Goal: Task Accomplishment & Management: Manage account settings

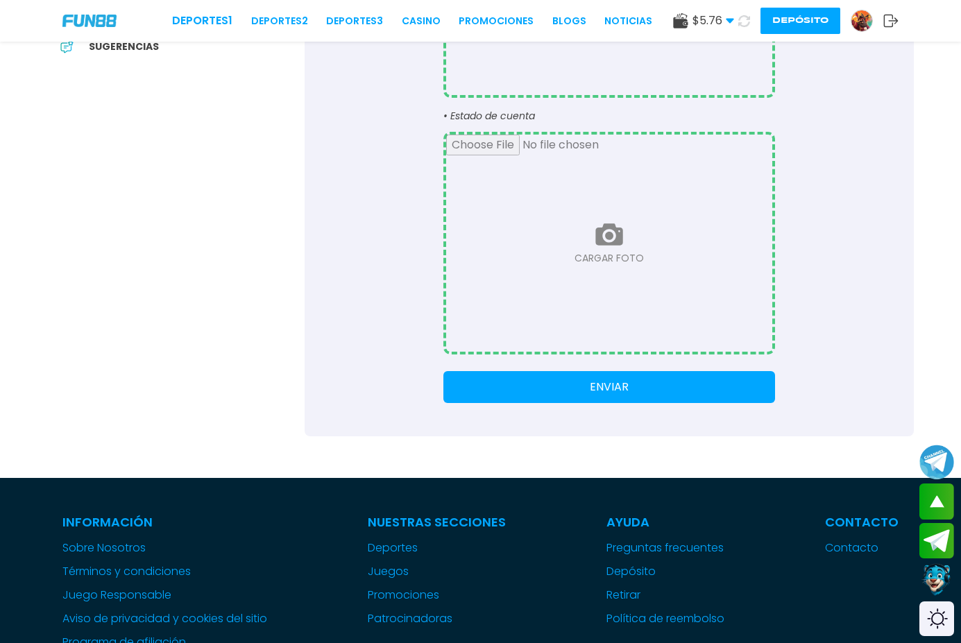
click at [599, 221] on input "file" at bounding box center [609, 243] width 326 height 217
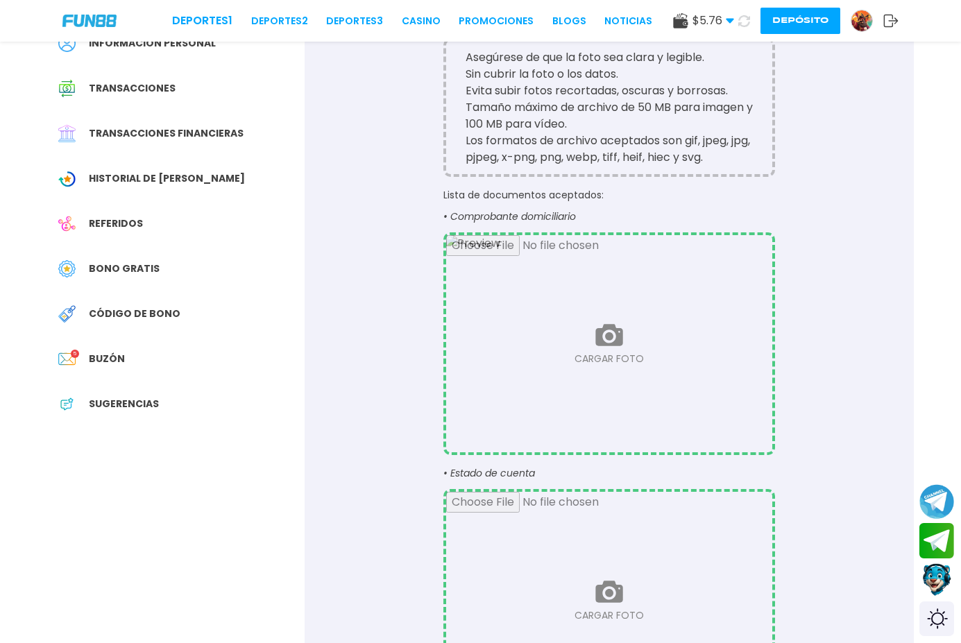
scroll to position [139, 0]
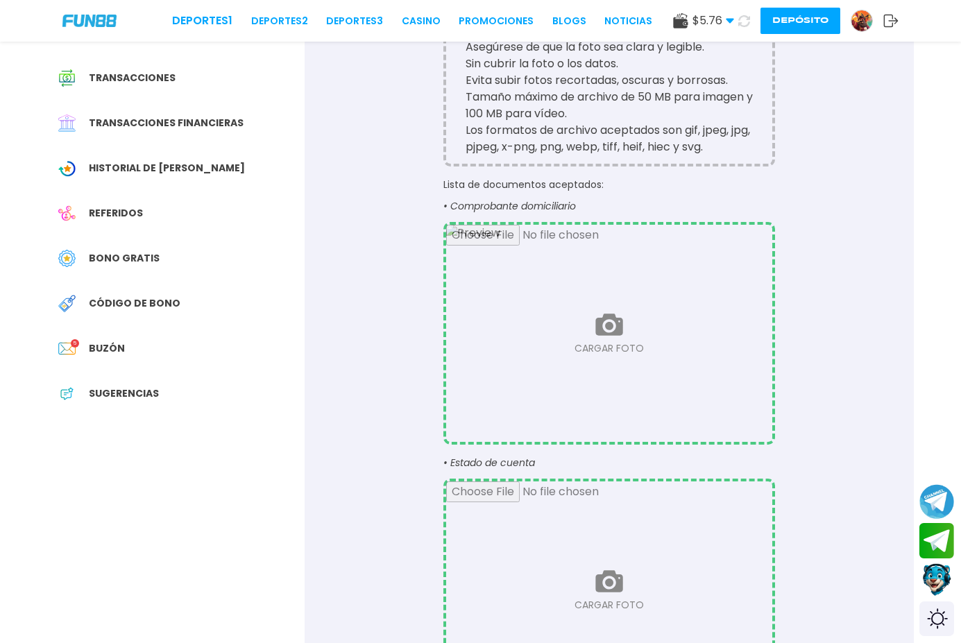
click at [590, 553] on input "file" at bounding box center [609, 589] width 326 height 217
type input "**********"
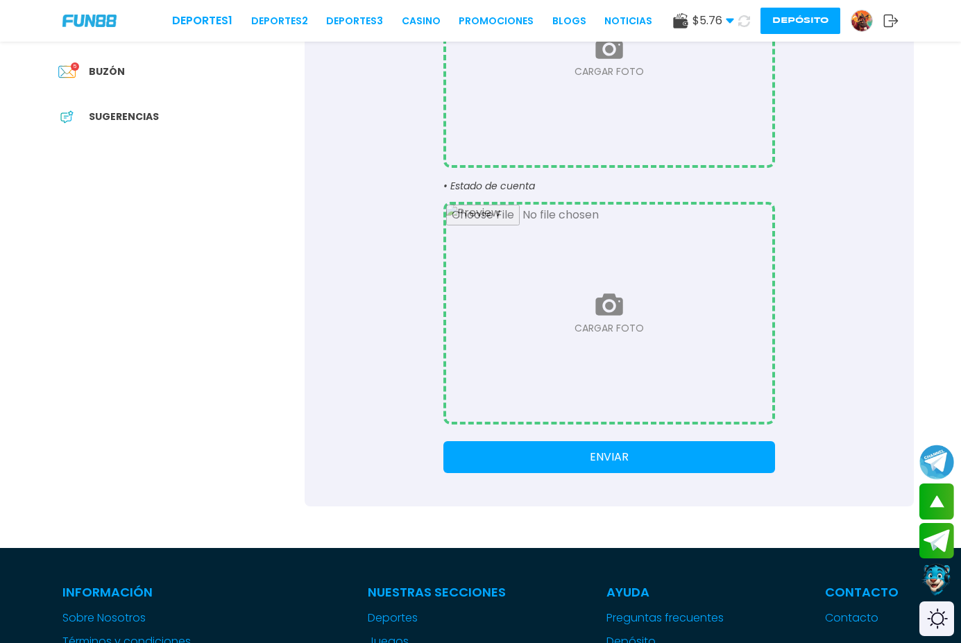
scroll to position [416, 0]
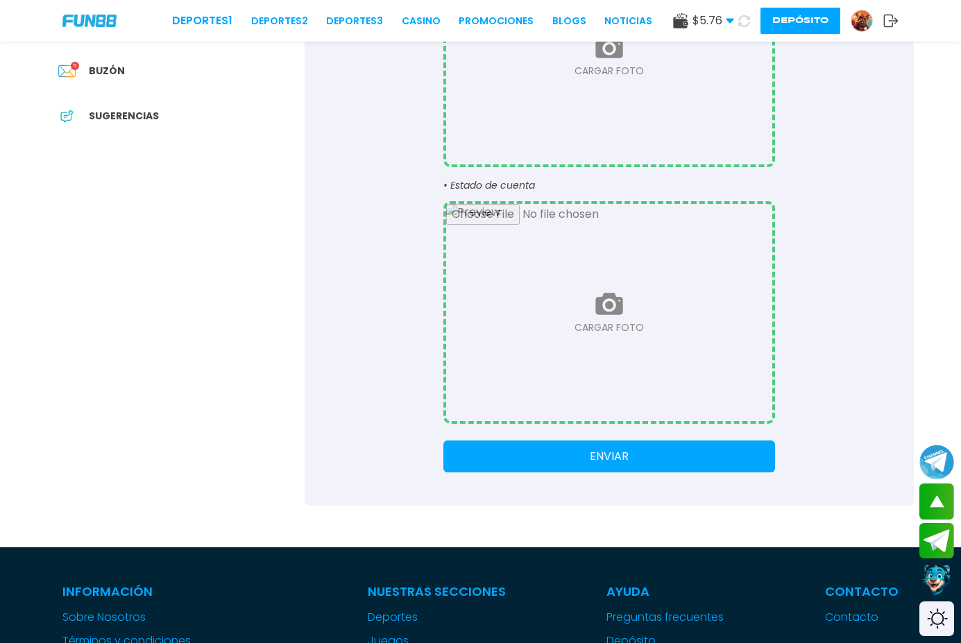
click at [594, 456] on button "ENVIAR" at bounding box center [609, 456] width 332 height 32
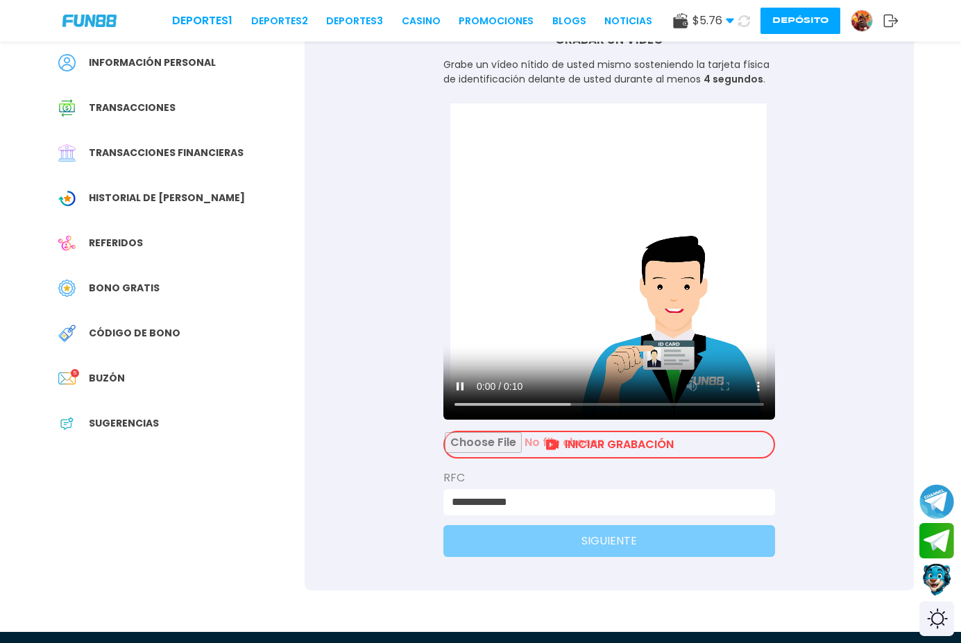
scroll to position [208, 0]
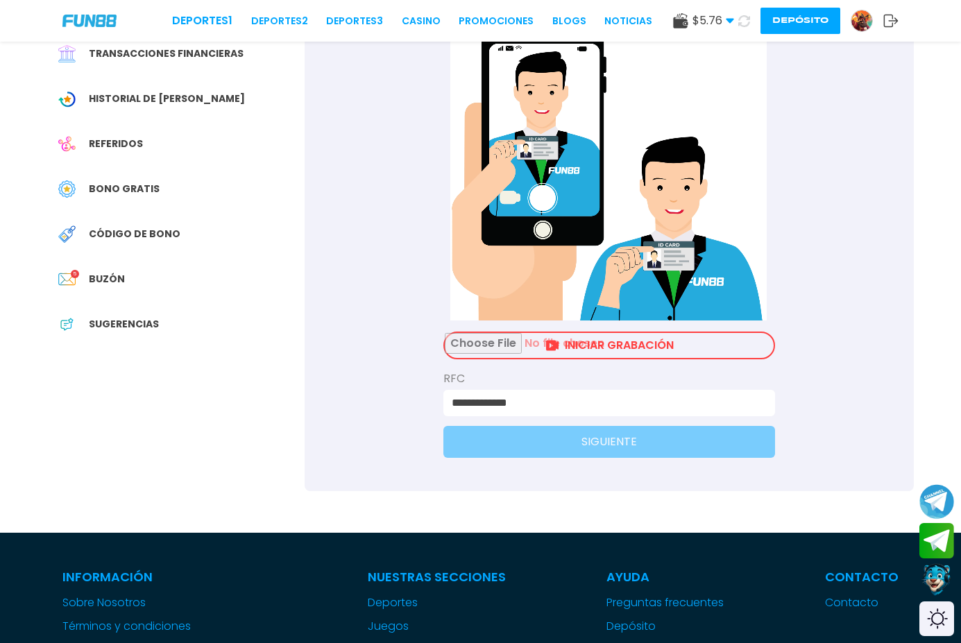
click at [598, 341] on input "file" at bounding box center [609, 345] width 329 height 25
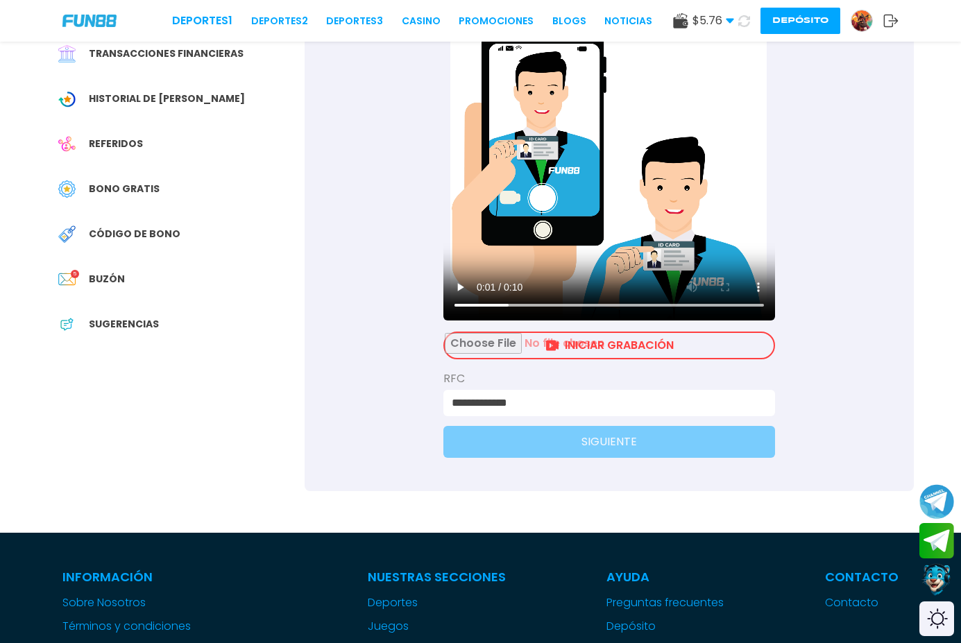
click at [550, 335] on input "file" at bounding box center [609, 345] width 329 height 25
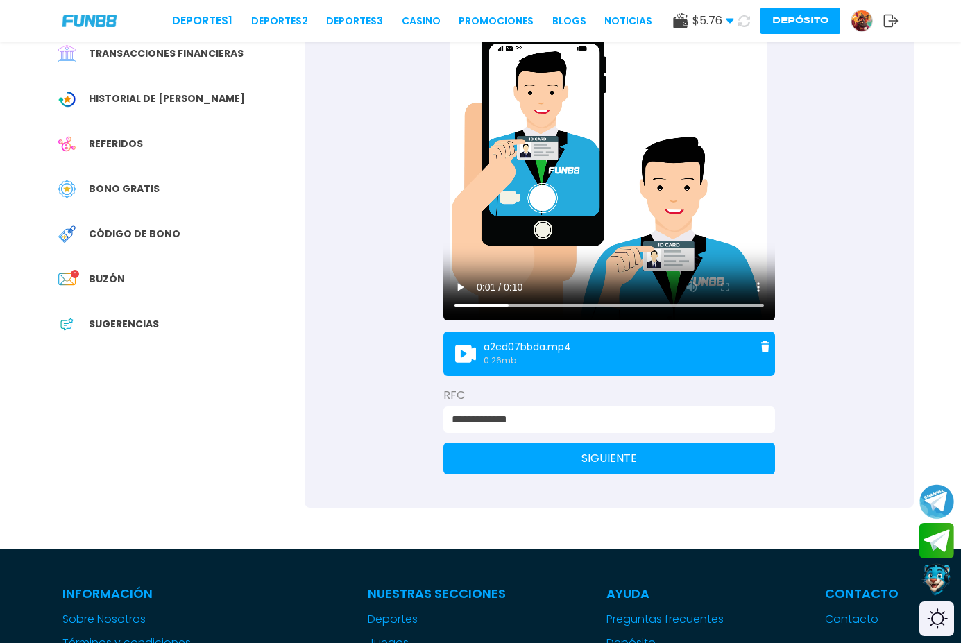
click at [568, 452] on button "SIGUIENTE" at bounding box center [609, 459] width 332 height 32
click at [411, 616] on link "Deportes" at bounding box center [437, 619] width 138 height 17
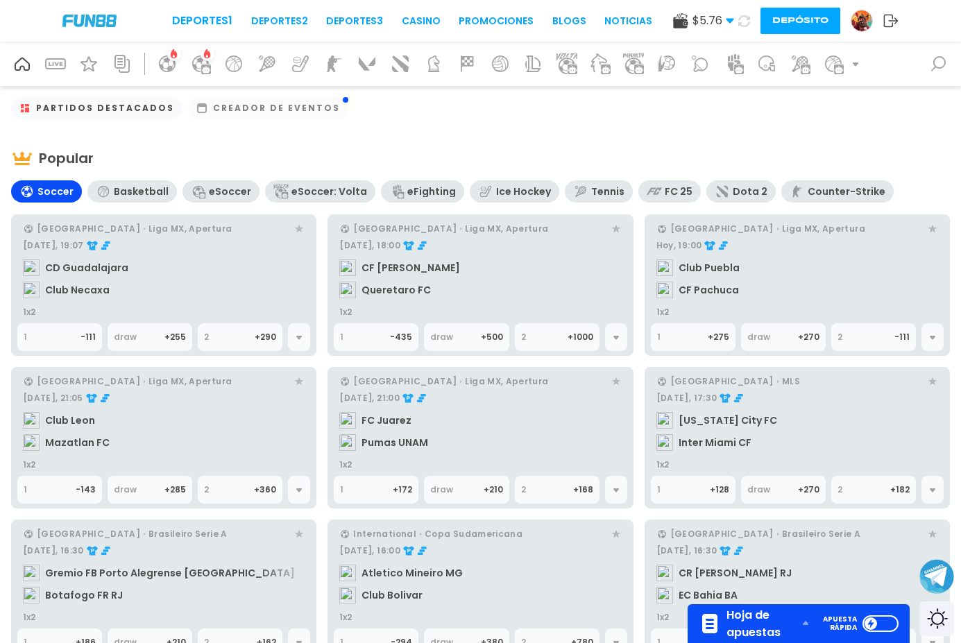
click at [793, 22] on button "Depósito" at bounding box center [800, 21] width 80 height 26
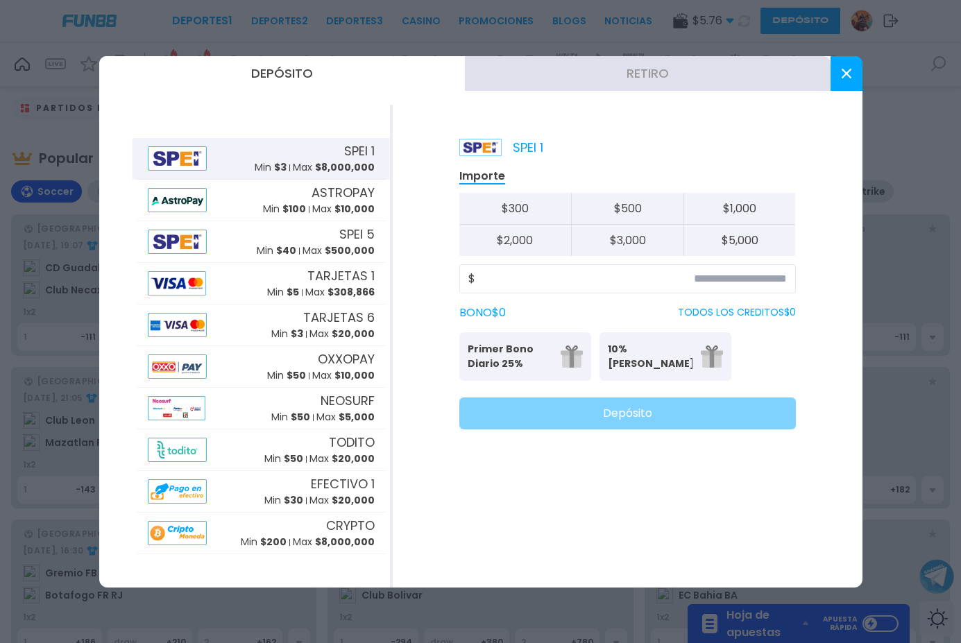
click at [674, 79] on button "Retiro" at bounding box center [648, 73] width 366 height 35
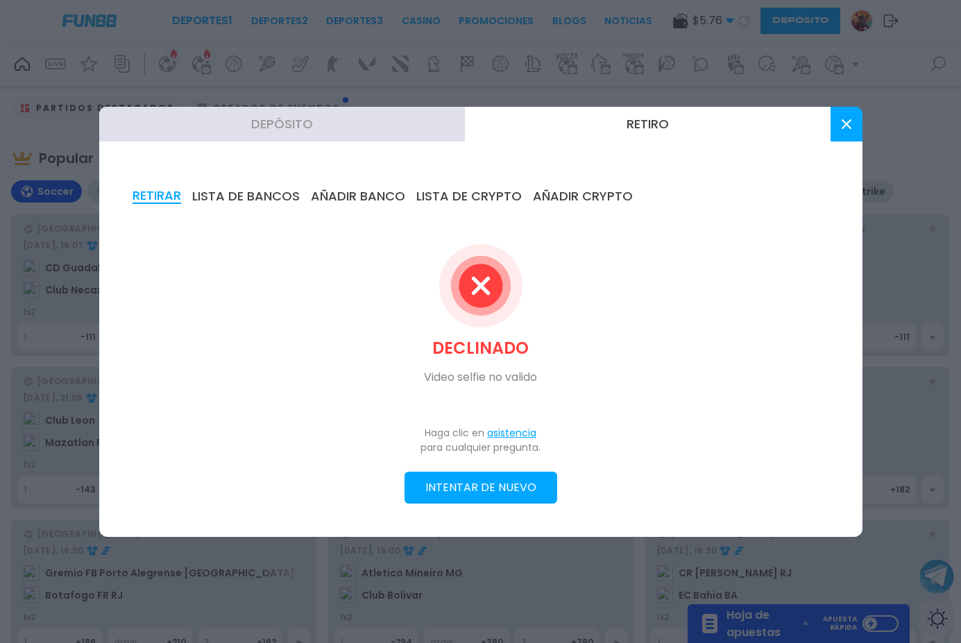
click at [508, 474] on button "INTENTAR DE NUEVO" at bounding box center [480, 488] width 153 height 32
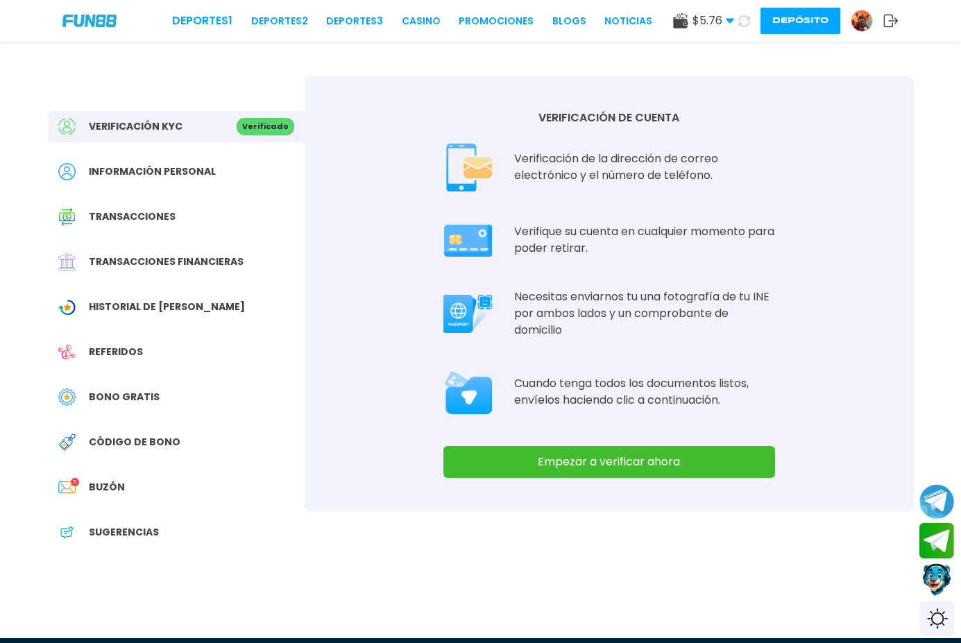
click at [571, 446] on button "Empezar a verificar ahora" at bounding box center [609, 462] width 332 height 32
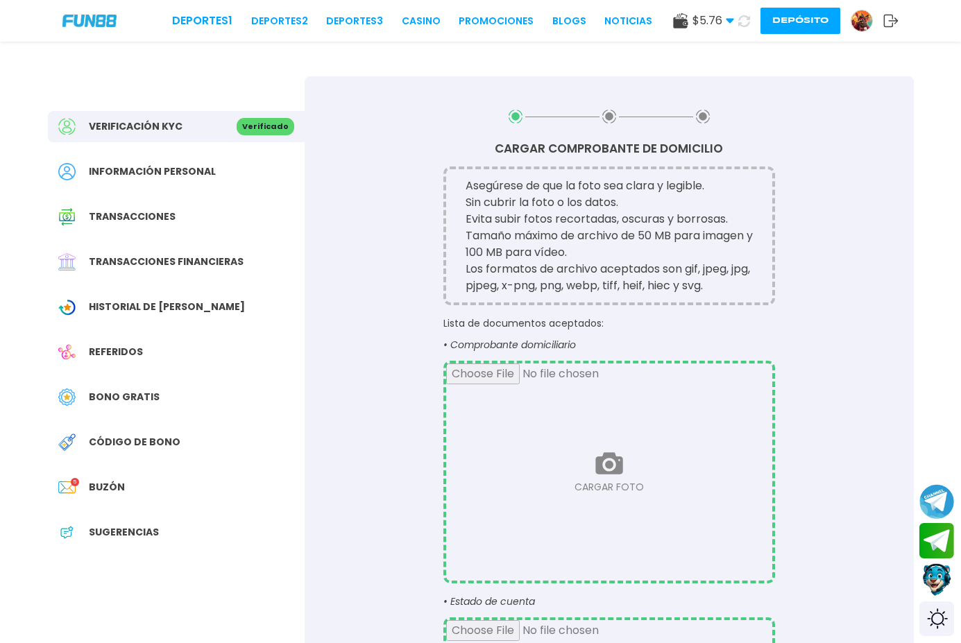
click at [594, 463] on input "file" at bounding box center [609, 471] width 326 height 217
type input "**********"
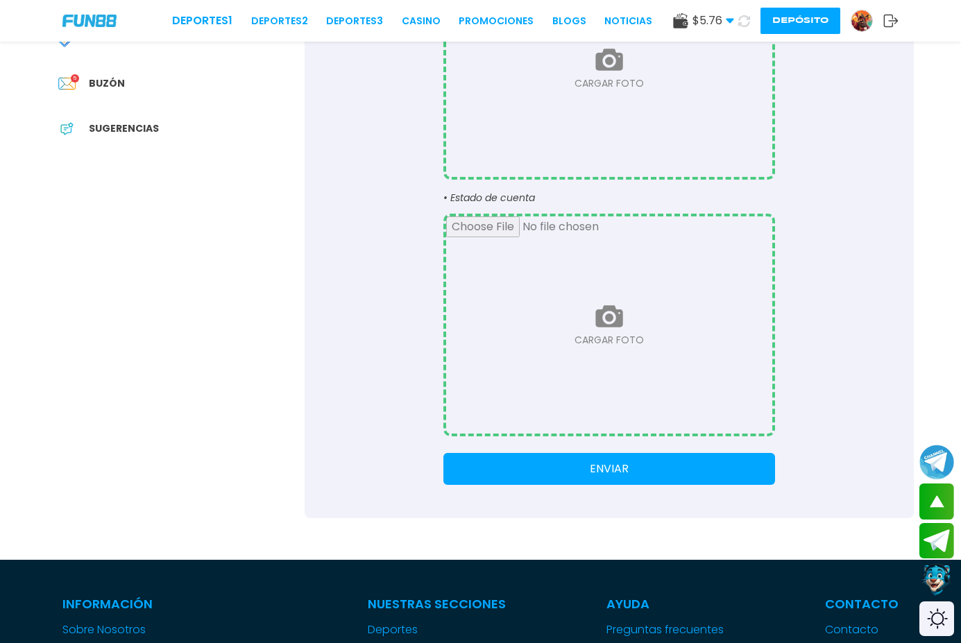
scroll to position [416, 0]
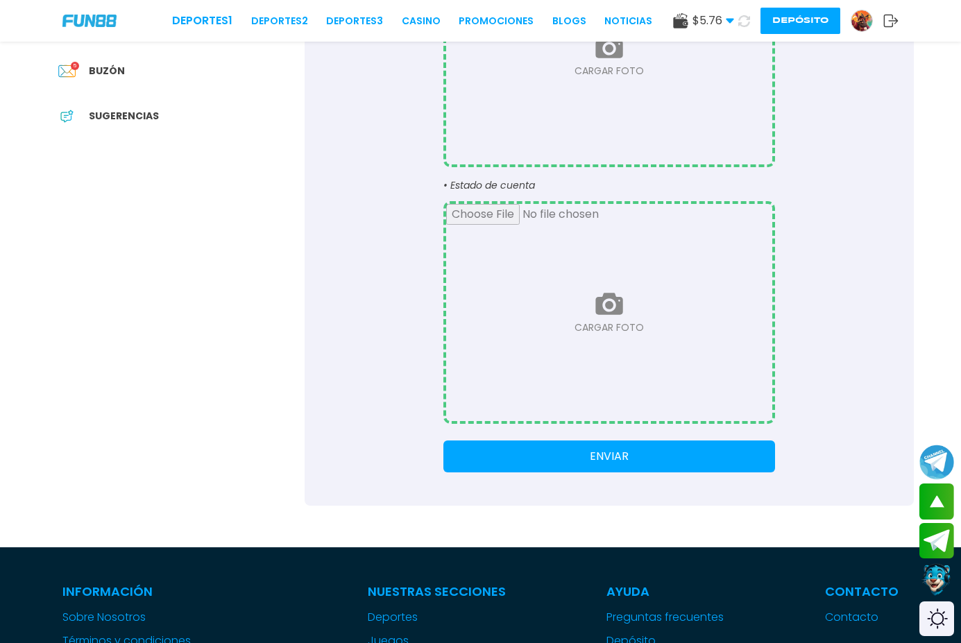
click at [594, 337] on input "file" at bounding box center [609, 312] width 326 height 217
type input "**********"
click at [574, 456] on button "ENVIAR" at bounding box center [609, 456] width 332 height 32
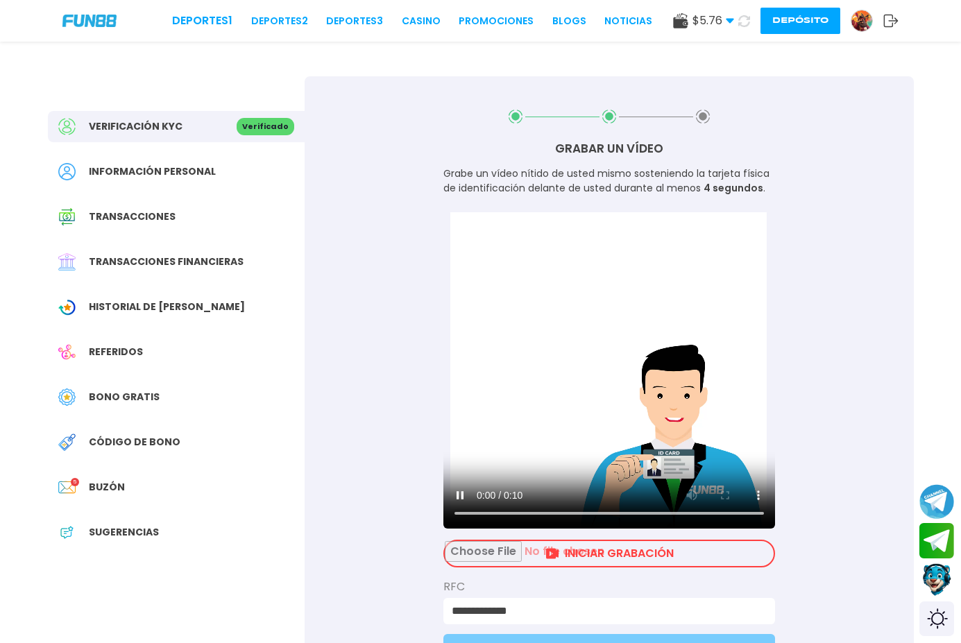
scroll to position [69, 0]
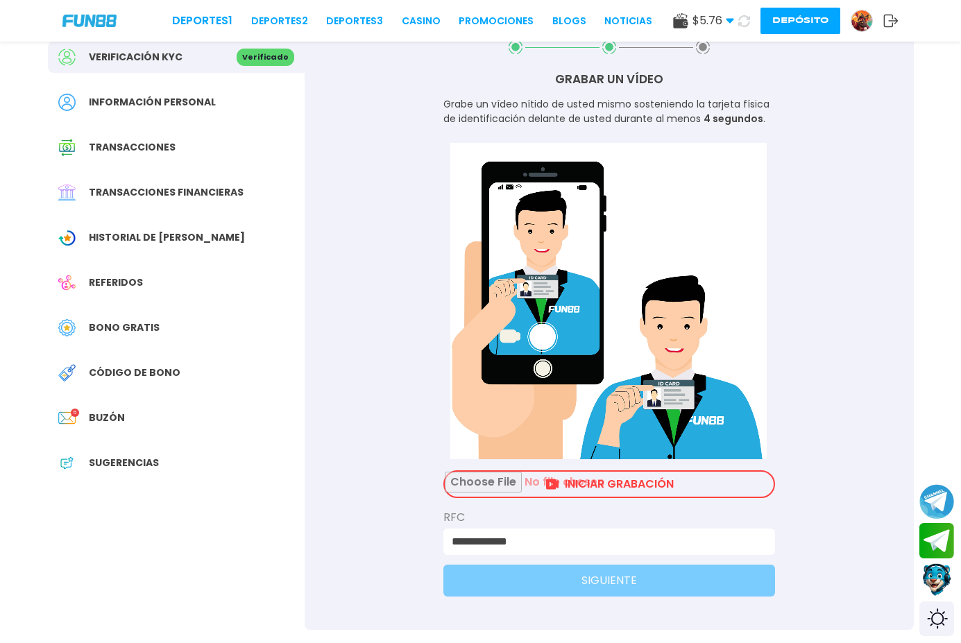
click at [591, 483] on input "file" at bounding box center [609, 484] width 329 height 25
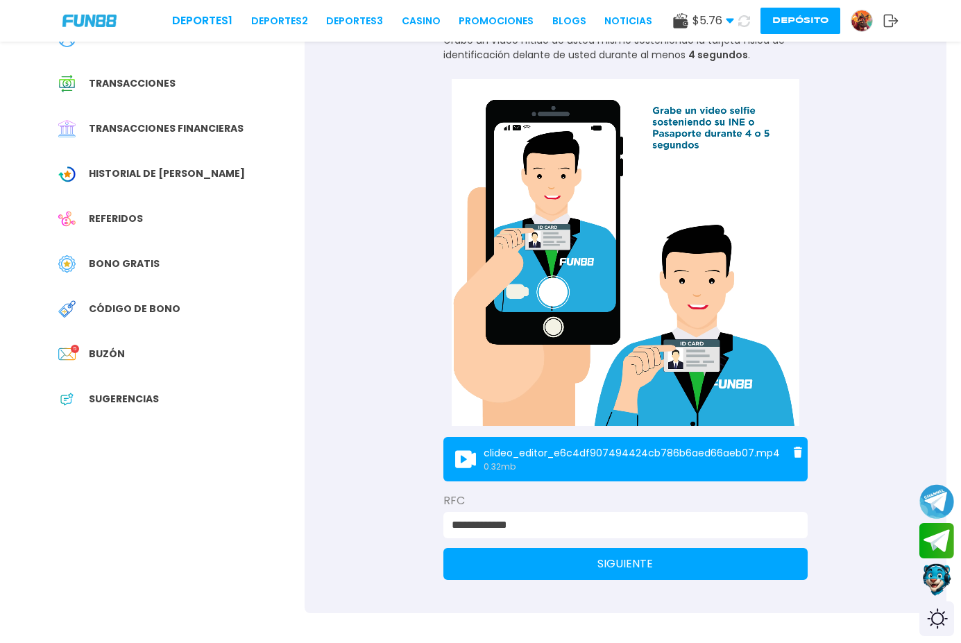
scroll to position [208, 0]
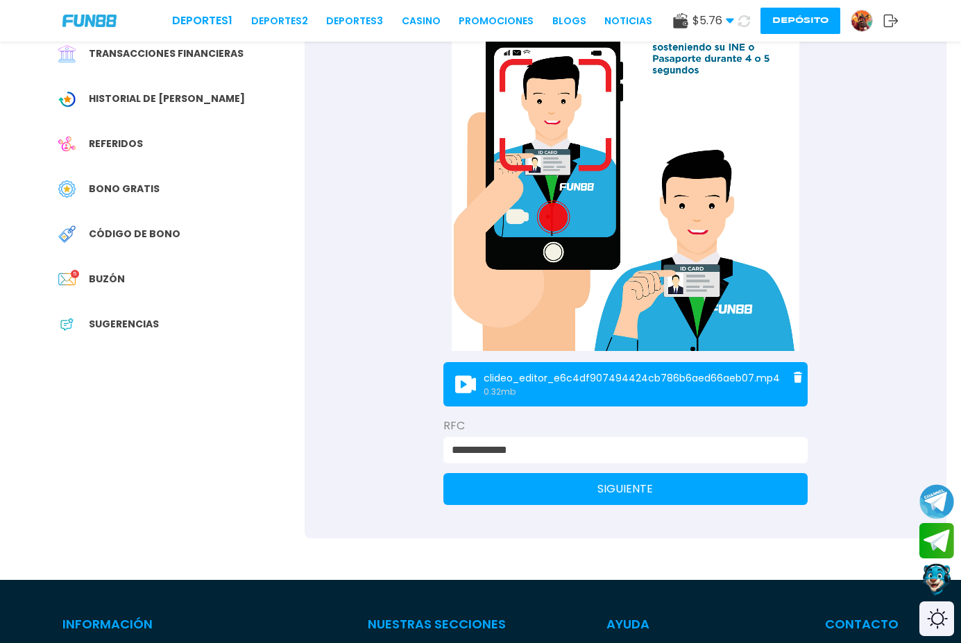
click at [589, 496] on button "SIGUIENTE" at bounding box center [625, 489] width 364 height 32
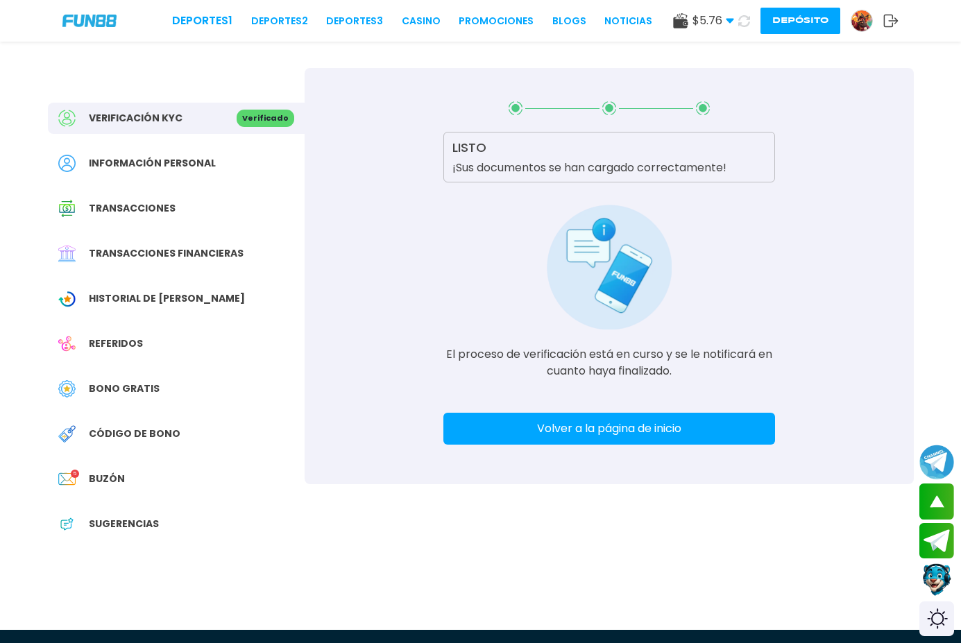
scroll to position [0, 0]
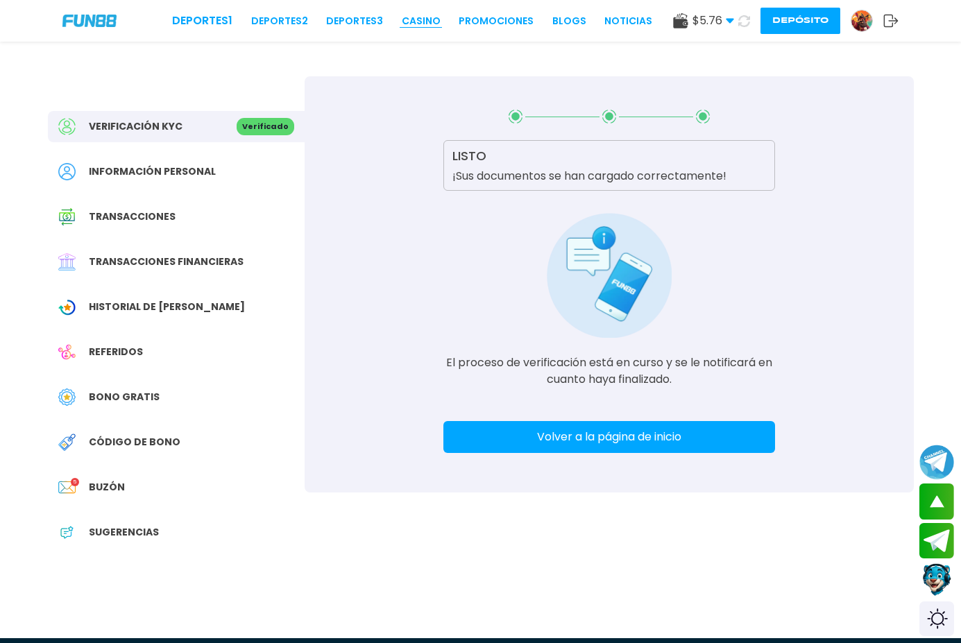
click at [402, 14] on link "CASINO" at bounding box center [421, 21] width 39 height 15
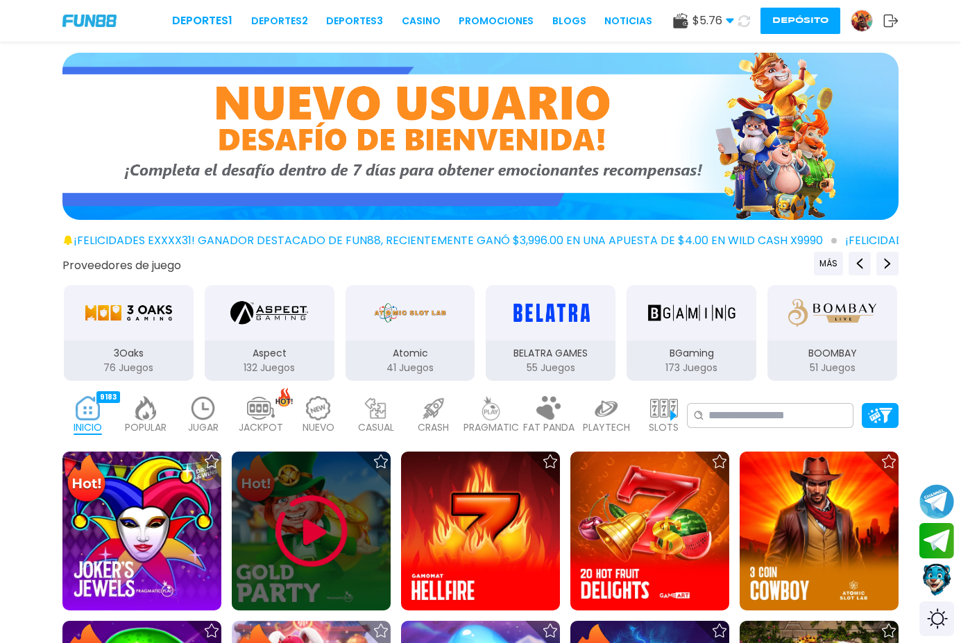
click at [290, 510] on img at bounding box center [311, 531] width 83 height 83
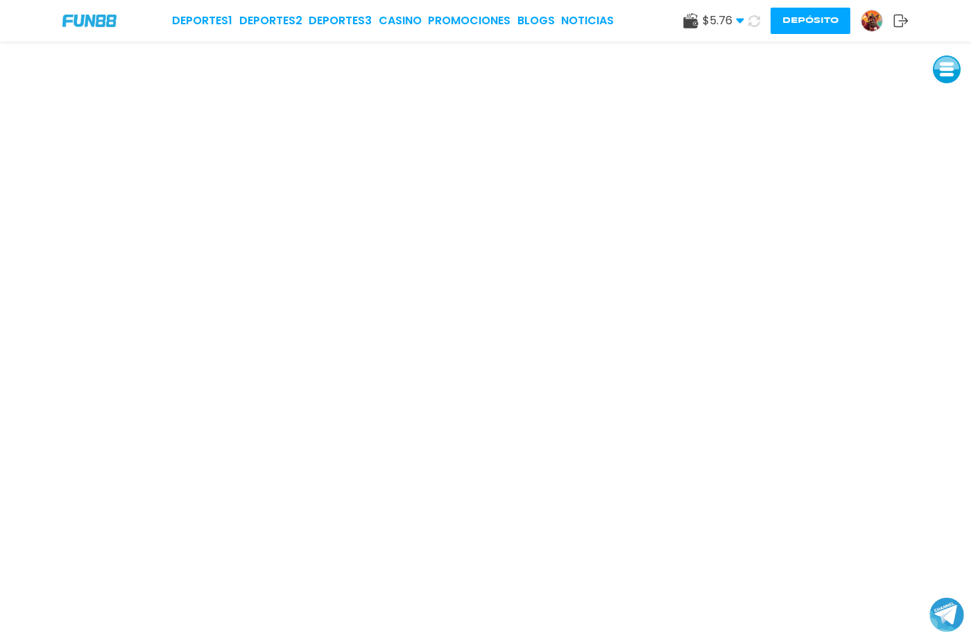
click at [877, 22] on img at bounding box center [871, 20] width 21 height 21
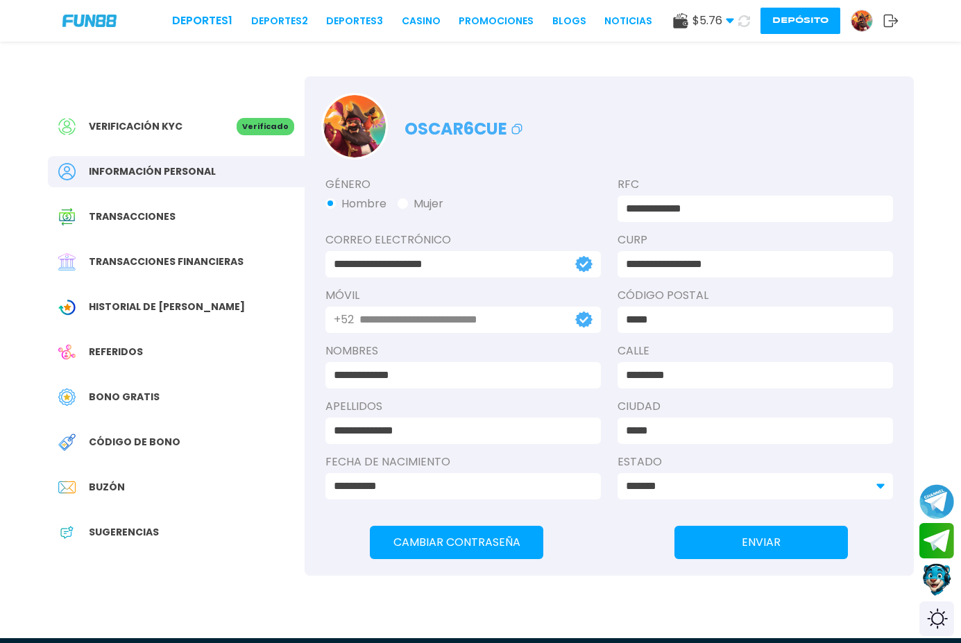
click at [784, 24] on button "Depósito" at bounding box center [800, 21] width 80 height 26
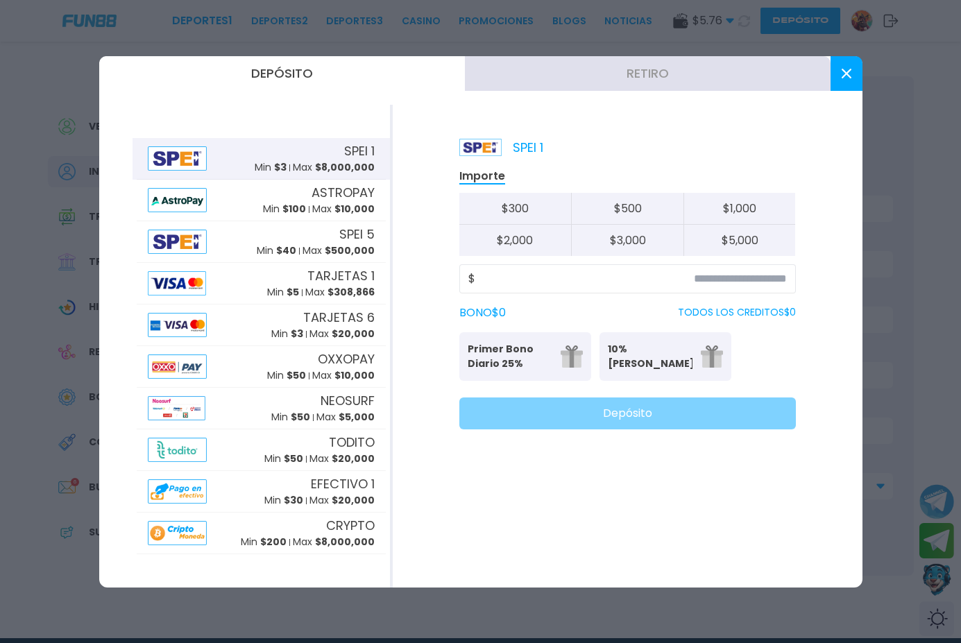
click at [618, 63] on button "Retiro" at bounding box center [648, 73] width 366 height 35
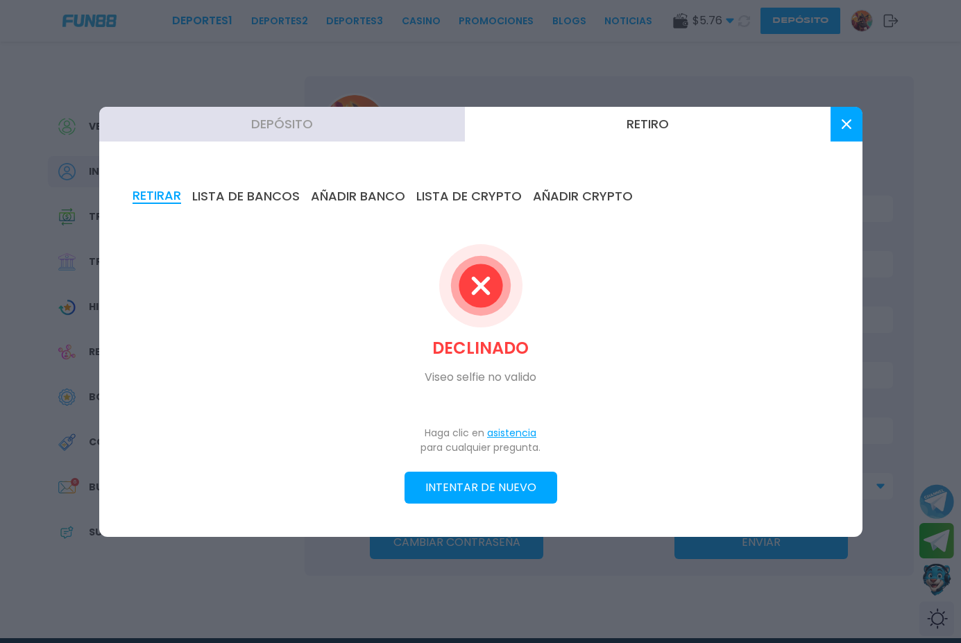
click at [861, 122] on button at bounding box center [846, 124] width 32 height 35
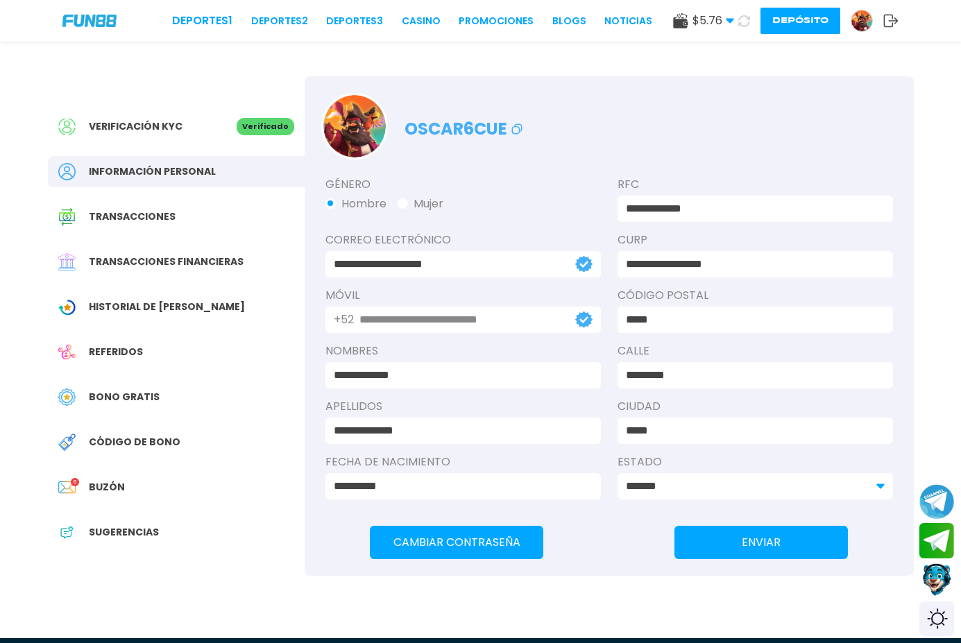
click at [170, 338] on div "Referidos" at bounding box center [176, 351] width 257 height 31
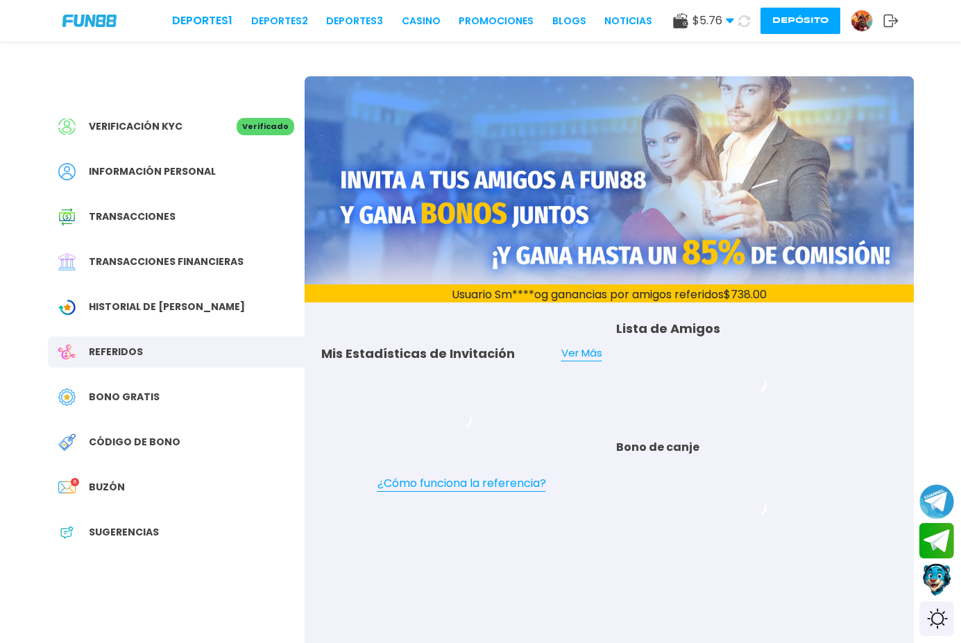
click at [173, 304] on span "Historial de [PERSON_NAME]" at bounding box center [167, 307] width 156 height 15
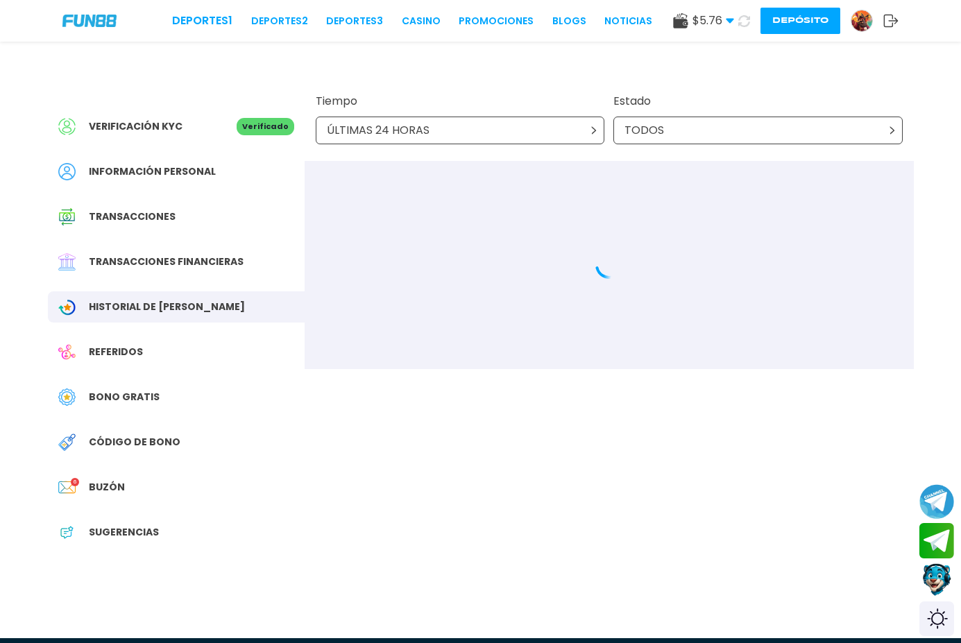
click at [181, 397] on div "Bono Gratis" at bounding box center [176, 396] width 257 height 31
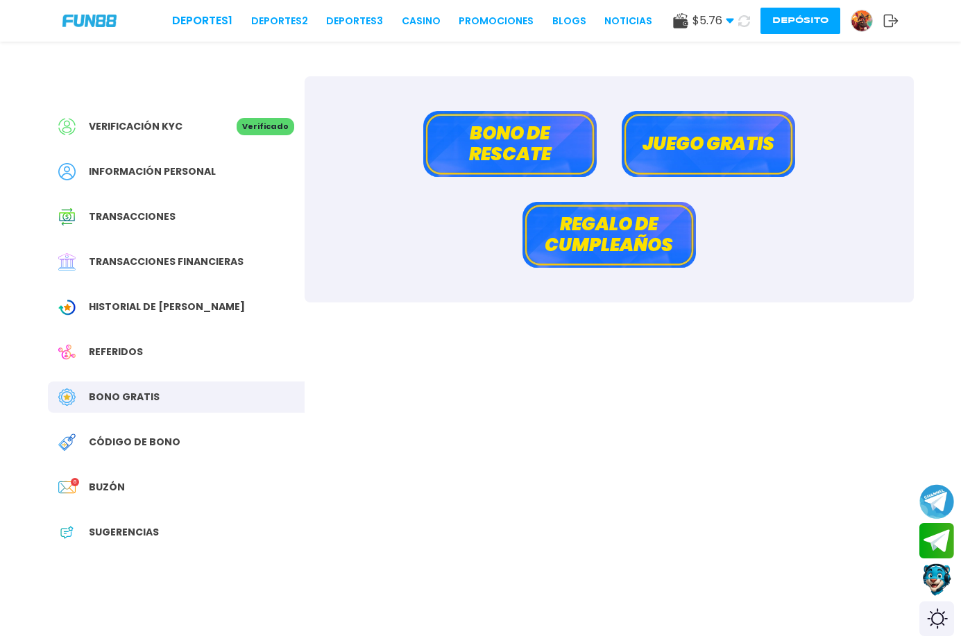
click at [721, 156] on button "Juego gratis" at bounding box center [707, 144] width 173 height 66
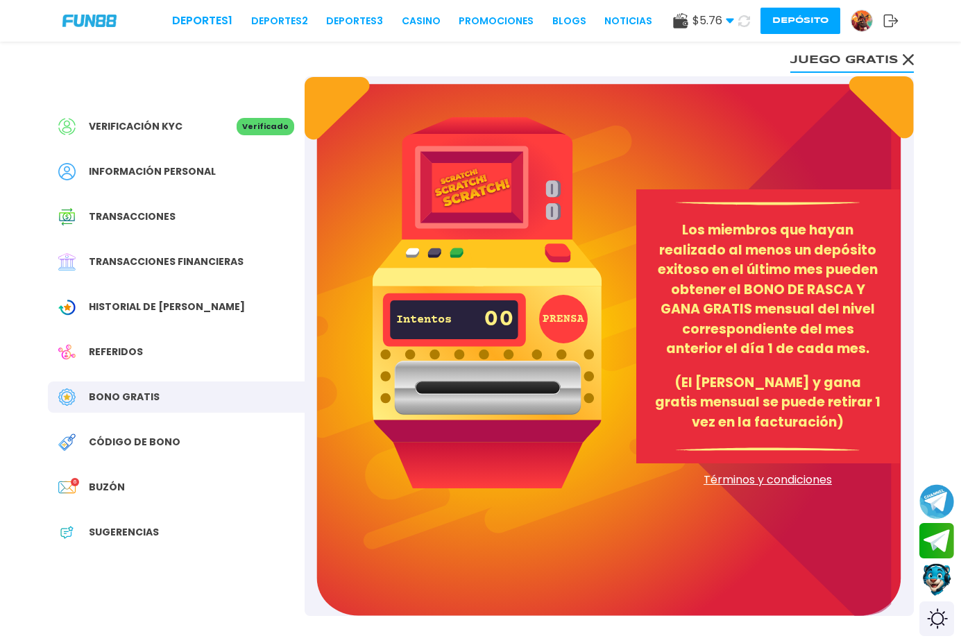
click at [821, 46] on button "Juego gratis" at bounding box center [851, 59] width 123 height 28
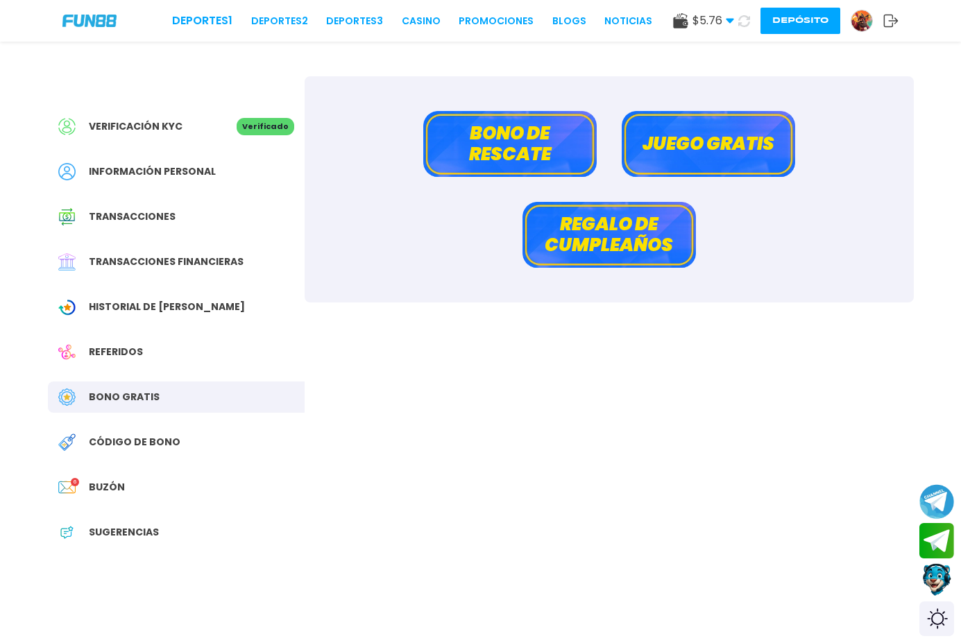
click at [546, 132] on button "Bono de rescate" at bounding box center [509, 144] width 173 height 66
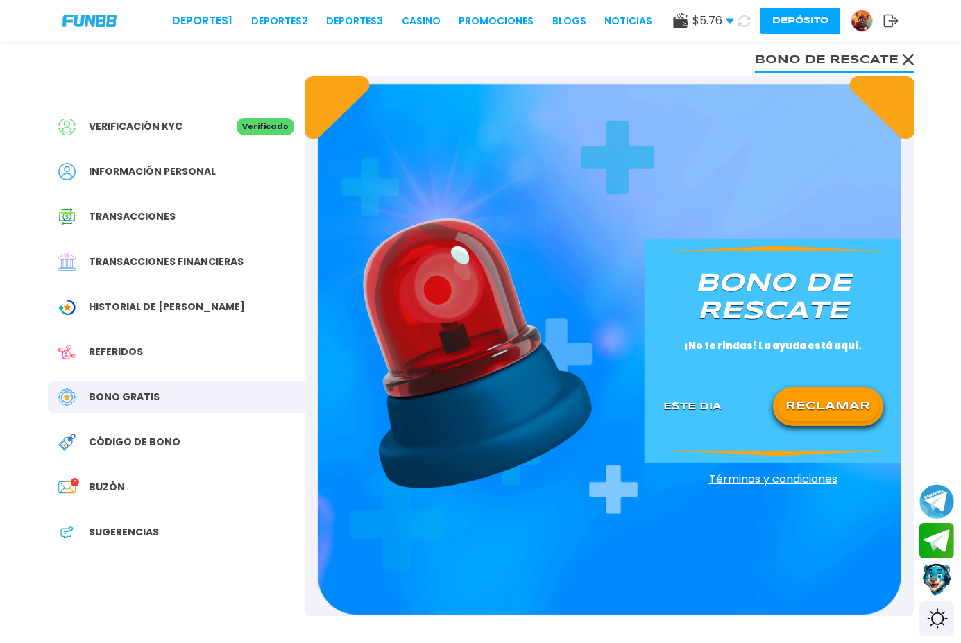
click at [811, 413] on button "RECLAMAR" at bounding box center [828, 406] width 101 height 29
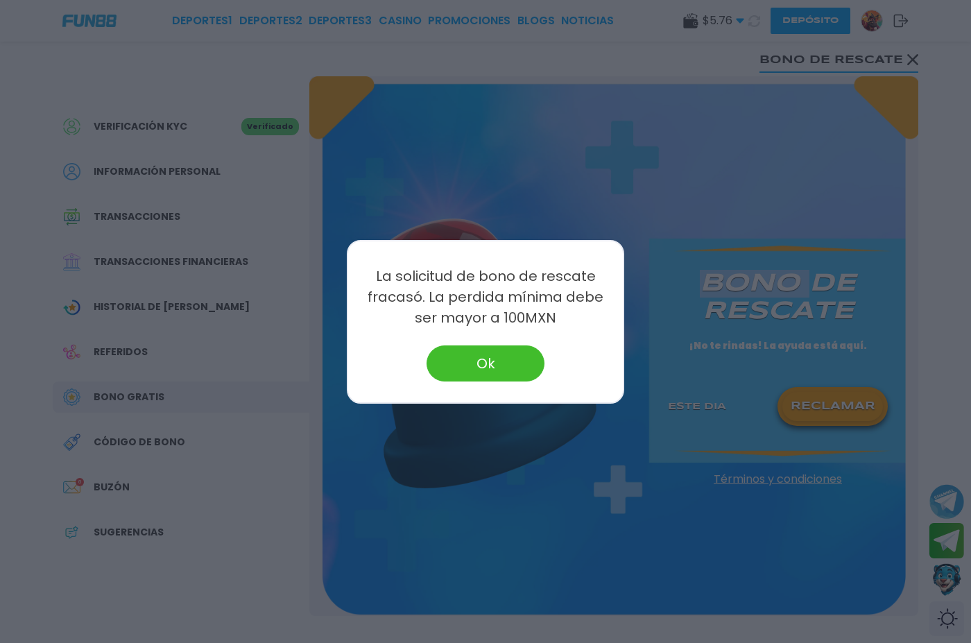
click at [515, 350] on button "Ok" at bounding box center [486, 363] width 118 height 36
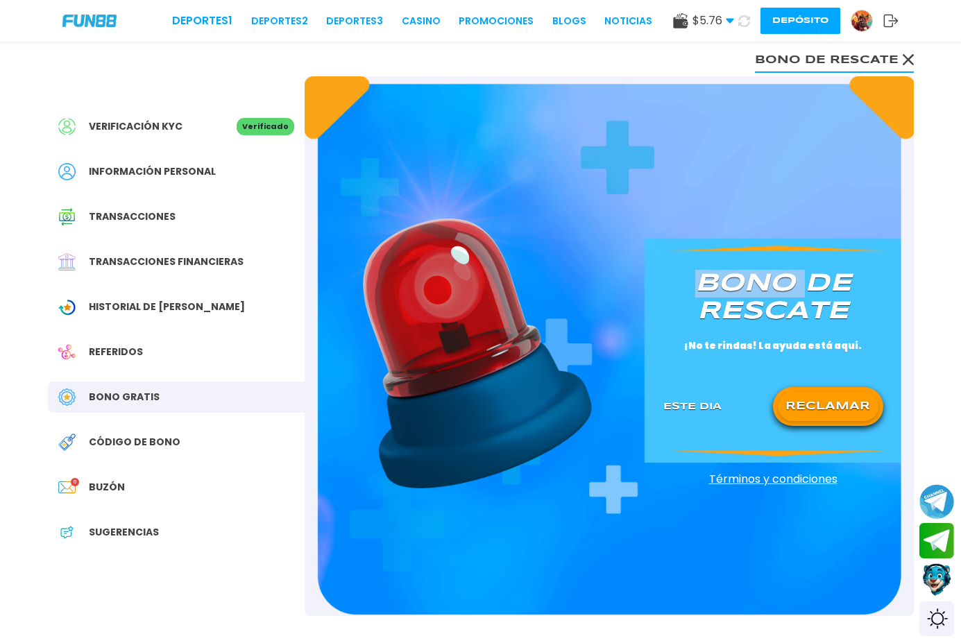
click at [207, 438] on div "Código de bono" at bounding box center [176, 442] width 257 height 31
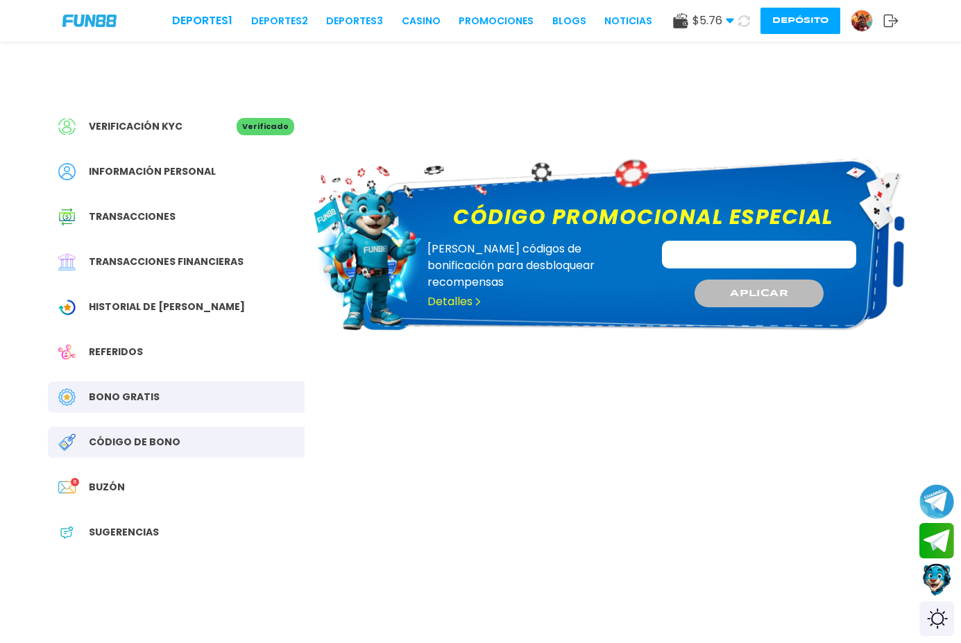
click at [187, 487] on div "Buzón 6" at bounding box center [176, 487] width 257 height 31
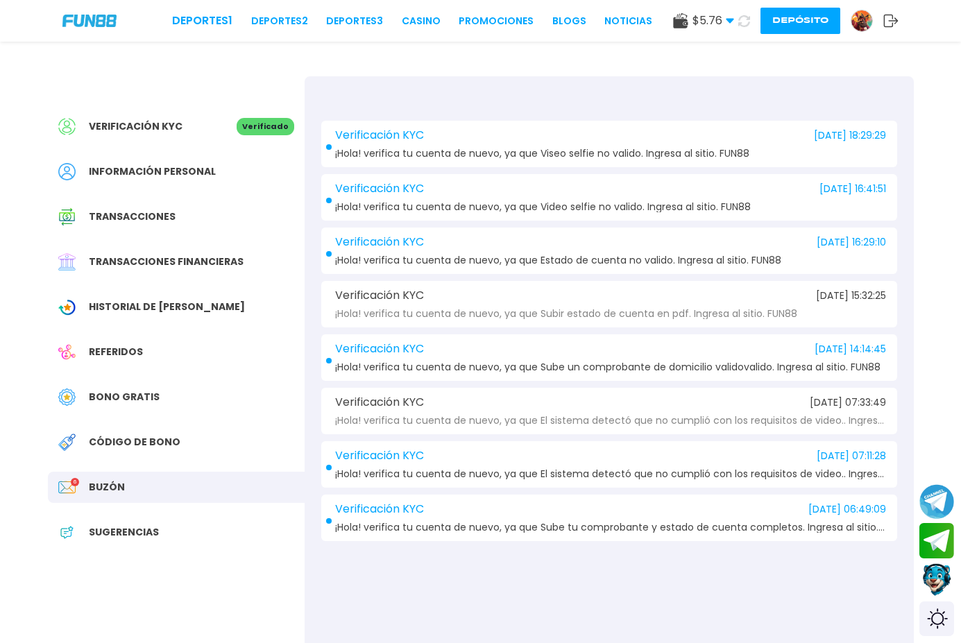
click at [584, 147] on div "Verificación KYC [DATE] 18:29:29 ¡Hola! verifica tu cuenta de nuevo, ya que Vis…" at bounding box center [609, 144] width 576 height 46
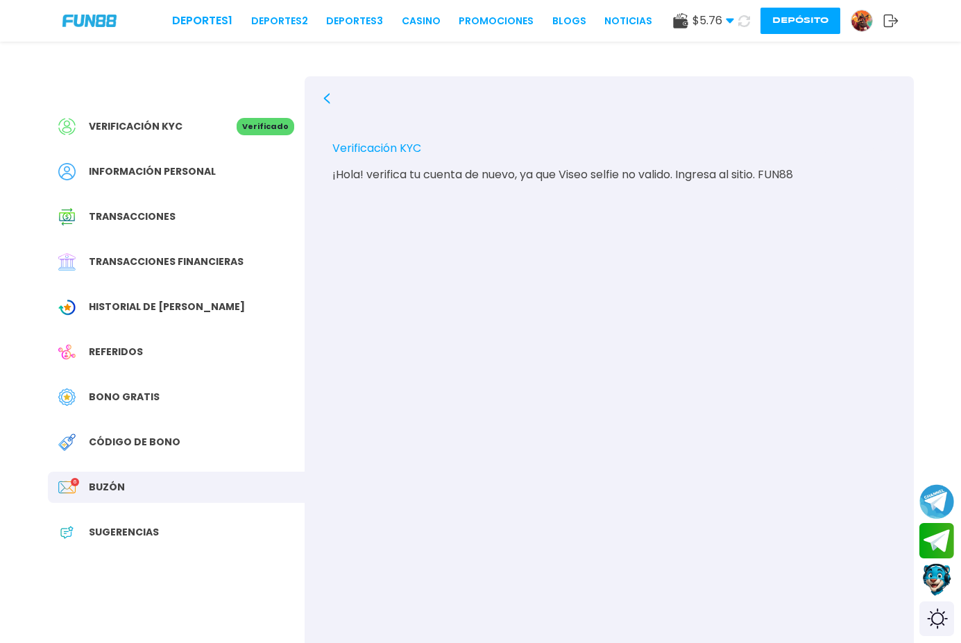
click at [331, 104] on div "Verificación KYC [DATE] 18:29:29 ¡Hola! verifica tu cuenta de nuevo, ya que Vis…" at bounding box center [608, 397] width 609 height 643
click at [332, 92] on div "Verificación KYC [DATE] 18:29:29 ¡Hola! verifica tu cuenta de nuevo, ya que Vis…" at bounding box center [608, 397] width 609 height 643
click at [327, 98] on icon at bounding box center [326, 98] width 11 height 11
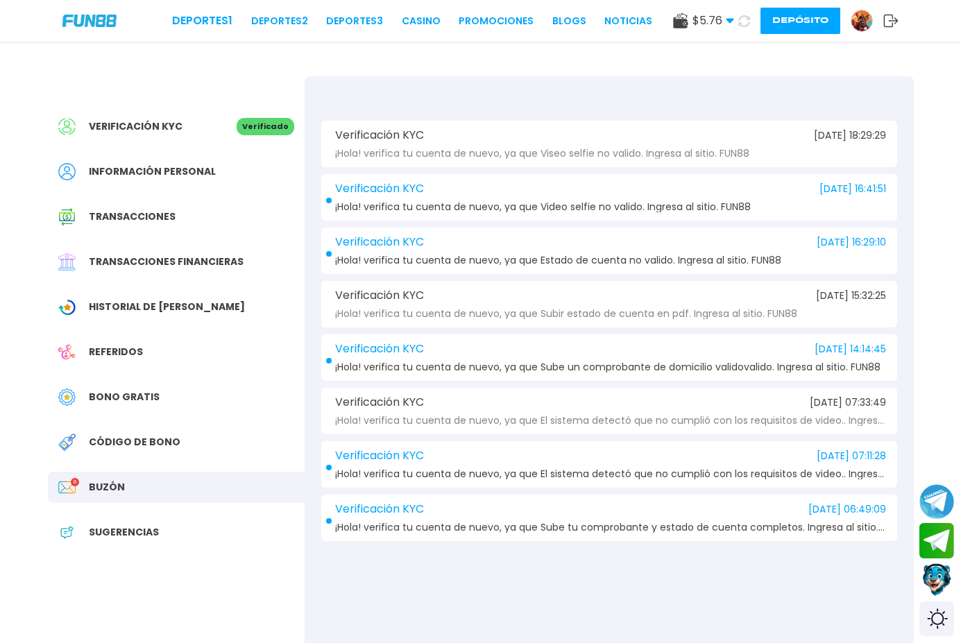
click at [202, 187] on div "Información personal" at bounding box center [176, 171] width 257 height 31
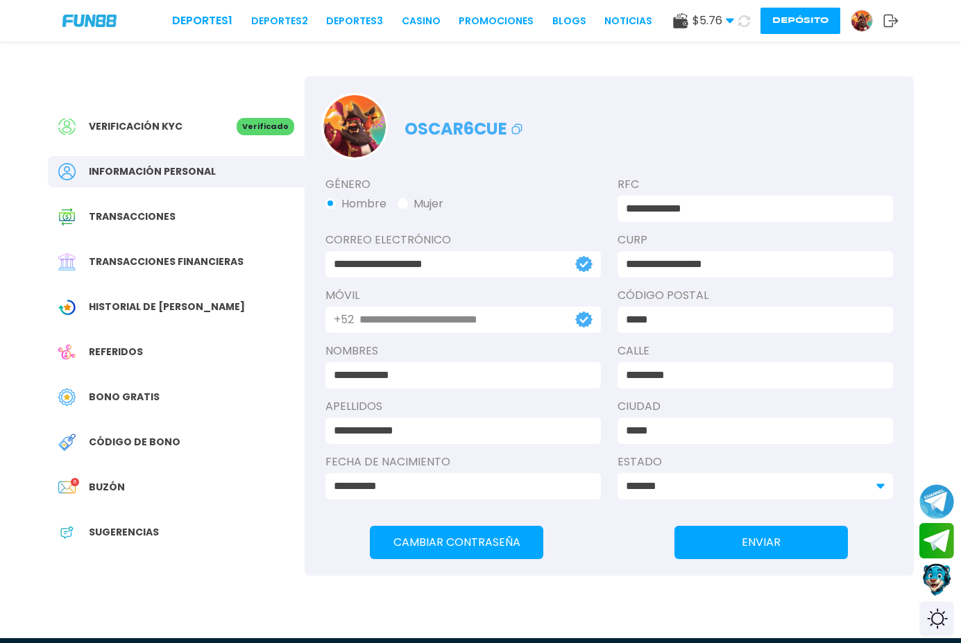
click at [168, 136] on div "Verificación KYC Verificado" at bounding box center [176, 126] width 257 height 31
click at [408, 23] on link "CASINO" at bounding box center [421, 21] width 39 height 15
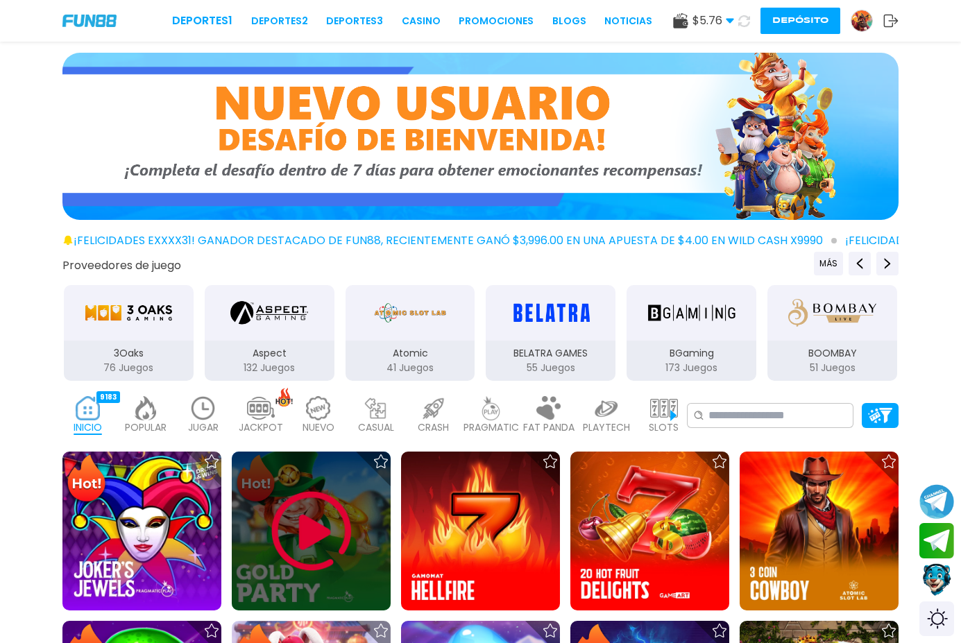
click at [320, 495] on img at bounding box center [311, 531] width 83 height 83
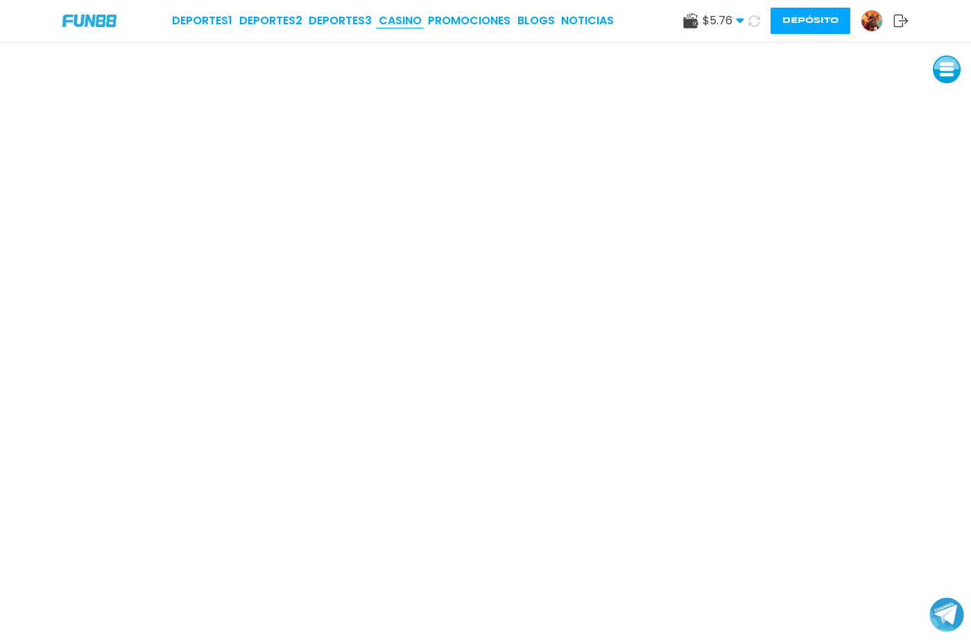
click at [414, 25] on link "CASINO" at bounding box center [400, 20] width 43 height 17
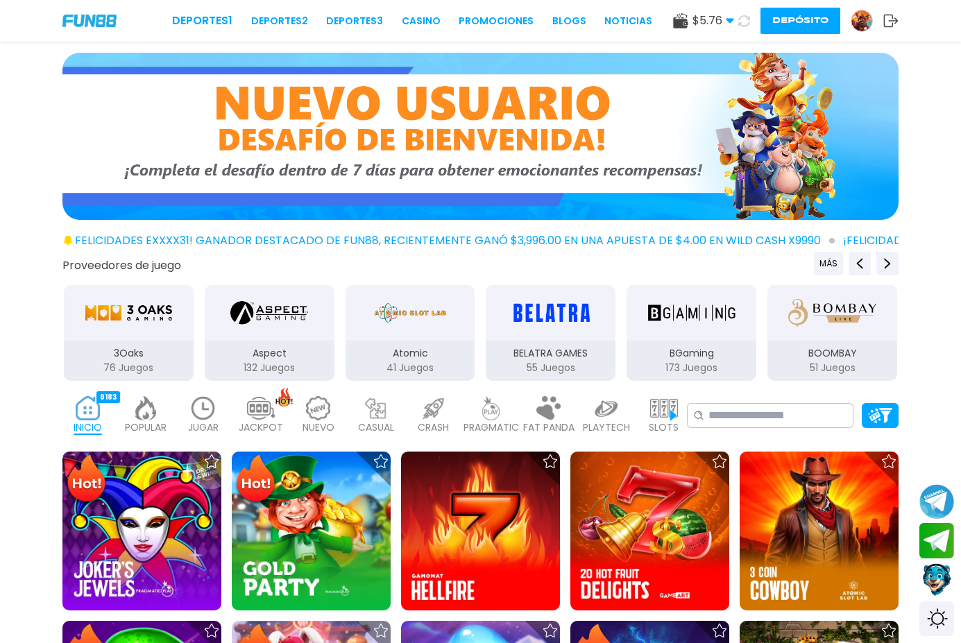
click at [857, 25] on img at bounding box center [861, 20] width 21 height 21
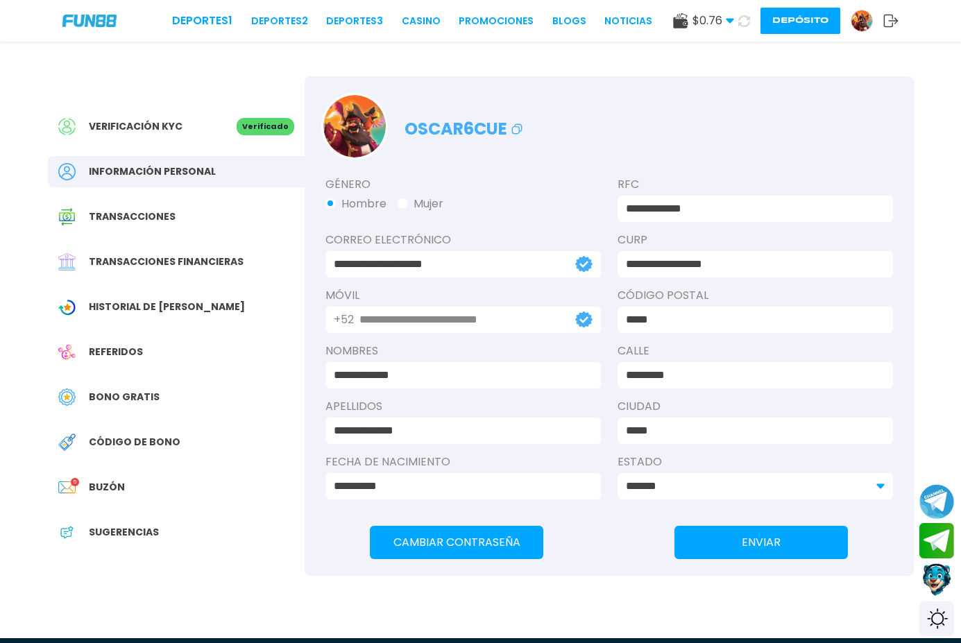
click at [157, 126] on span "Verificación KYC" at bounding box center [136, 126] width 94 height 15
click at [257, 130] on p "Verificado" at bounding box center [266, 126] width 58 height 17
click at [153, 293] on div "Historial de [PERSON_NAME]" at bounding box center [176, 306] width 257 height 31
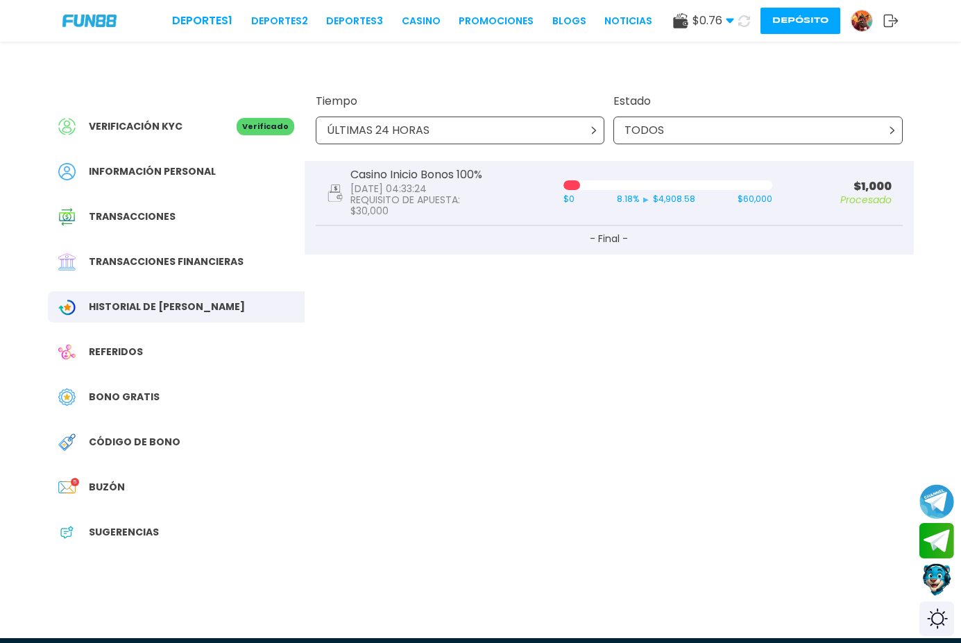
click at [785, 22] on button "Depósito" at bounding box center [800, 21] width 80 height 26
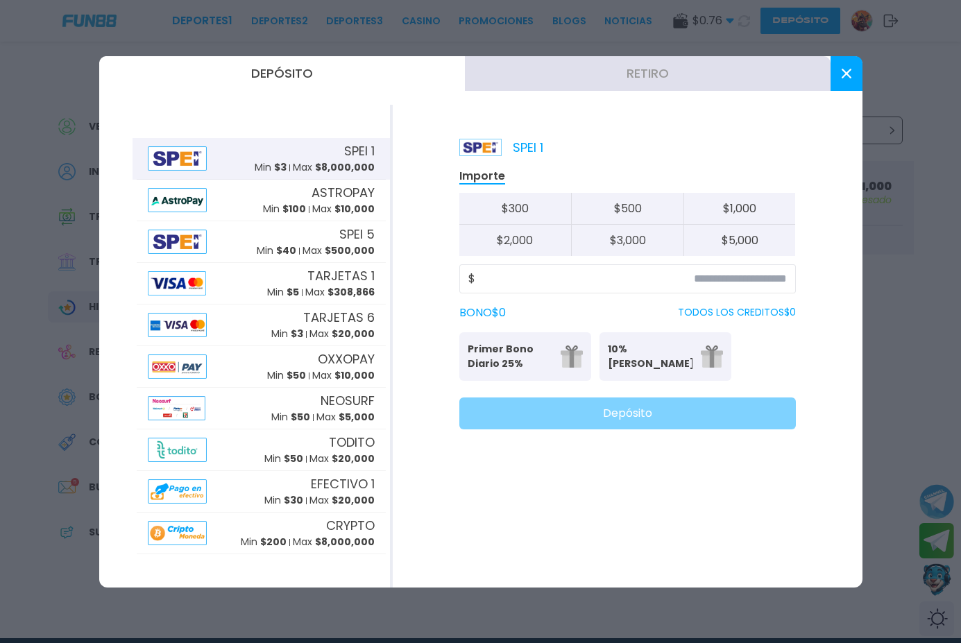
click at [692, 82] on button "Retiro" at bounding box center [648, 73] width 366 height 35
click at [692, 82] on div at bounding box center [480, 321] width 961 height 643
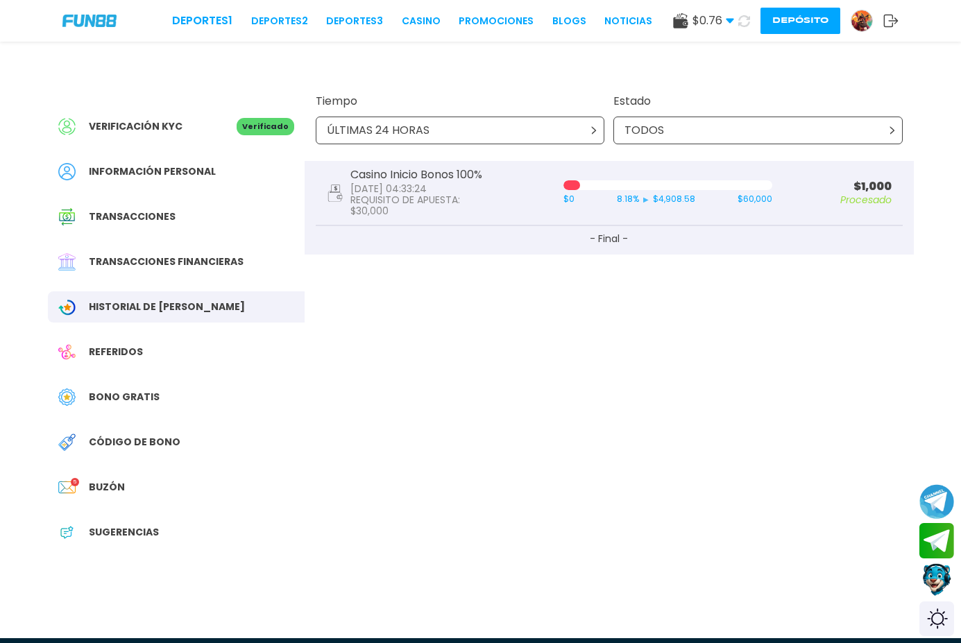
click at [155, 265] on span "Transacciones financieras" at bounding box center [166, 262] width 155 height 15
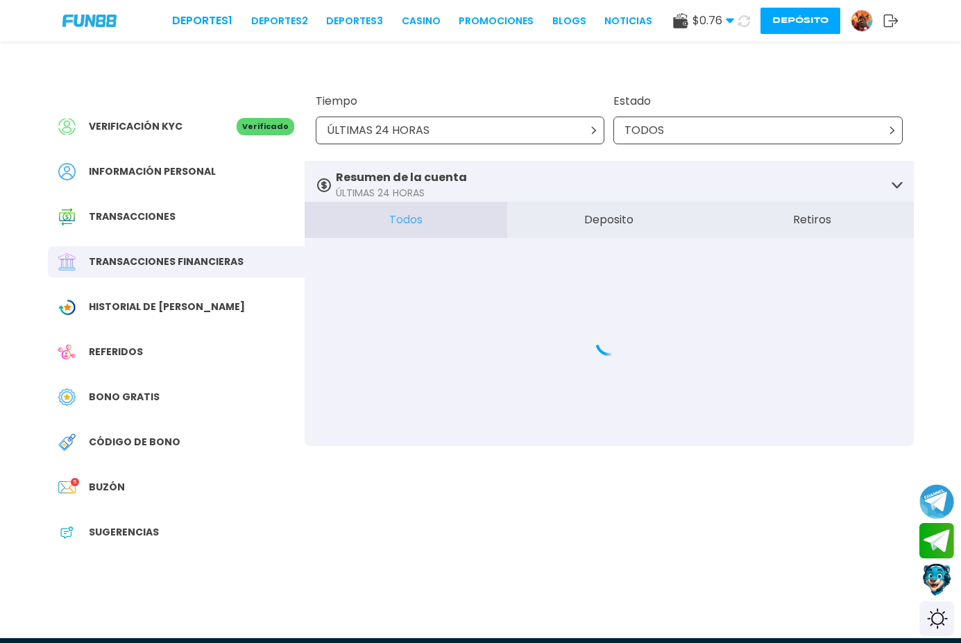
click at [118, 390] on span "Bono Gratis" at bounding box center [124, 397] width 71 height 15
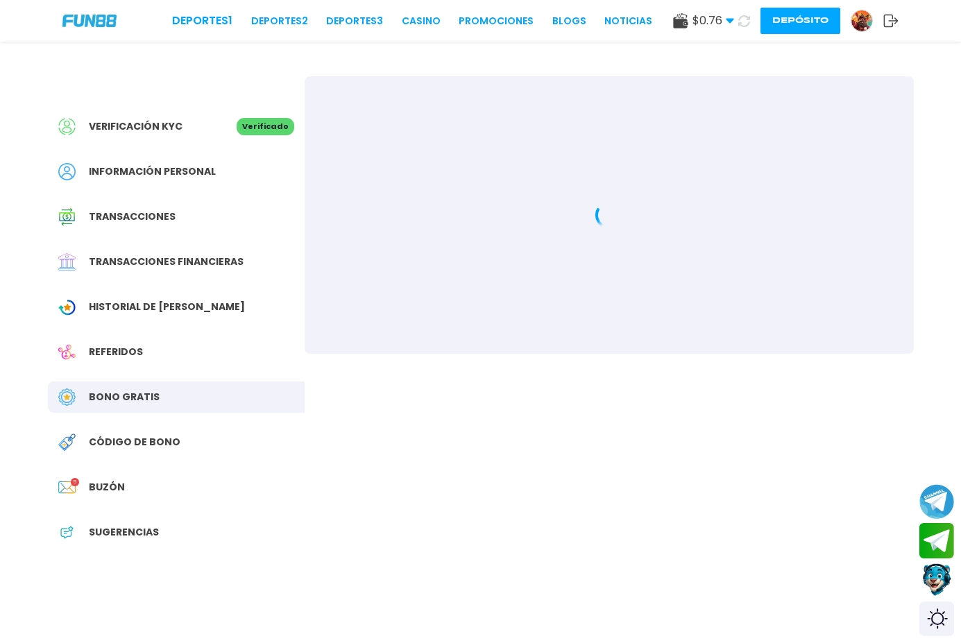
click at [118, 390] on span "Bono Gratis" at bounding box center [124, 397] width 71 height 15
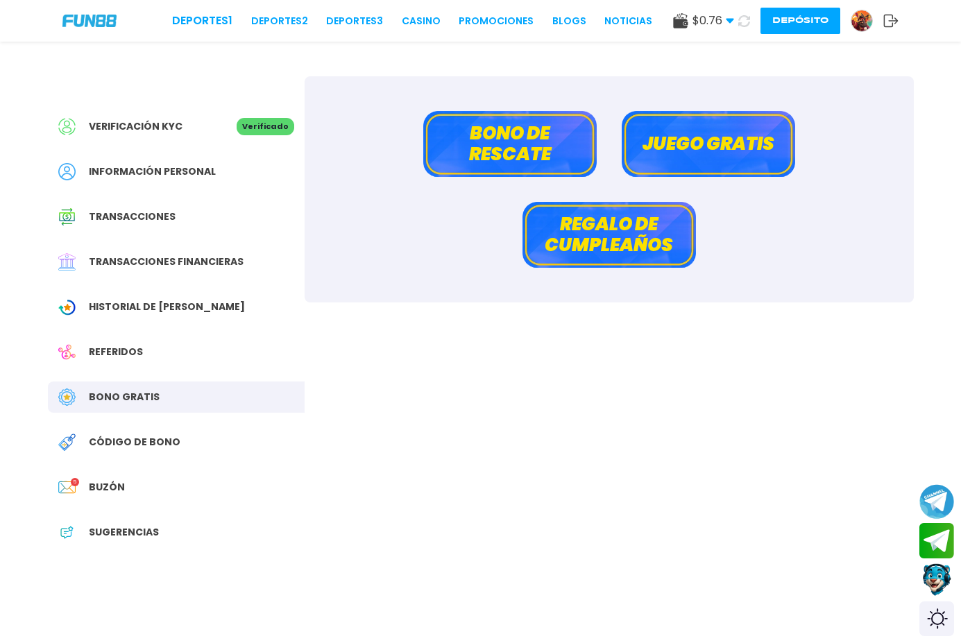
click at [814, 23] on button "Depósito" at bounding box center [800, 21] width 80 height 26
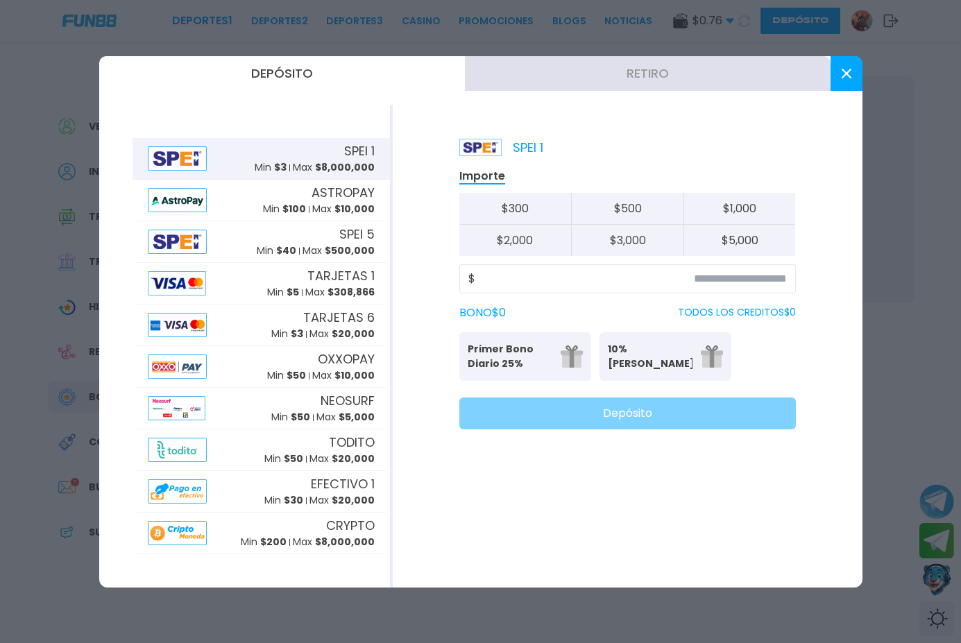
click at [682, 68] on button "Retiro" at bounding box center [648, 73] width 366 height 35
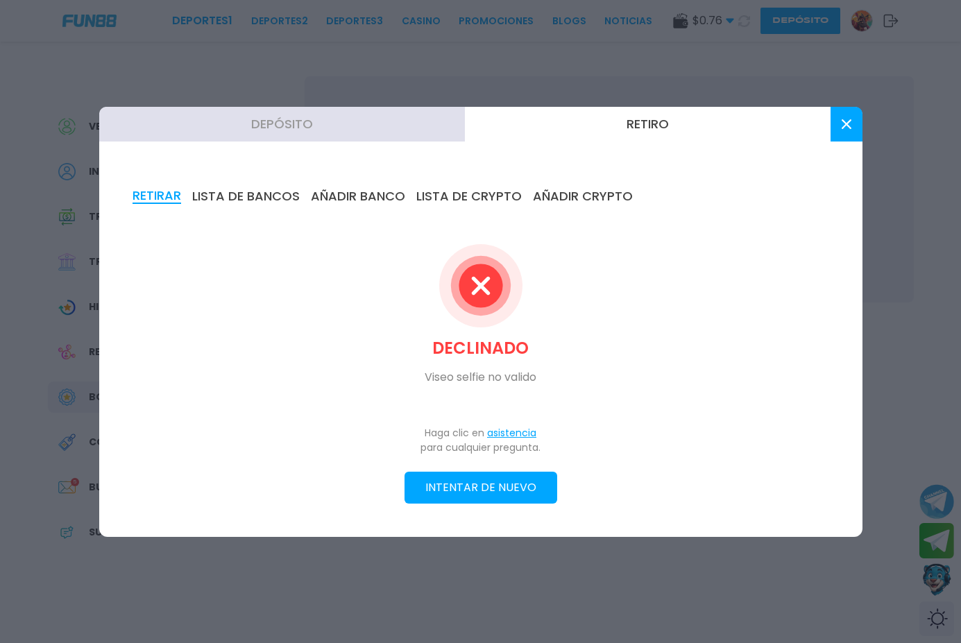
click at [855, 132] on button at bounding box center [846, 124] width 32 height 35
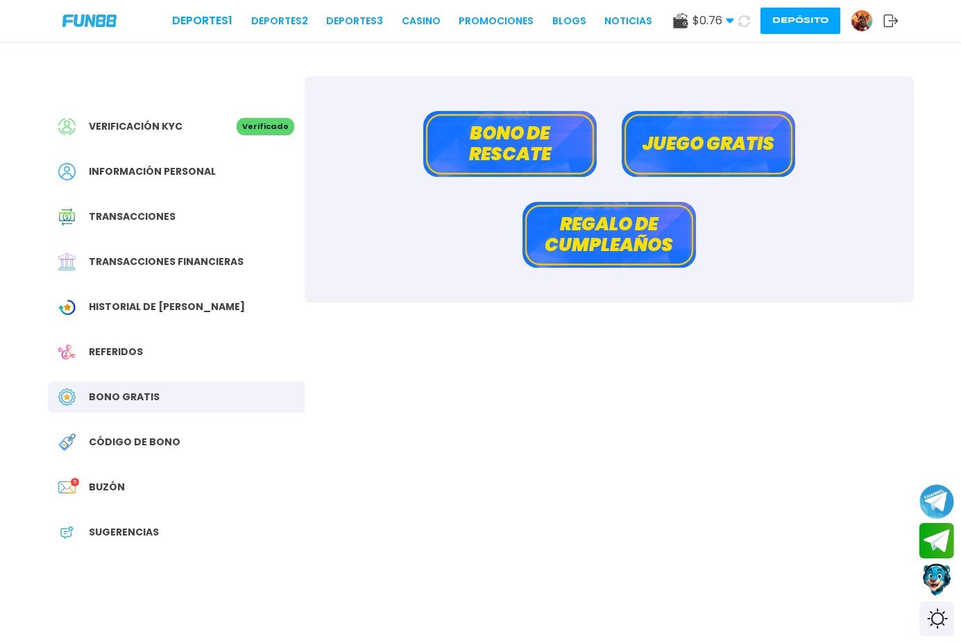
click at [866, 21] on img at bounding box center [861, 20] width 21 height 21
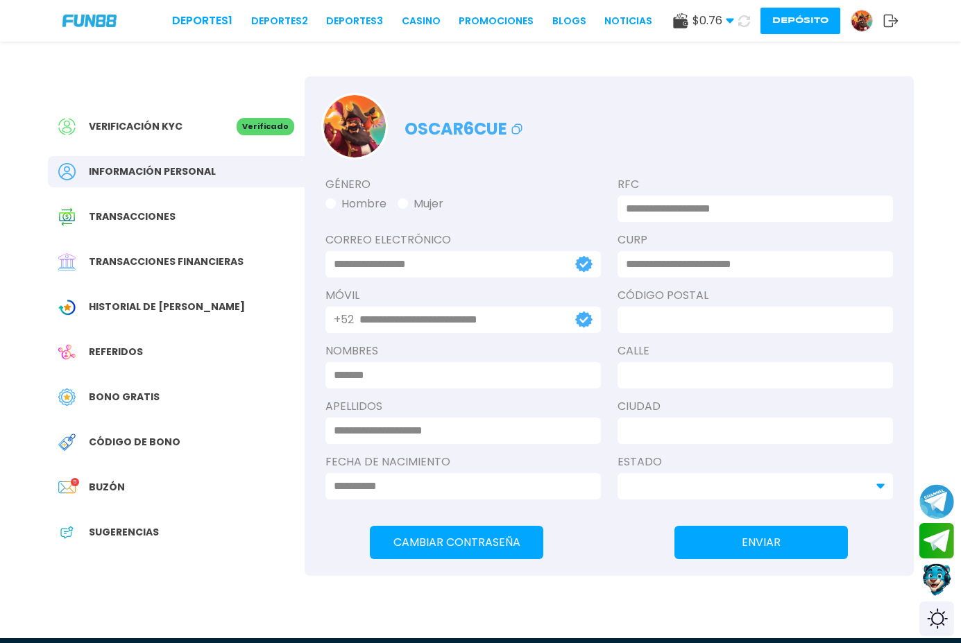
type input "**********"
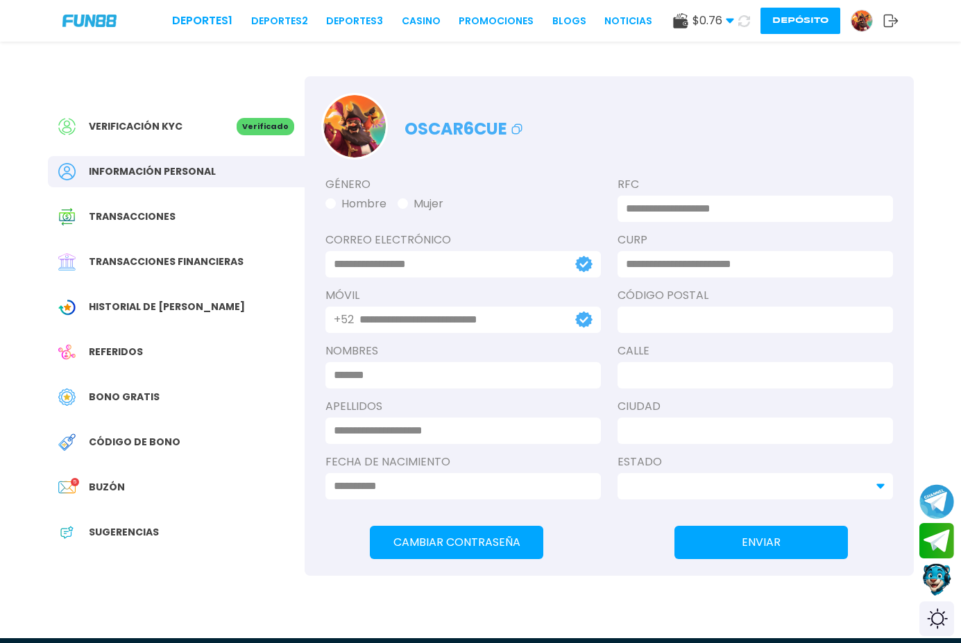
type input "**********"
type input "*****"
type input "*********"
type input "*****"
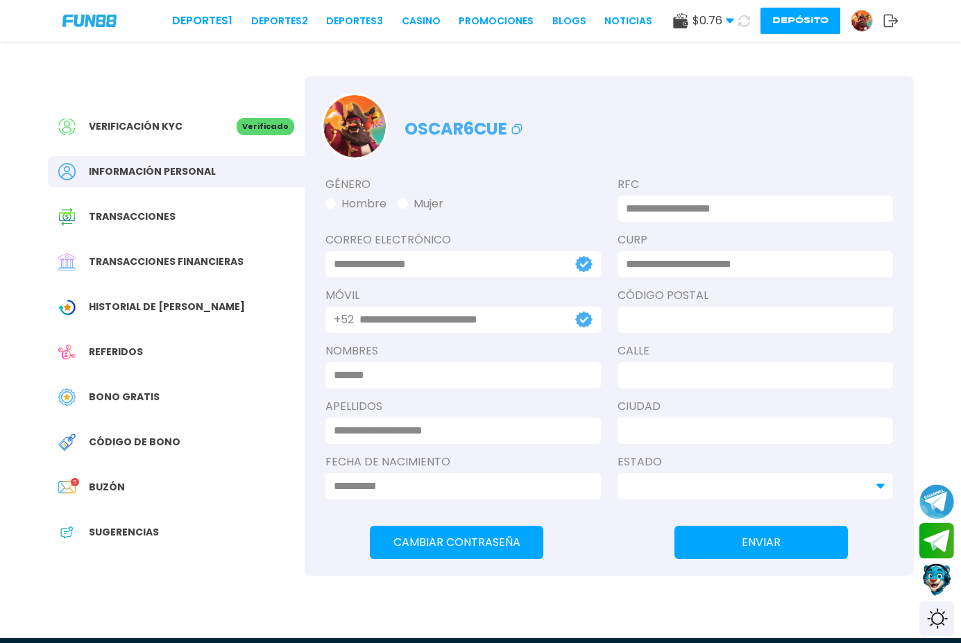
type input "*******"
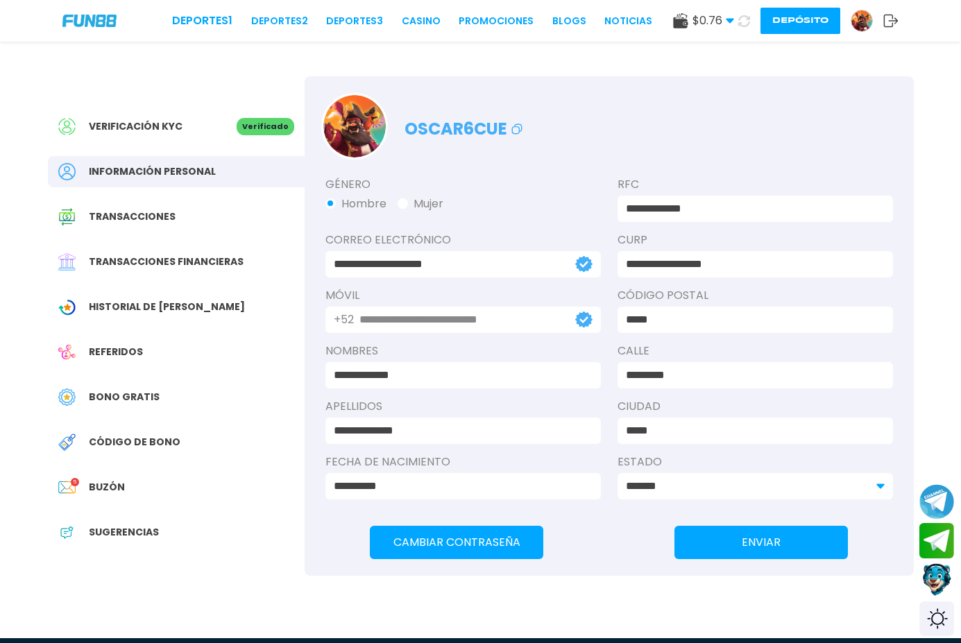
click at [151, 234] on div "Verificación KYC Verificado Información personal Transacciones Transacciones fi…" at bounding box center [176, 336] width 257 height 520
click at [154, 230] on div "Transacciones" at bounding box center [176, 216] width 257 height 31
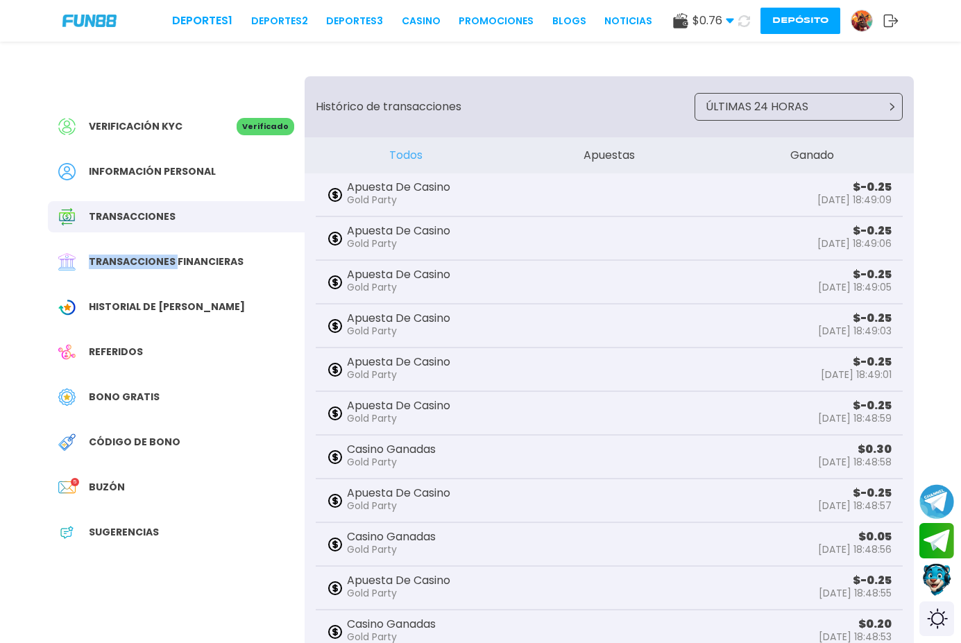
click at [136, 252] on div "Transacciones financieras" at bounding box center [176, 261] width 257 height 31
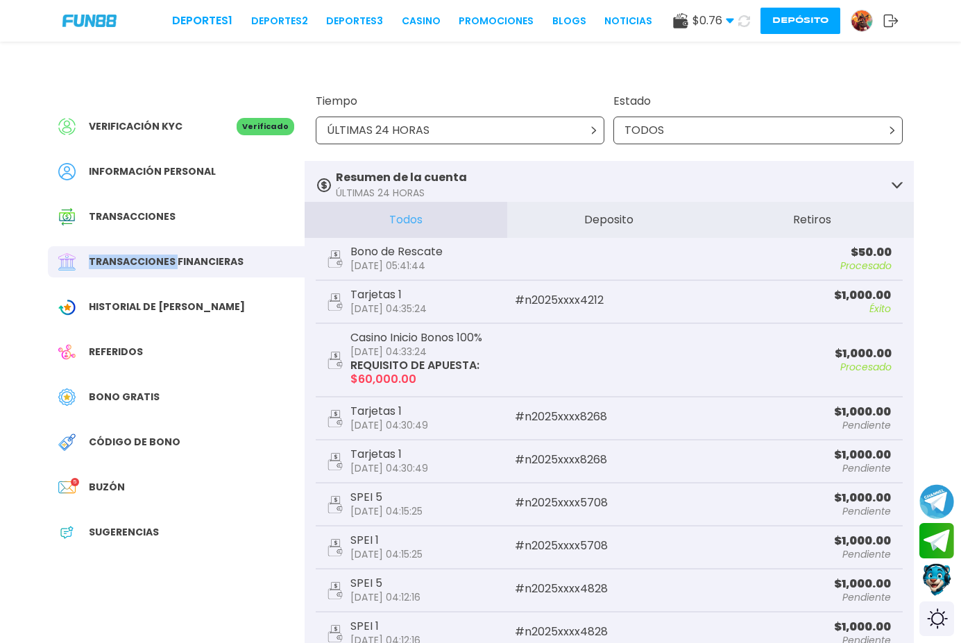
click at [199, 166] on span "Información personal" at bounding box center [152, 171] width 127 height 15
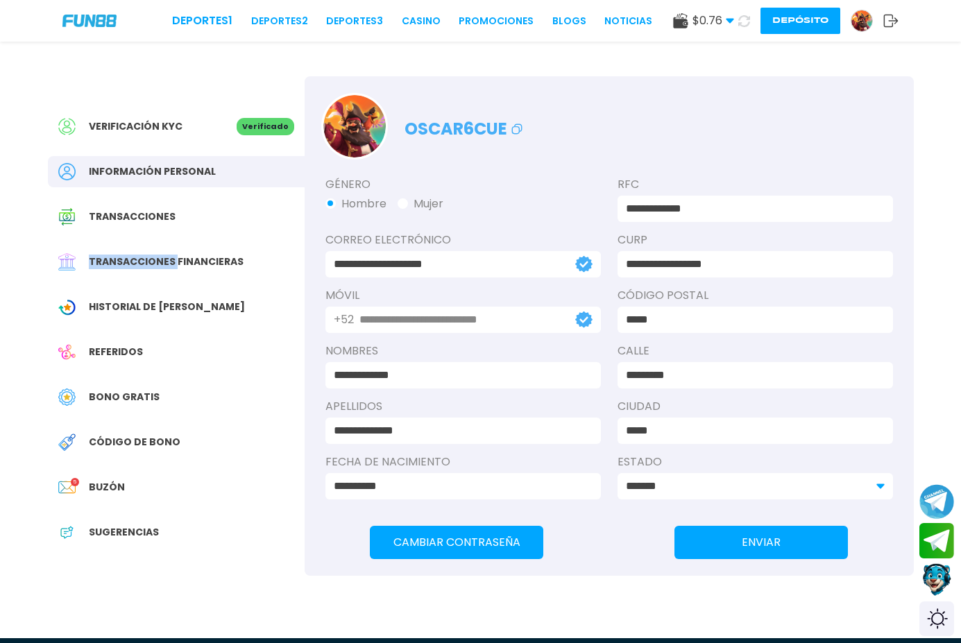
click at [448, 264] on input "**********" at bounding box center [447, 264] width 226 height 17
click at [786, 22] on button "Depósito" at bounding box center [800, 21] width 80 height 26
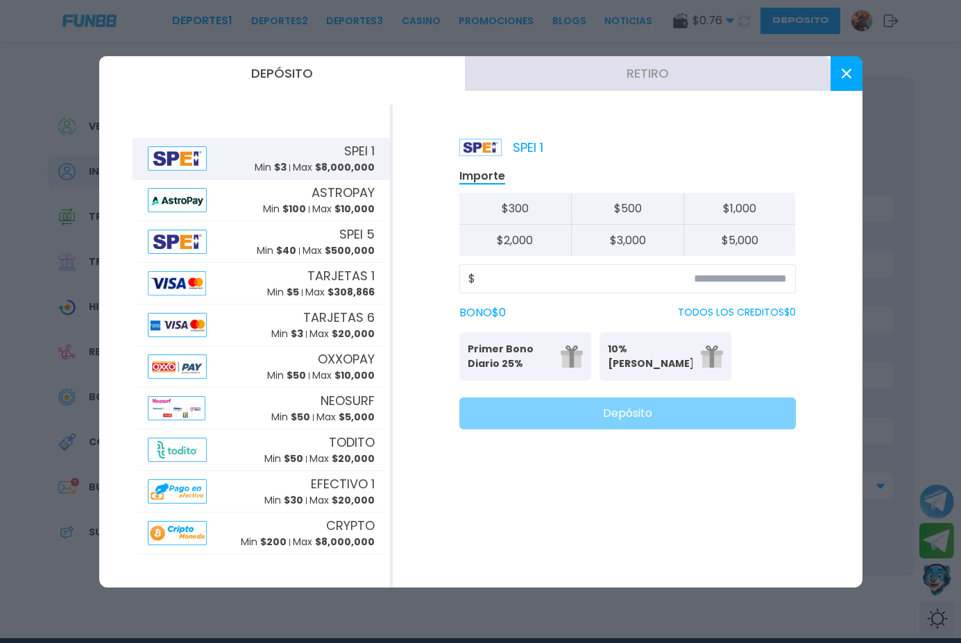
click at [669, 76] on button "Retiro" at bounding box center [648, 73] width 366 height 35
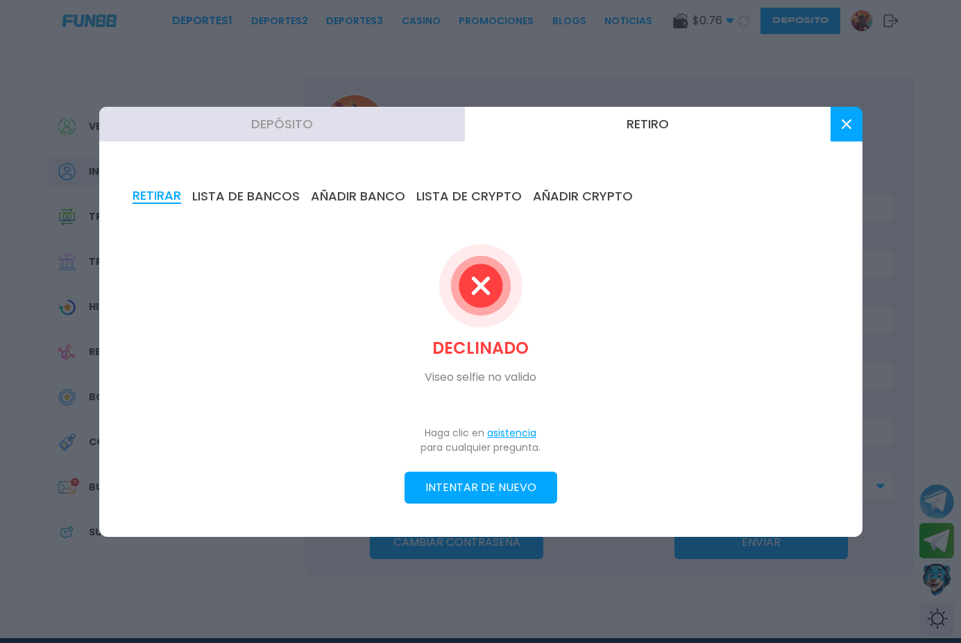
click at [480, 499] on button "INTENTAR DE NUEVO" at bounding box center [480, 488] width 153 height 32
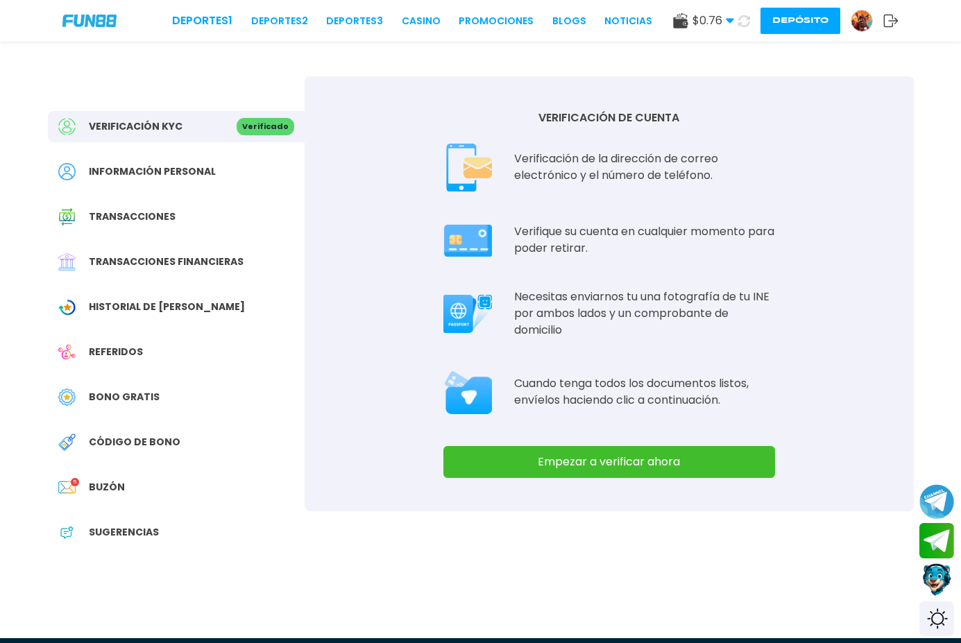
click at [615, 454] on button "Empezar a verificar ahora" at bounding box center [609, 462] width 332 height 32
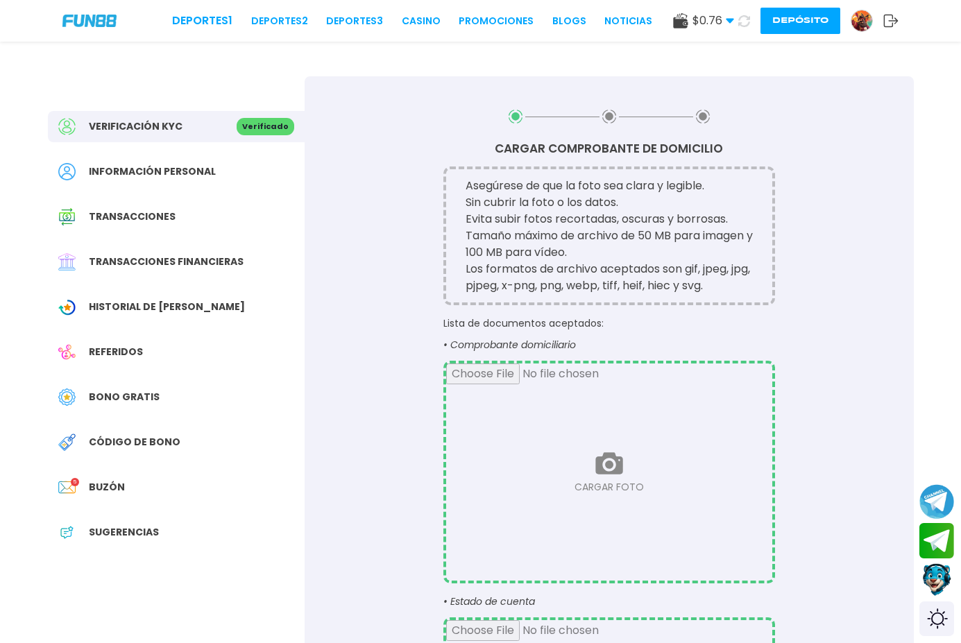
click at [608, 471] on input "file" at bounding box center [609, 471] width 326 height 217
type input "**********"
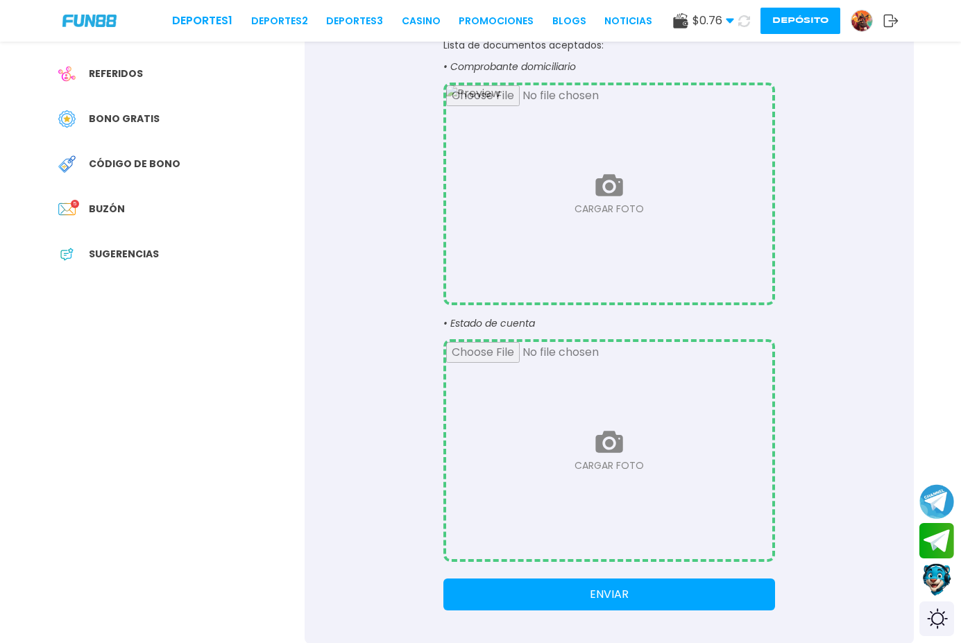
scroll to position [347, 0]
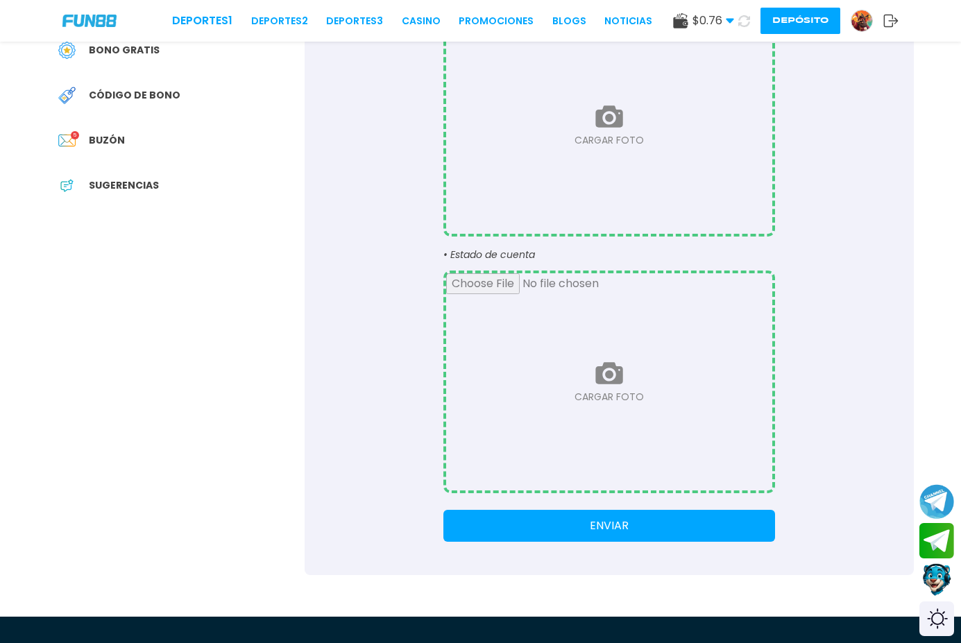
click at [613, 373] on input "file" at bounding box center [609, 381] width 326 height 217
type input "**********"
click at [608, 523] on button "ENVIAR" at bounding box center [609, 526] width 332 height 32
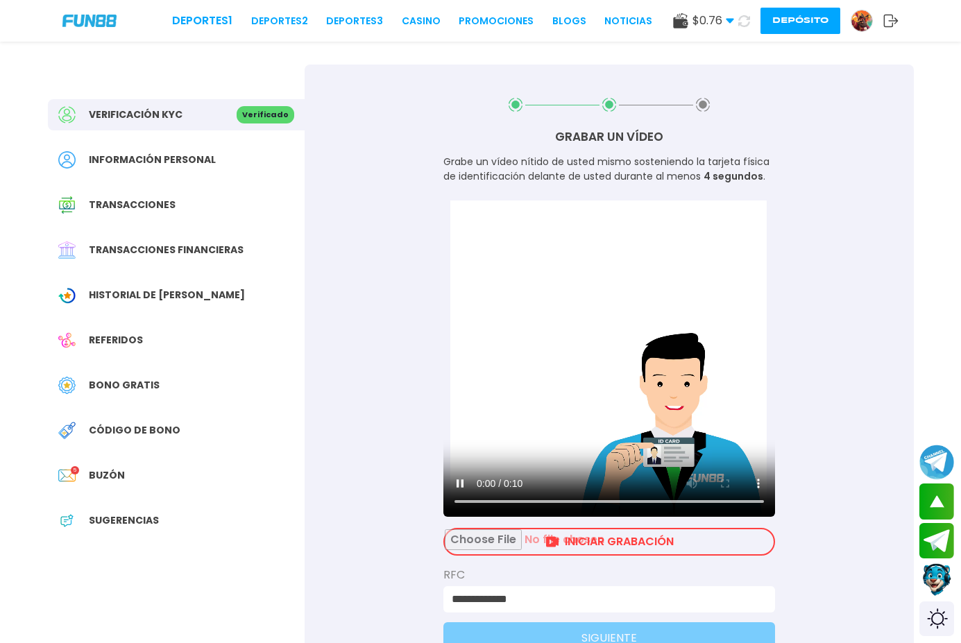
scroll to position [0, 0]
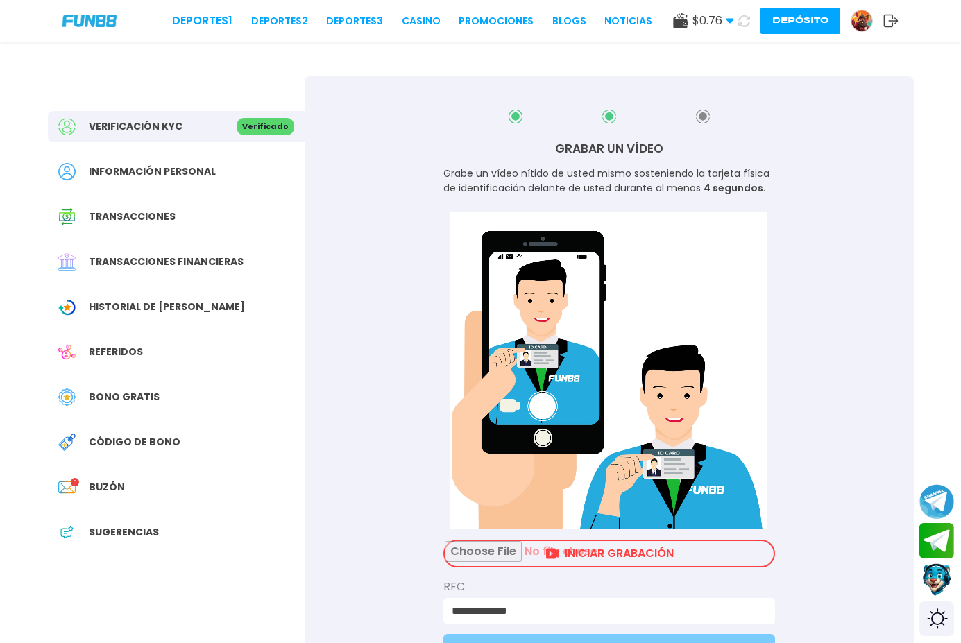
click at [597, 550] on input "file" at bounding box center [609, 553] width 329 height 25
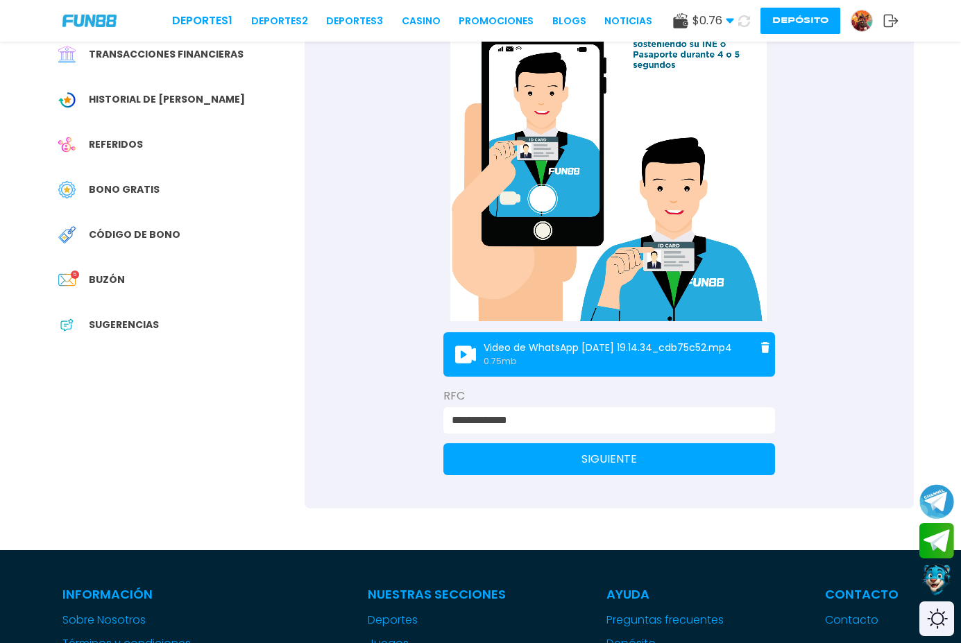
scroll to position [208, 0]
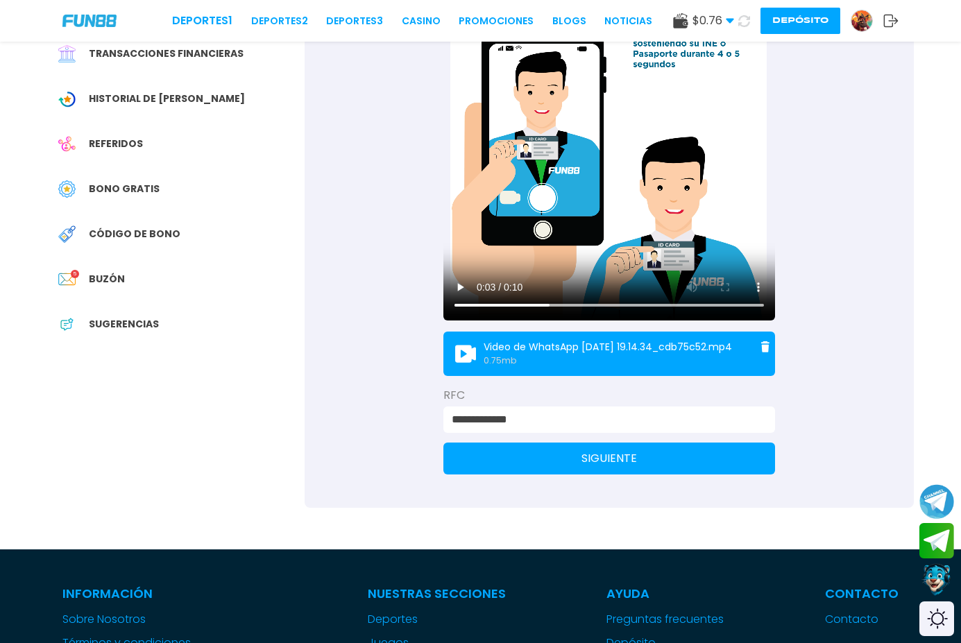
click at [544, 463] on button "SIGUIENTE" at bounding box center [609, 459] width 332 height 32
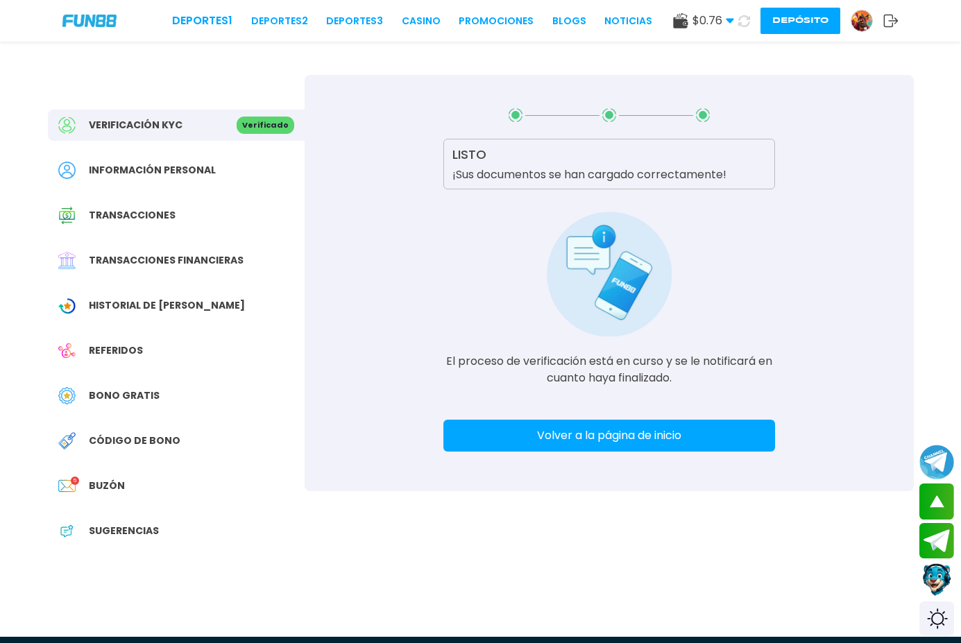
scroll to position [0, 0]
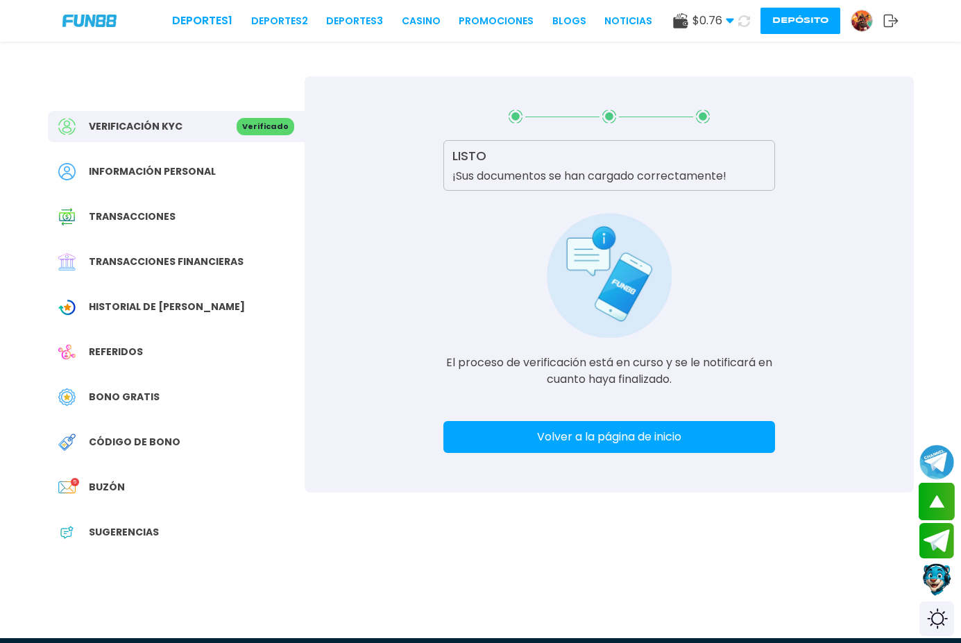
click at [941, 514] on button "scroll up" at bounding box center [936, 501] width 37 height 37
click at [930, 508] on button "scroll up" at bounding box center [936, 501] width 37 height 37
click at [935, 526] on button "Join telegram" at bounding box center [936, 540] width 37 height 37
click at [945, 504] on button "scroll up" at bounding box center [936, 501] width 37 height 37
click at [946, 531] on button "Join telegram" at bounding box center [936, 540] width 37 height 37
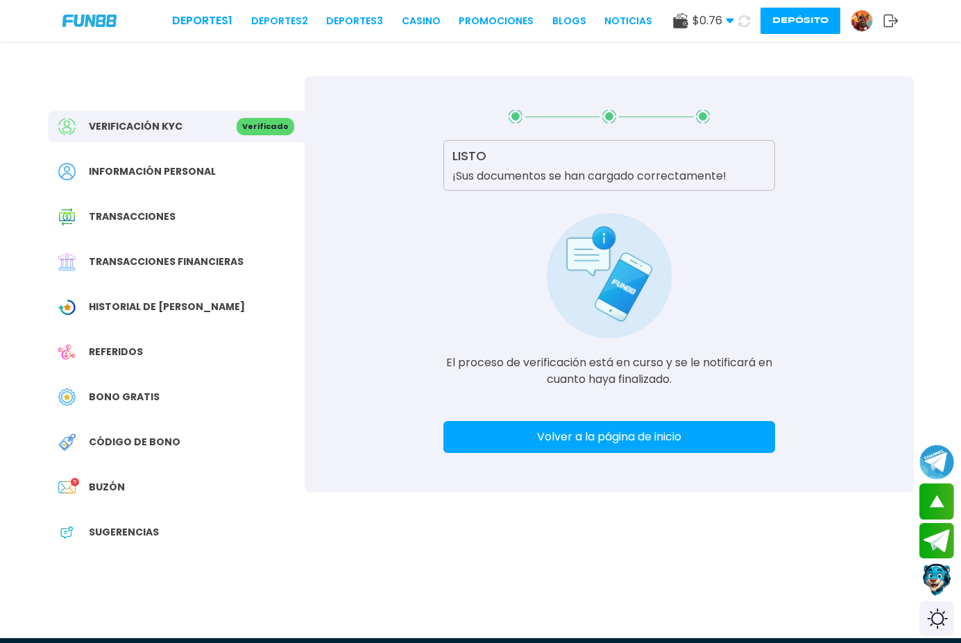
click at [500, 427] on button "Volver a la página de inicio" at bounding box center [609, 437] width 332 height 32
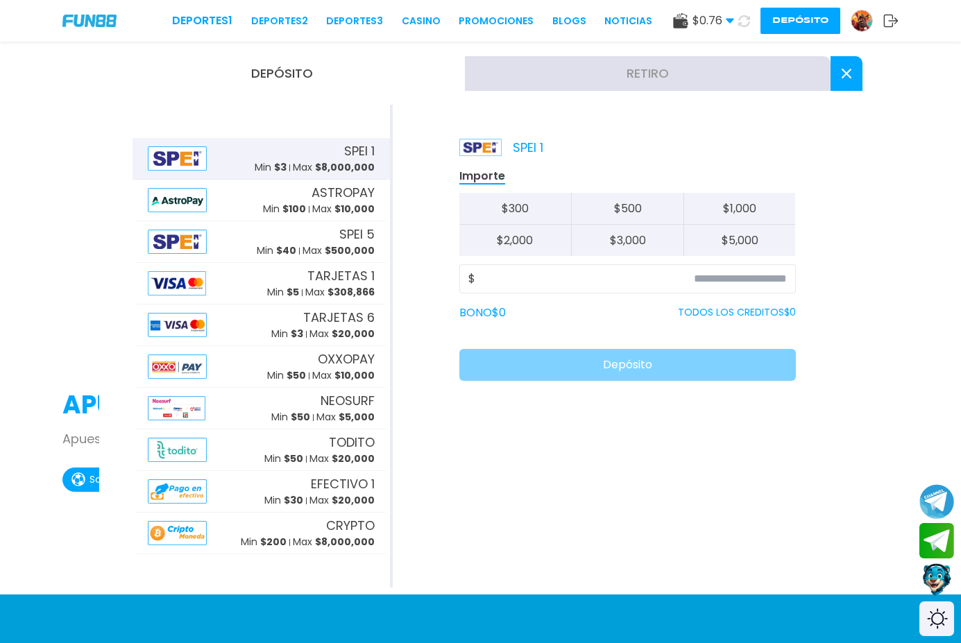
click at [799, 26] on div at bounding box center [480, 321] width 961 height 643
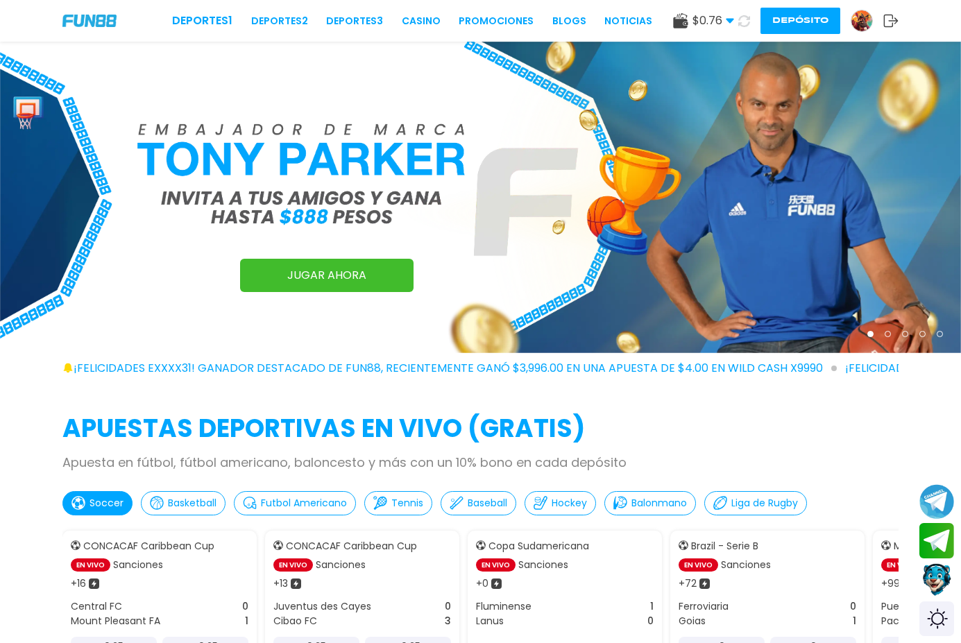
click at [793, 17] on button "Depósito" at bounding box center [800, 21] width 80 height 26
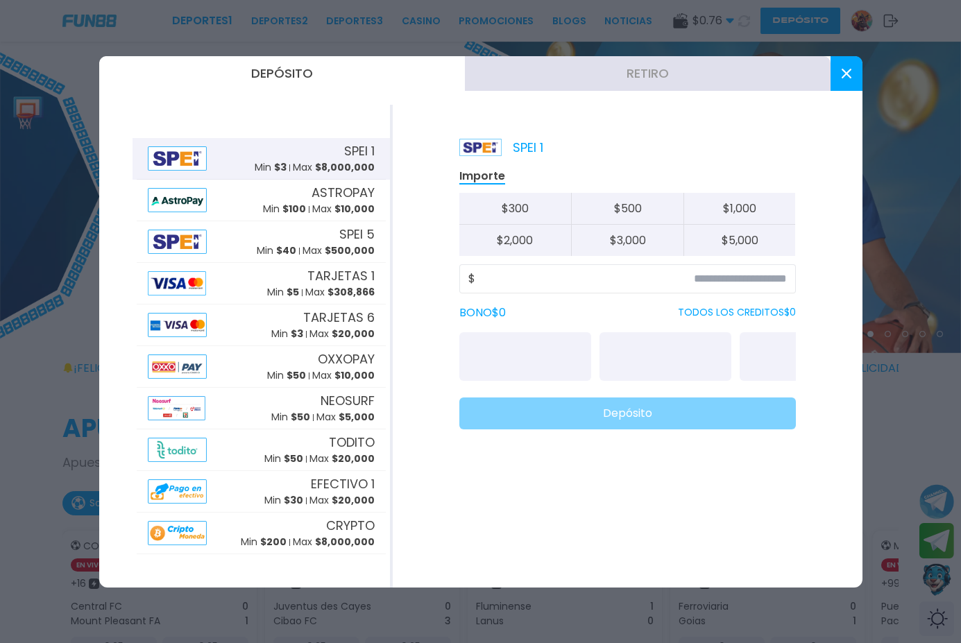
click at [652, 63] on button "Retiro" at bounding box center [648, 73] width 366 height 35
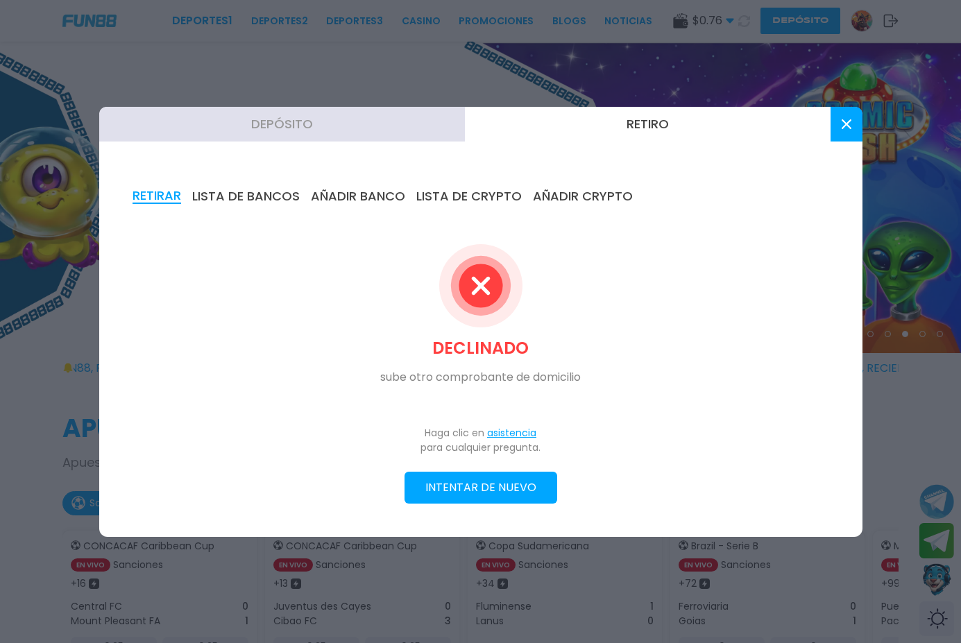
click at [467, 482] on button "INTENTAR DE NUEVO" at bounding box center [480, 488] width 153 height 32
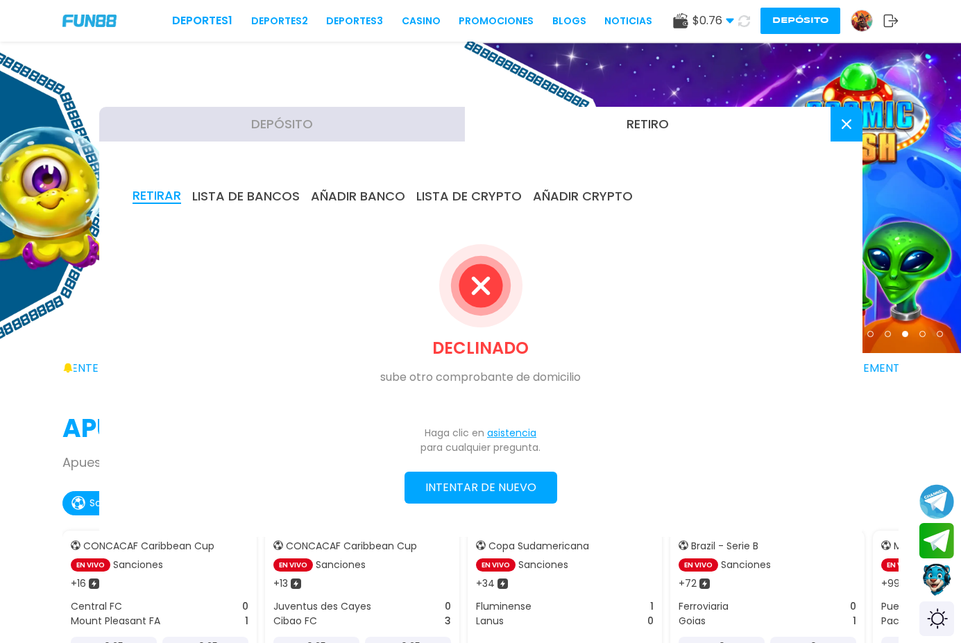
click at [466, 479] on button "INTENTAR DE NUEVO" at bounding box center [480, 488] width 153 height 32
click at [465, 490] on button "INTENTAR DE NUEVO" at bounding box center [480, 488] width 153 height 32
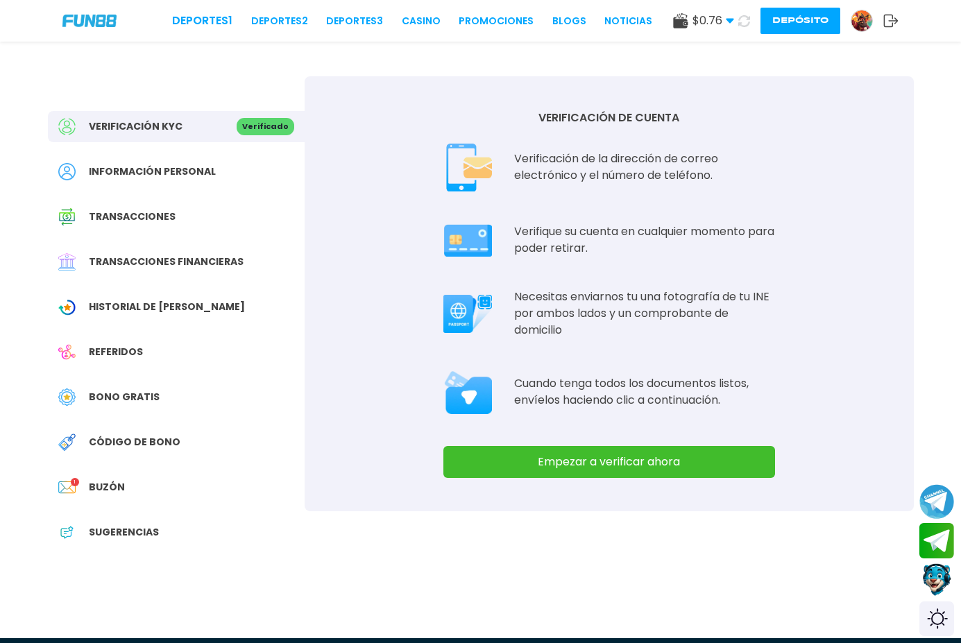
click at [553, 462] on button "Empezar a verificar ahora" at bounding box center [609, 462] width 332 height 32
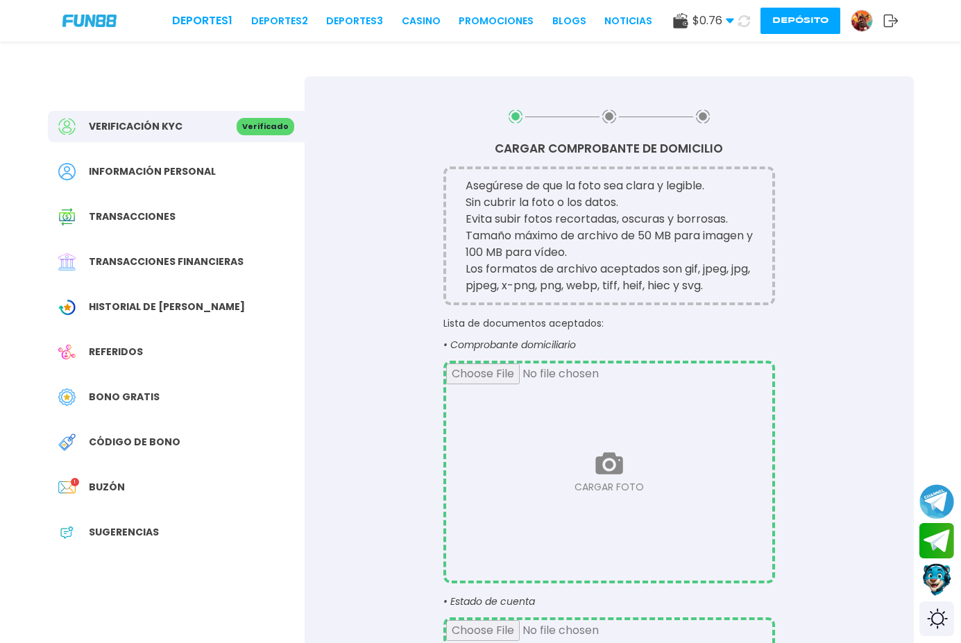
click at [578, 427] on input "file" at bounding box center [609, 471] width 326 height 217
type input "**********"
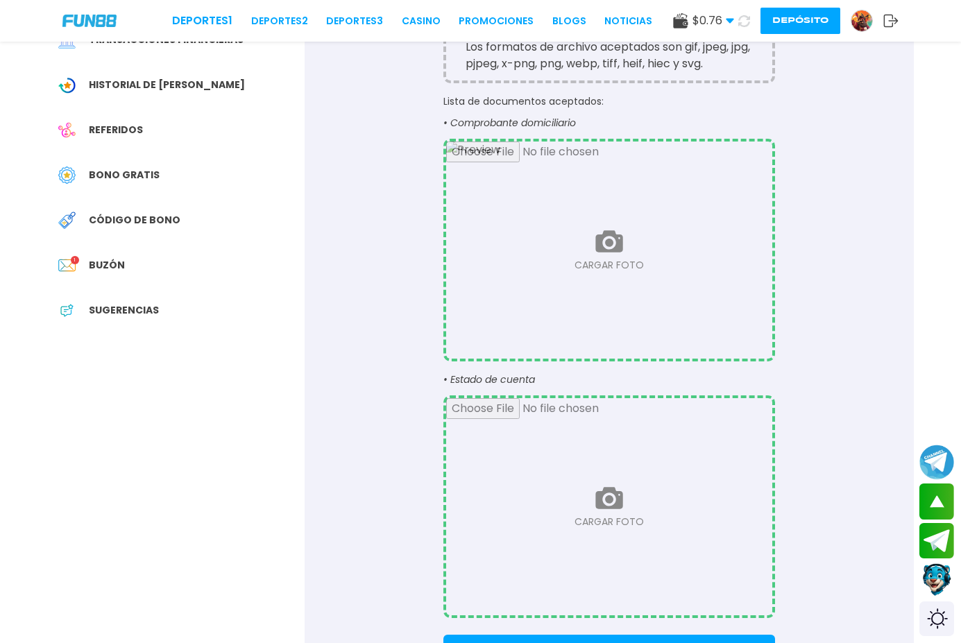
scroll to position [347, 0]
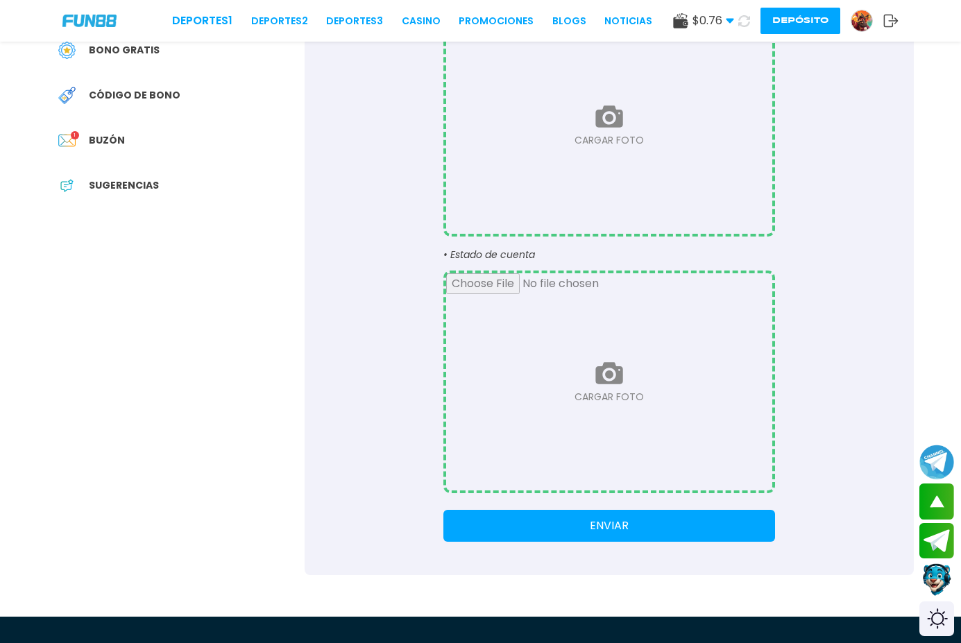
click at [601, 393] on input "file" at bounding box center [609, 381] width 326 height 217
type input "**********"
click at [581, 530] on button "ENVIAR" at bounding box center [609, 526] width 332 height 32
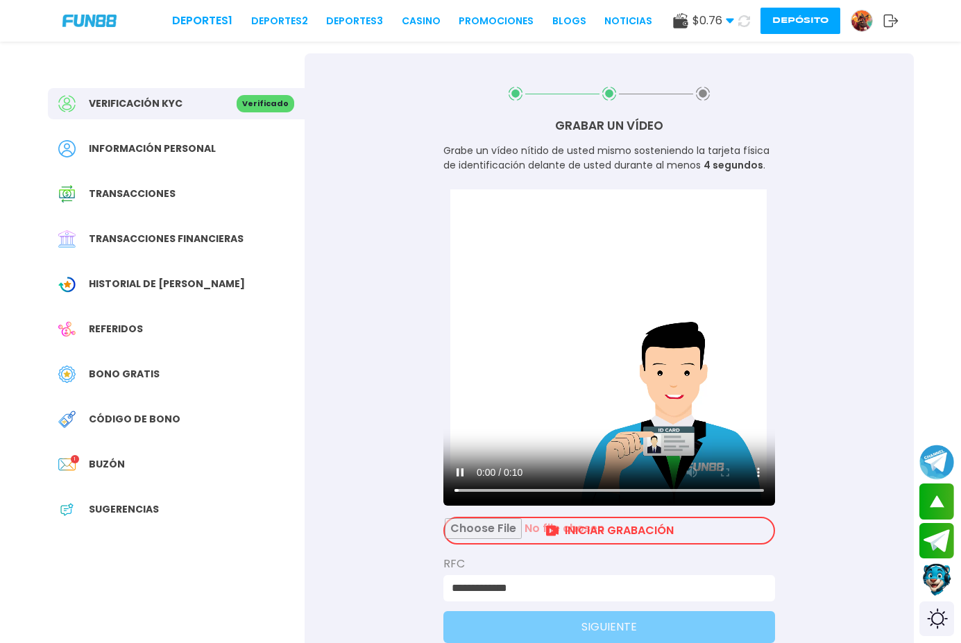
scroll to position [0, 0]
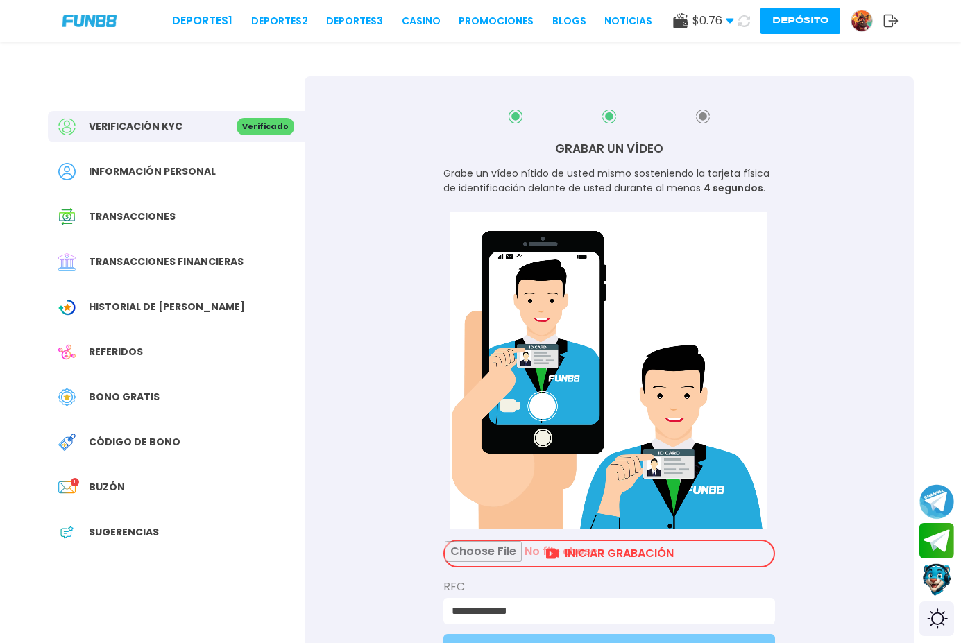
click at [580, 552] on input "file" at bounding box center [609, 553] width 329 height 25
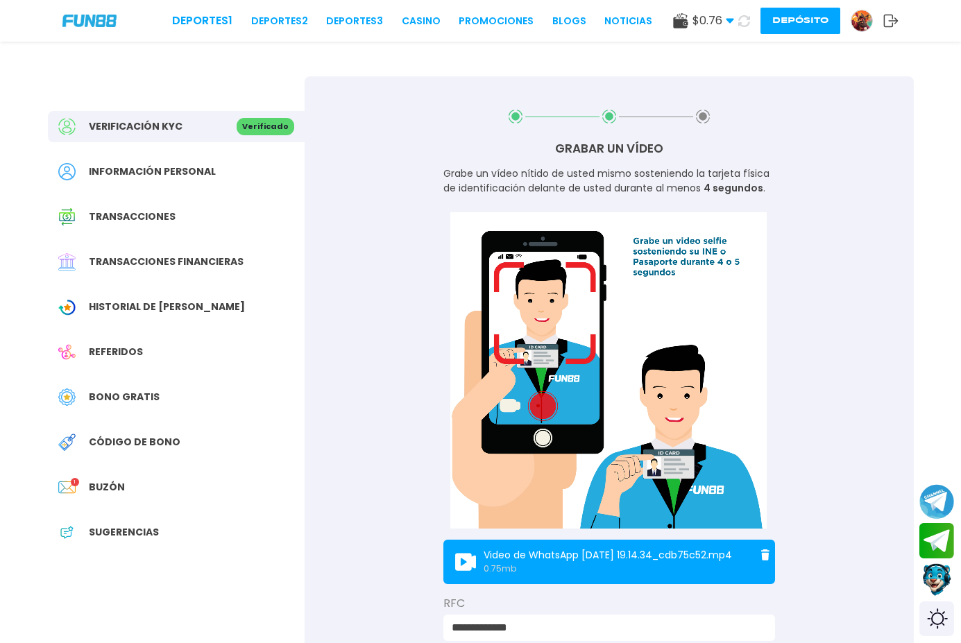
click at [569, 400] on video "Su navegador no soporta la etiqueta de vídeo." at bounding box center [609, 370] width 332 height 316
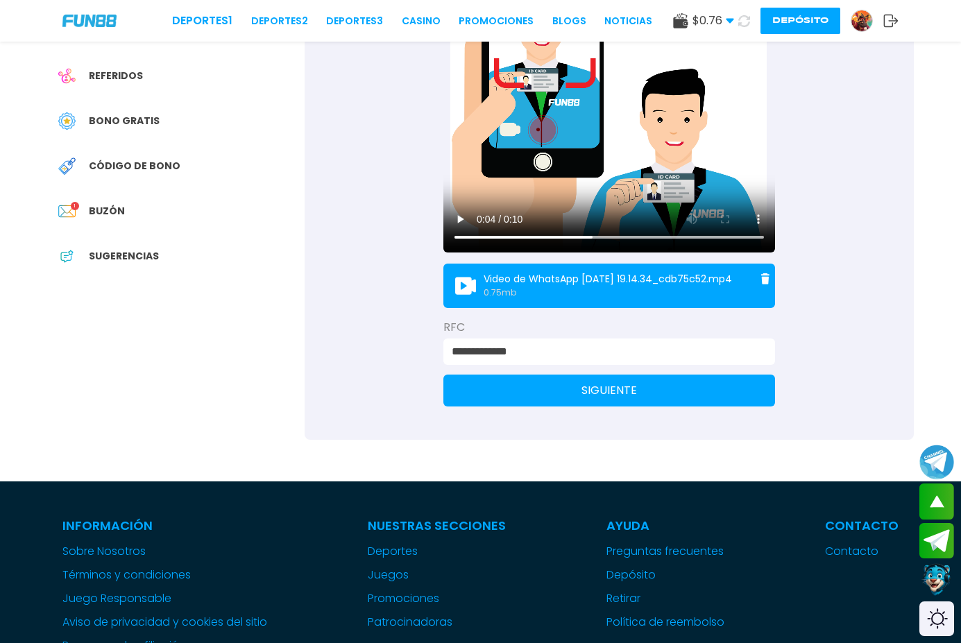
scroll to position [277, 0]
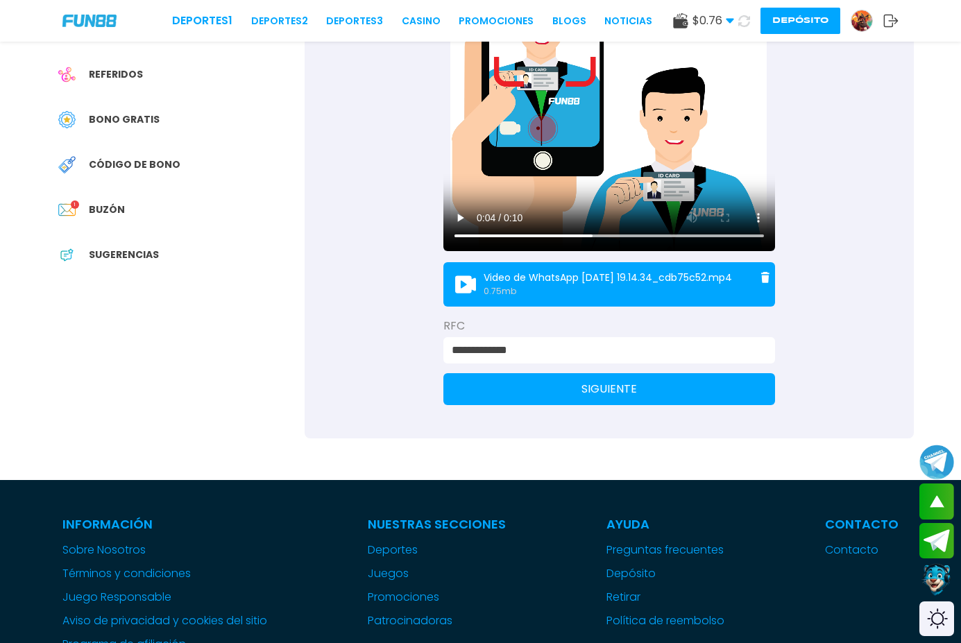
click at [569, 400] on button "SIGUIENTE" at bounding box center [609, 389] width 332 height 32
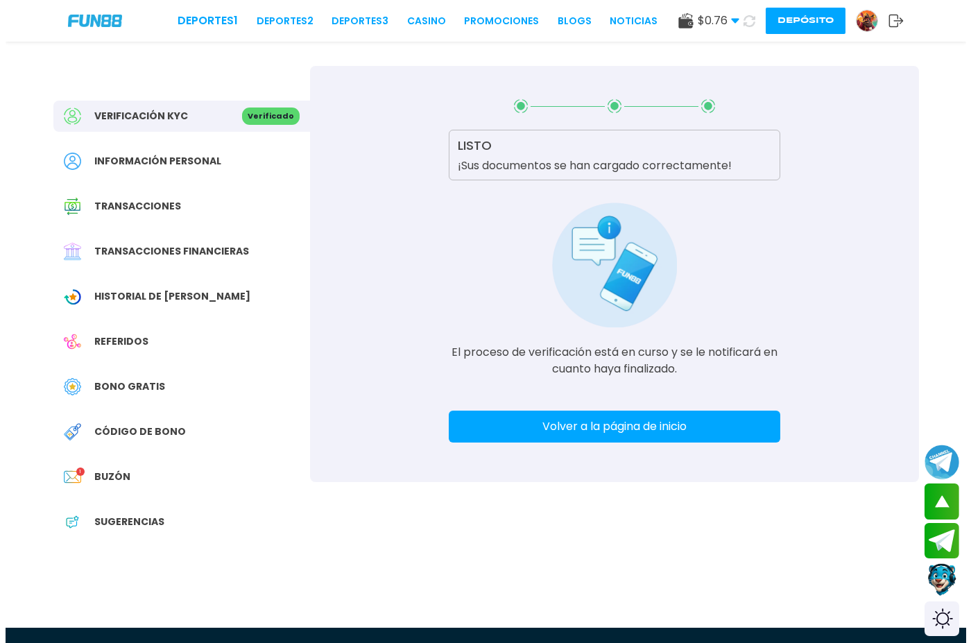
scroll to position [0, 0]
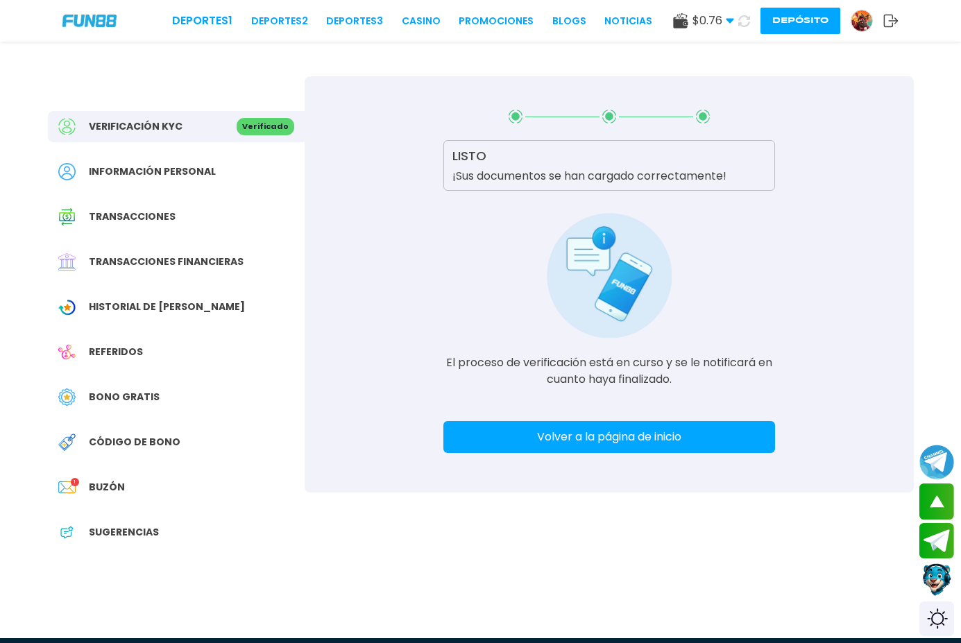
click at [94, 483] on span "Buzón" at bounding box center [107, 487] width 36 height 15
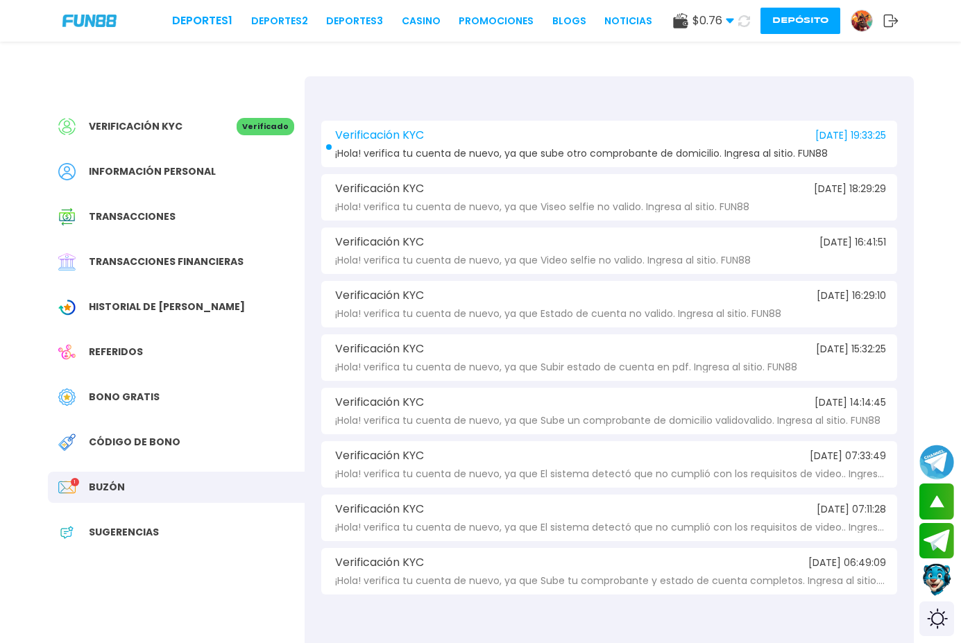
click at [626, 141] on div "Verificación KYC [DATE] 19:33:25" at bounding box center [609, 135] width 554 height 12
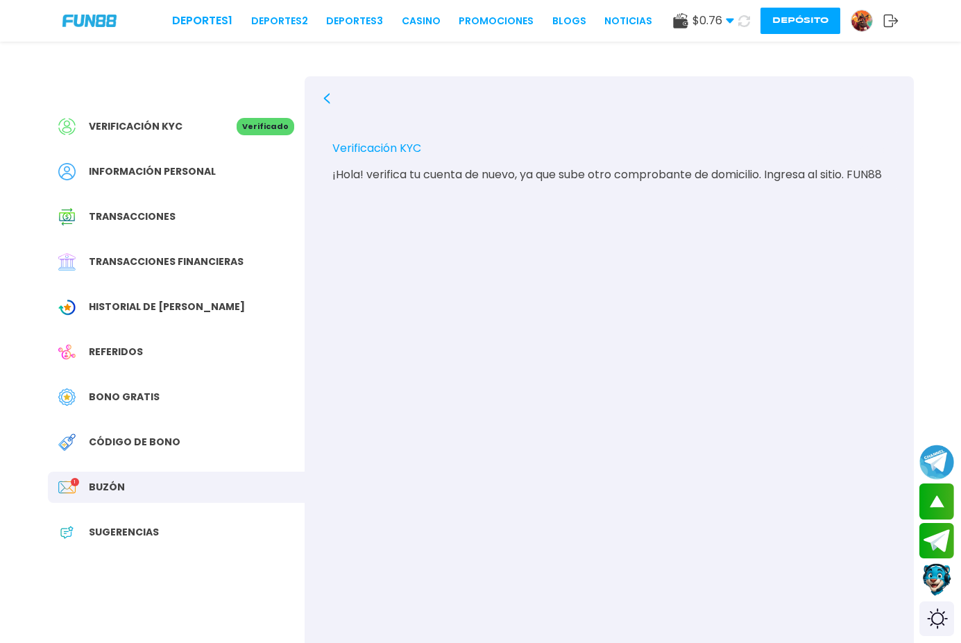
click at [189, 140] on div "Verificación KYC Verificado" at bounding box center [176, 126] width 257 height 31
click at [180, 166] on span "Información personal" at bounding box center [152, 171] width 127 height 15
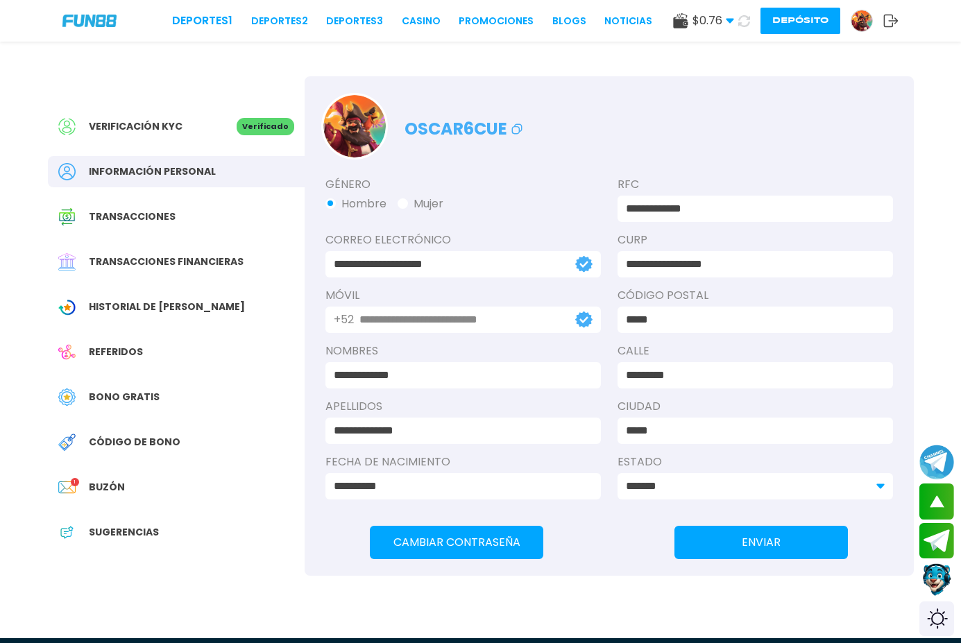
click at [177, 207] on div "Transacciones" at bounding box center [176, 216] width 257 height 31
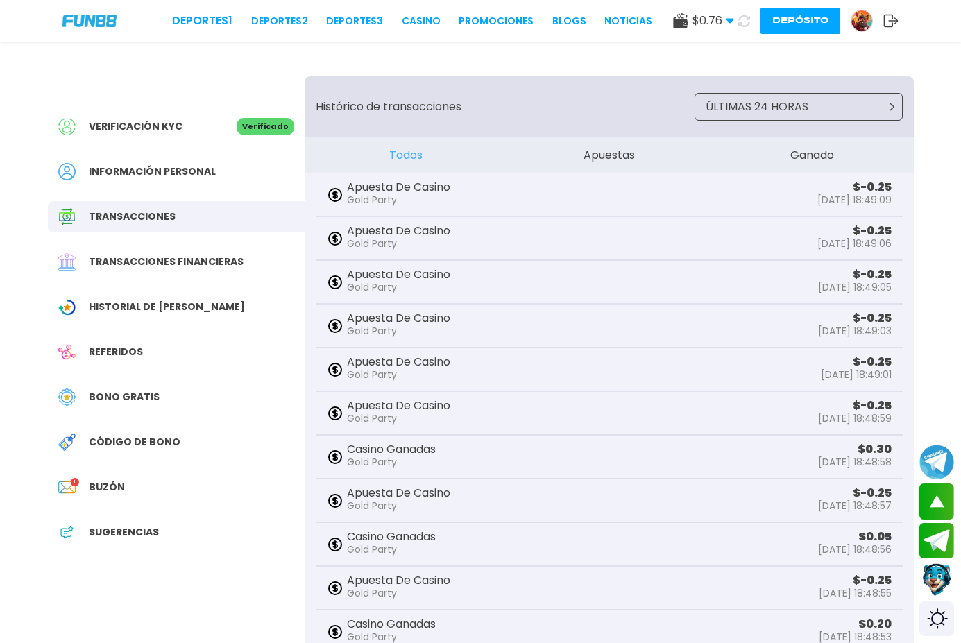
click at [168, 249] on div "Transacciones financieras" at bounding box center [176, 261] width 257 height 31
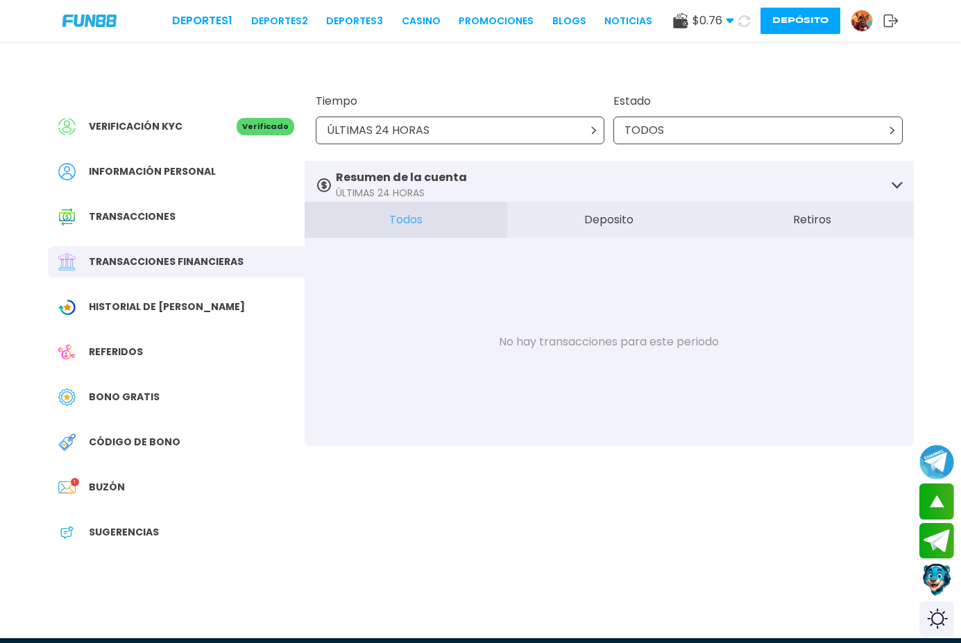
click at [142, 489] on div "Buzón 1" at bounding box center [176, 487] width 257 height 31
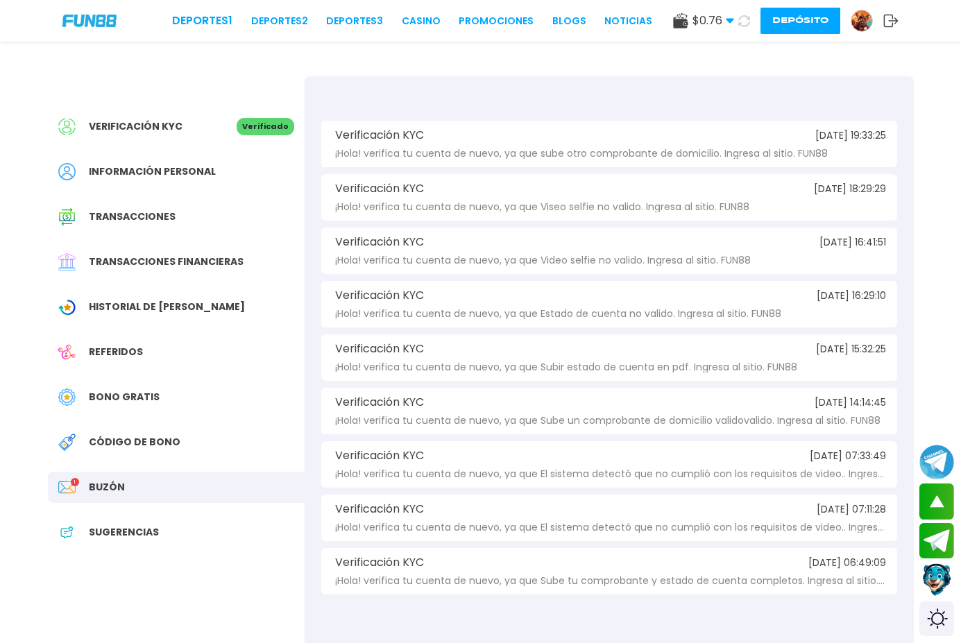
click at [478, 137] on div "Verificación KYC [DATE] 19:33:25" at bounding box center [609, 135] width 554 height 12
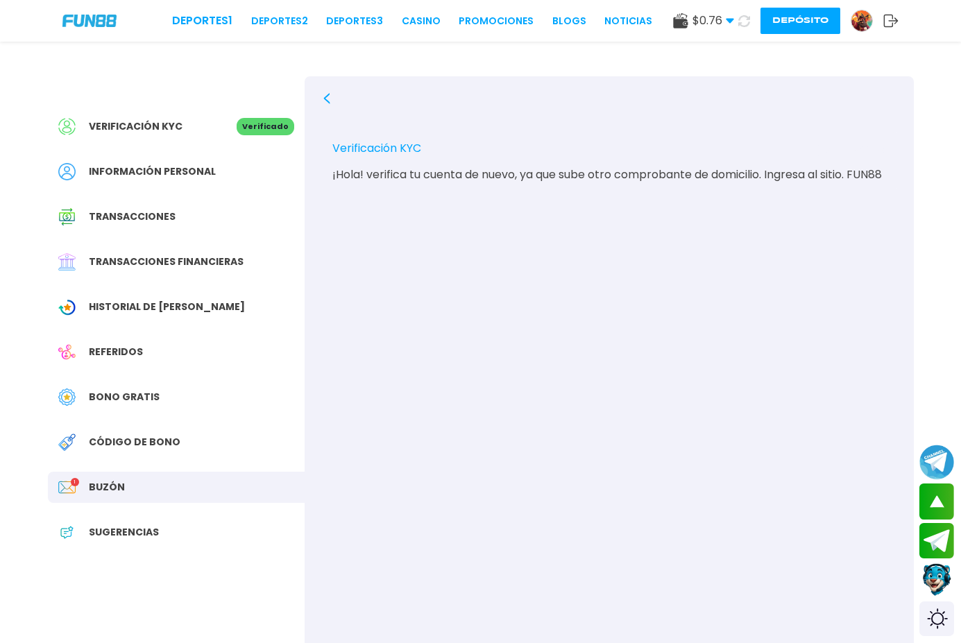
click at [87, 468] on div "Verificación KYC Verificado Información personal Transacciones Transacciones fi…" at bounding box center [176, 336] width 257 height 520
click at [95, 441] on span "Código de bono" at bounding box center [135, 442] width 92 height 15
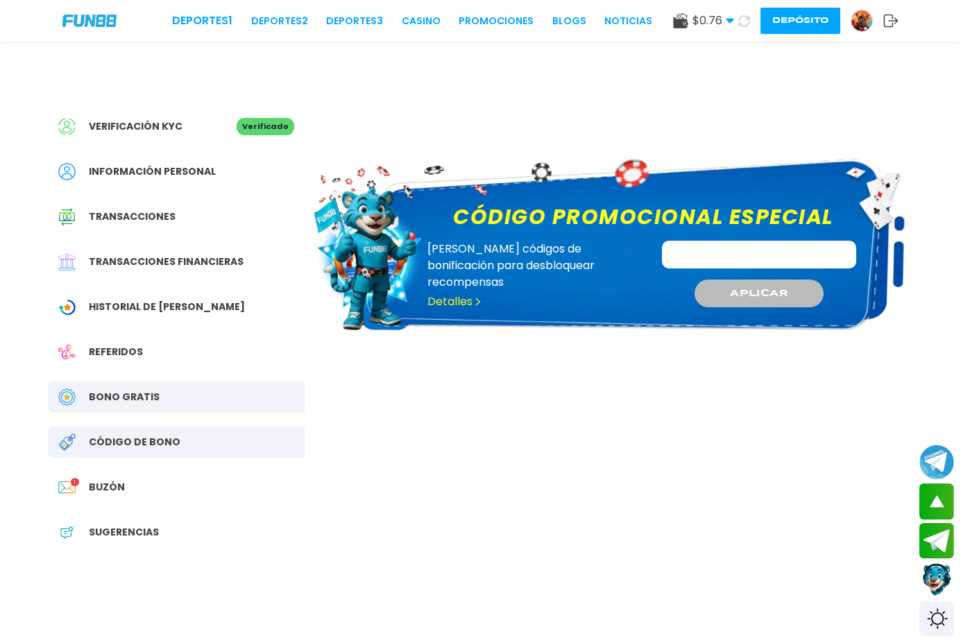
click at [117, 383] on div "Bono Gratis" at bounding box center [176, 396] width 257 height 31
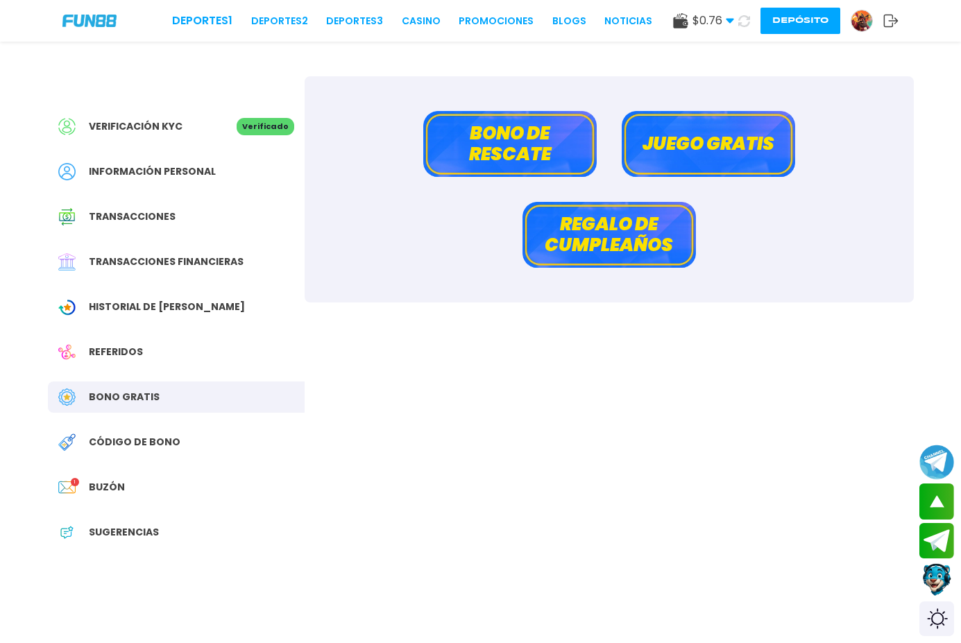
click at [130, 348] on span "Referidos" at bounding box center [116, 352] width 54 height 15
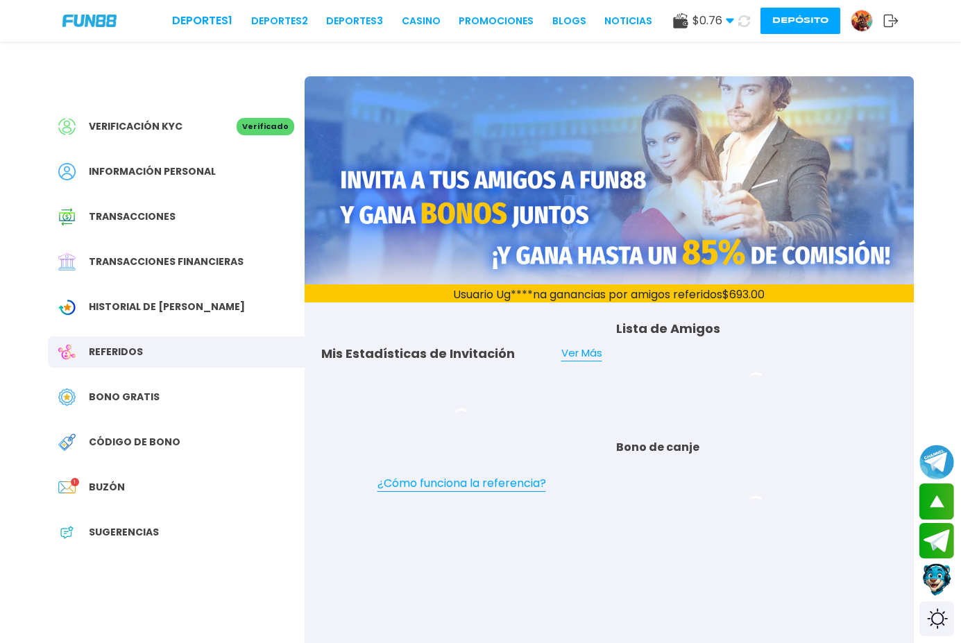
click at [139, 313] on span "Historial de [PERSON_NAME]" at bounding box center [167, 307] width 156 height 15
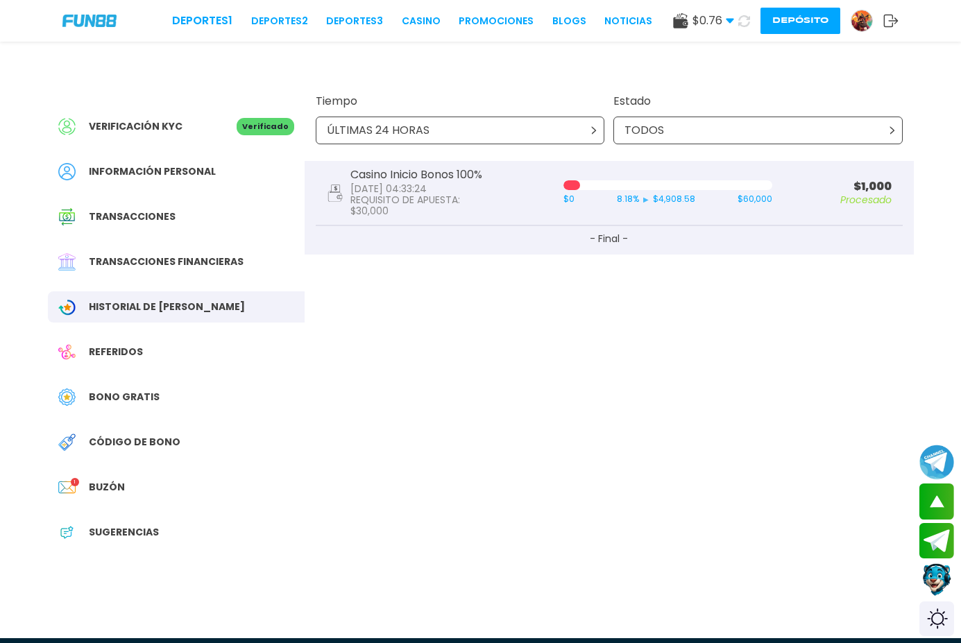
click at [883, 24] on icon at bounding box center [890, 21] width 15 height 14
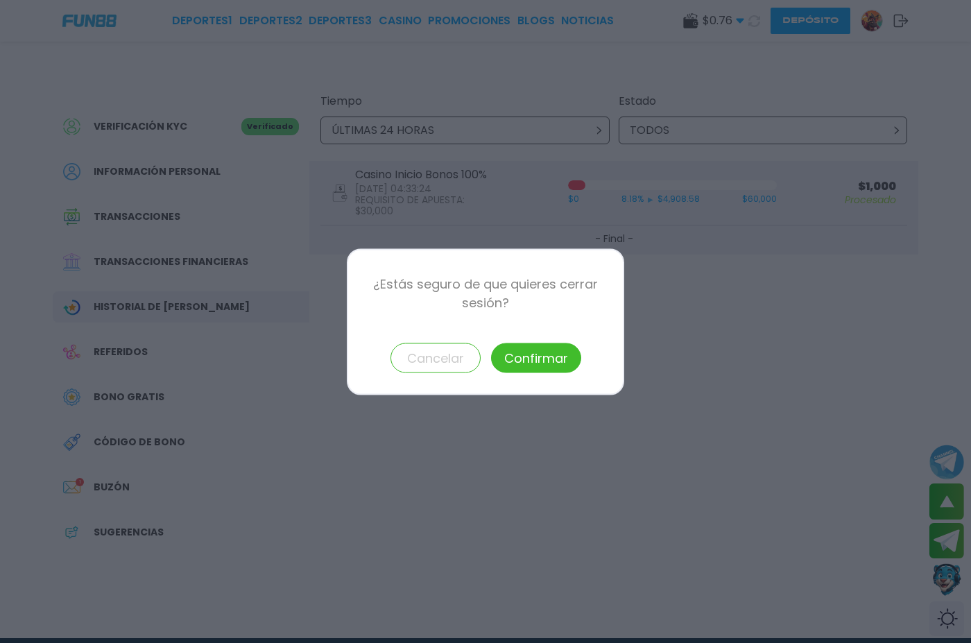
click at [562, 347] on button "Confirmar" at bounding box center [536, 358] width 90 height 30
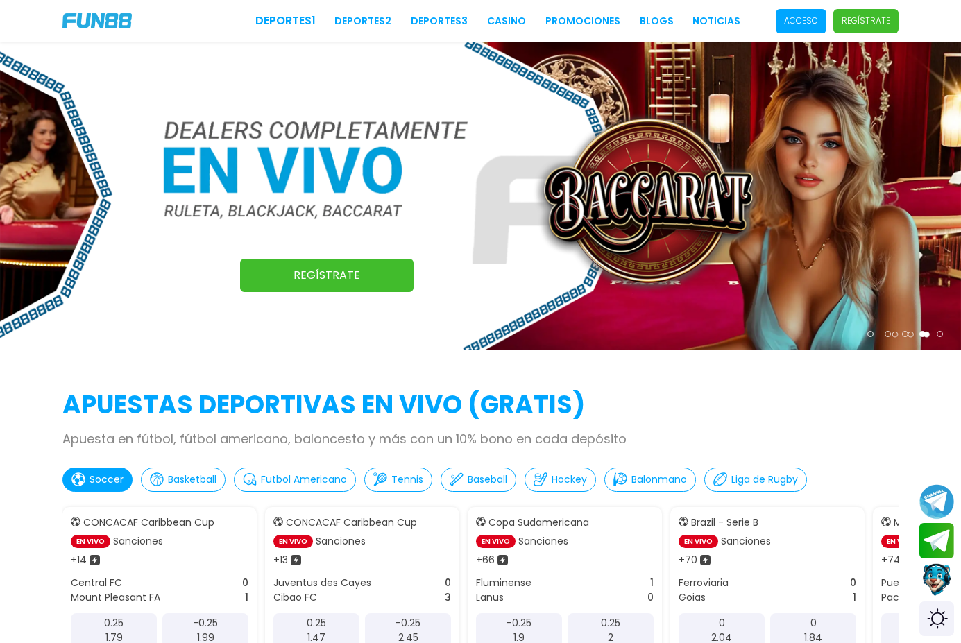
click at [798, 19] on p "Acceso" at bounding box center [801, 21] width 34 height 12
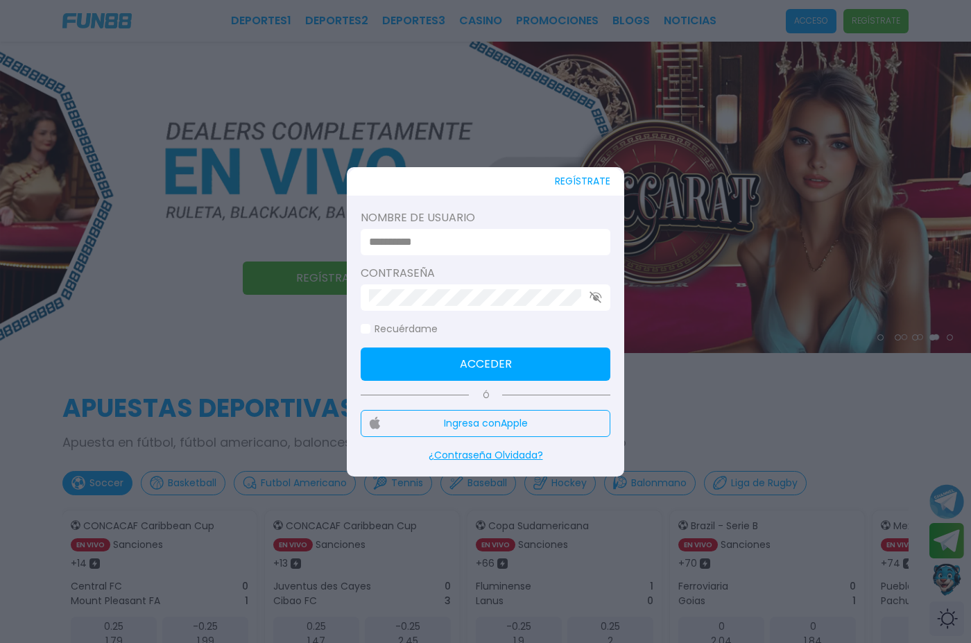
click at [492, 240] on input at bounding box center [481, 242] width 225 height 17
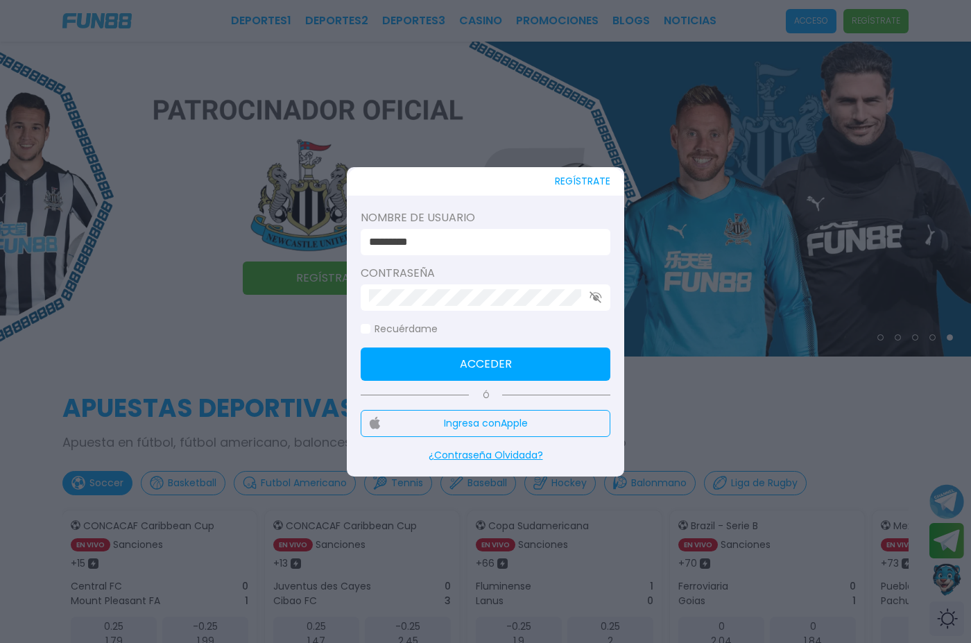
type input "*********"
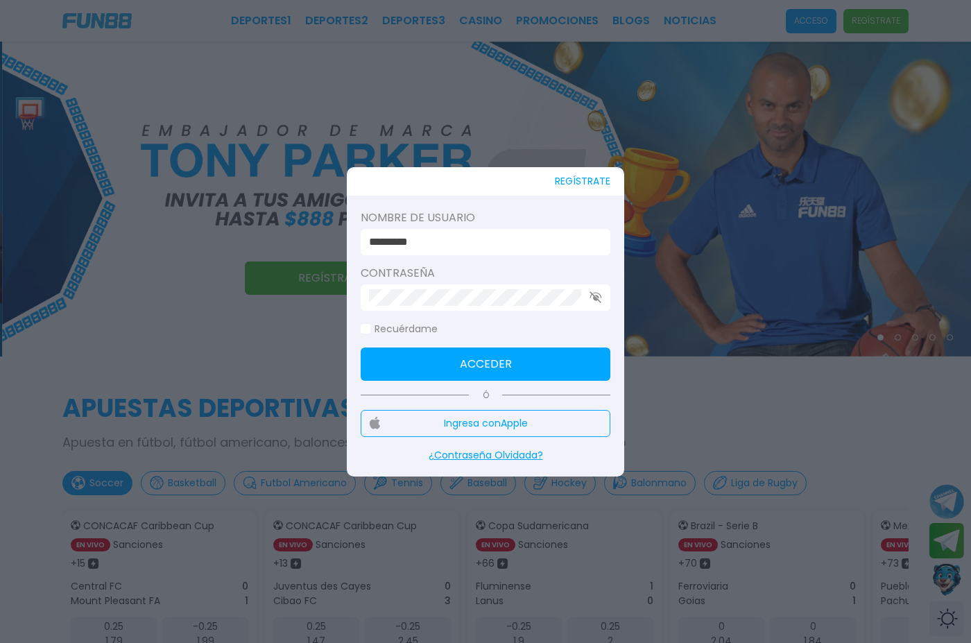
click button "Acceder" at bounding box center [486, 364] width 250 height 33
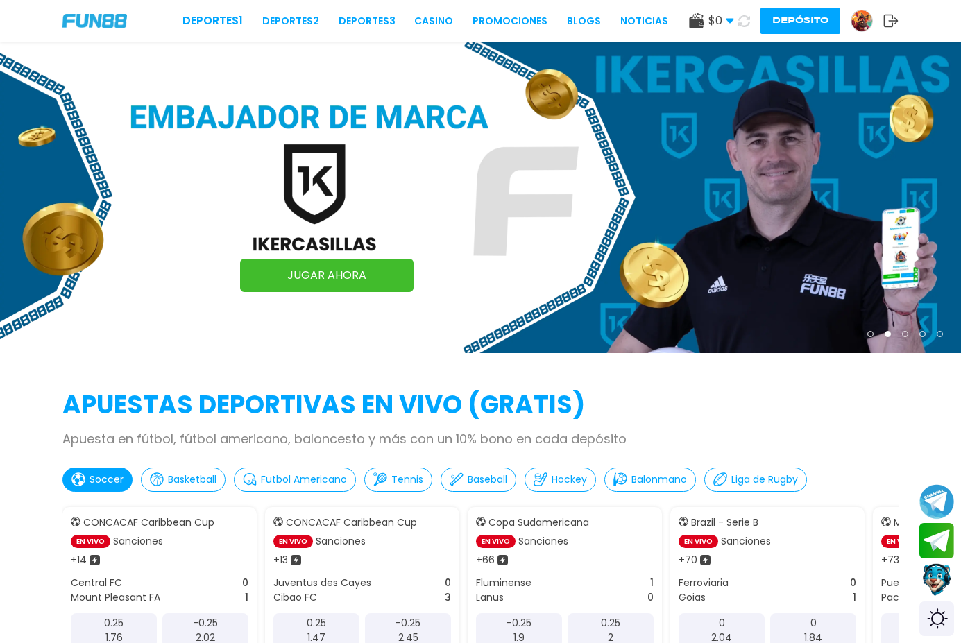
click at [855, 12] on img at bounding box center [861, 20] width 21 height 21
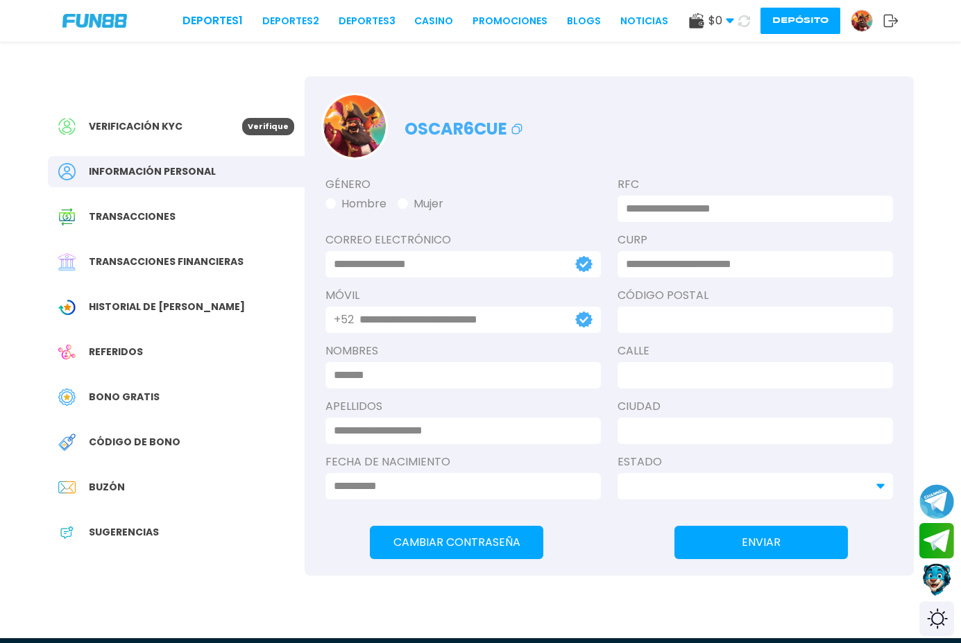
type input "**********"
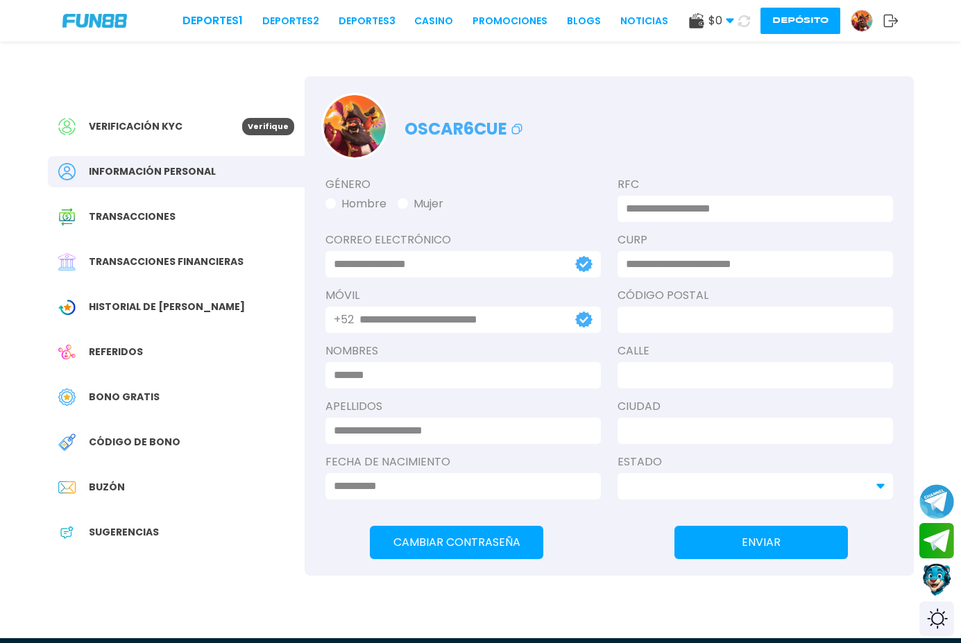
type input "**********"
type input "*****"
type input "*********"
type input "*****"
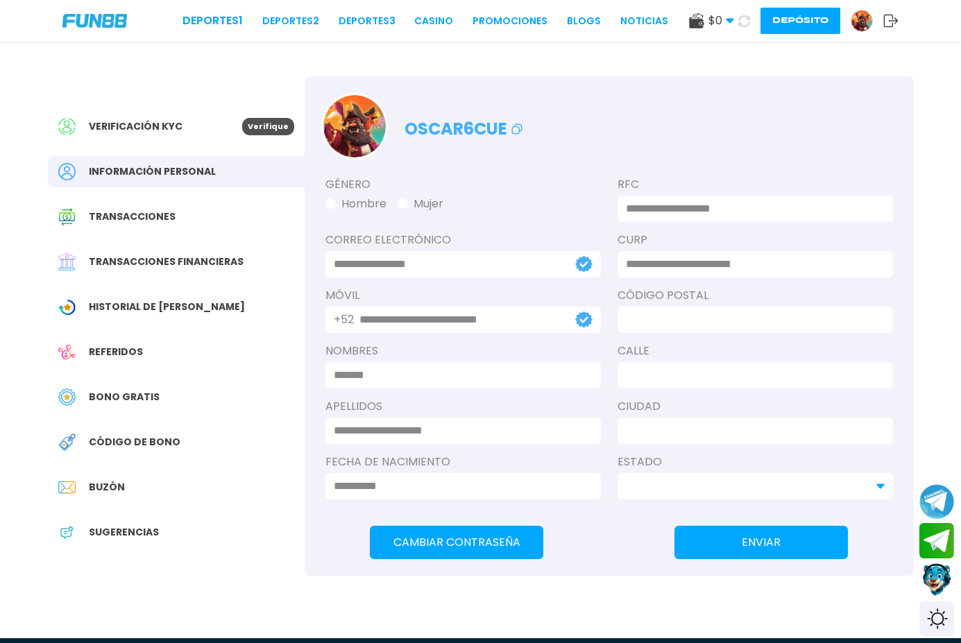
type input "*******"
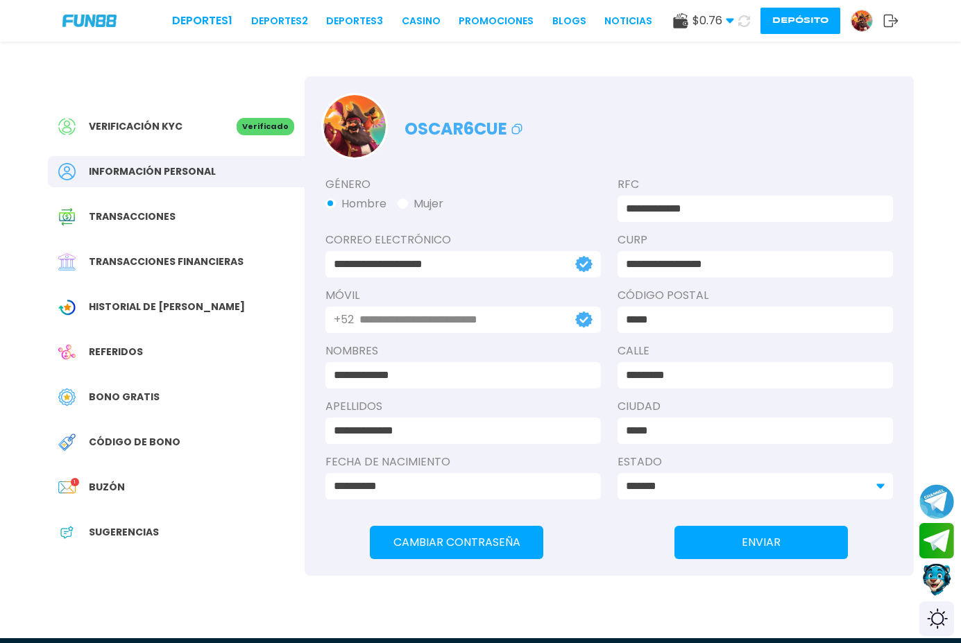
click at [112, 499] on div "Buzón 1" at bounding box center [176, 487] width 257 height 31
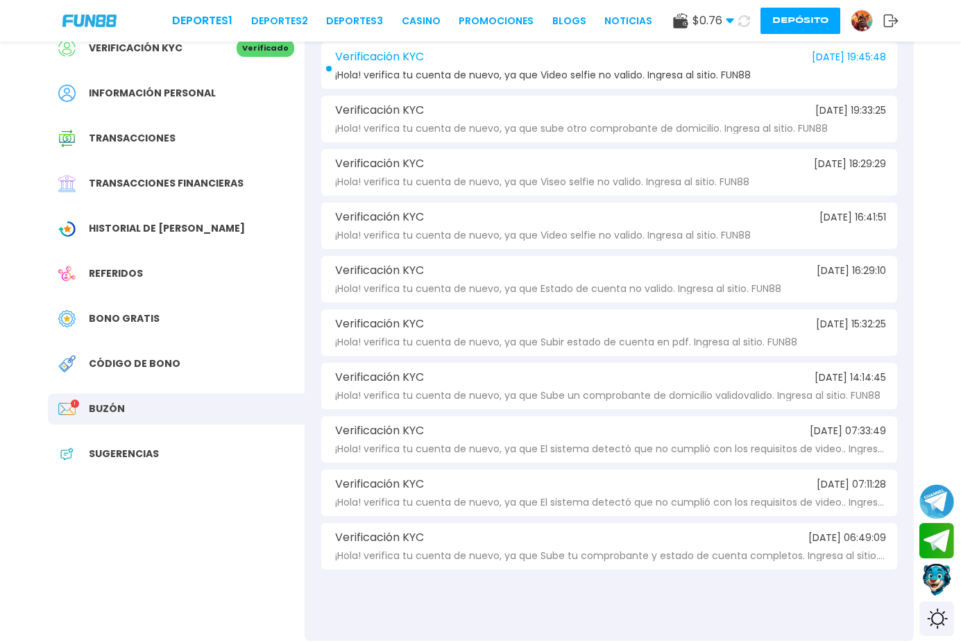
scroll to position [70, 0]
